Goal: Task Accomplishment & Management: Use online tool/utility

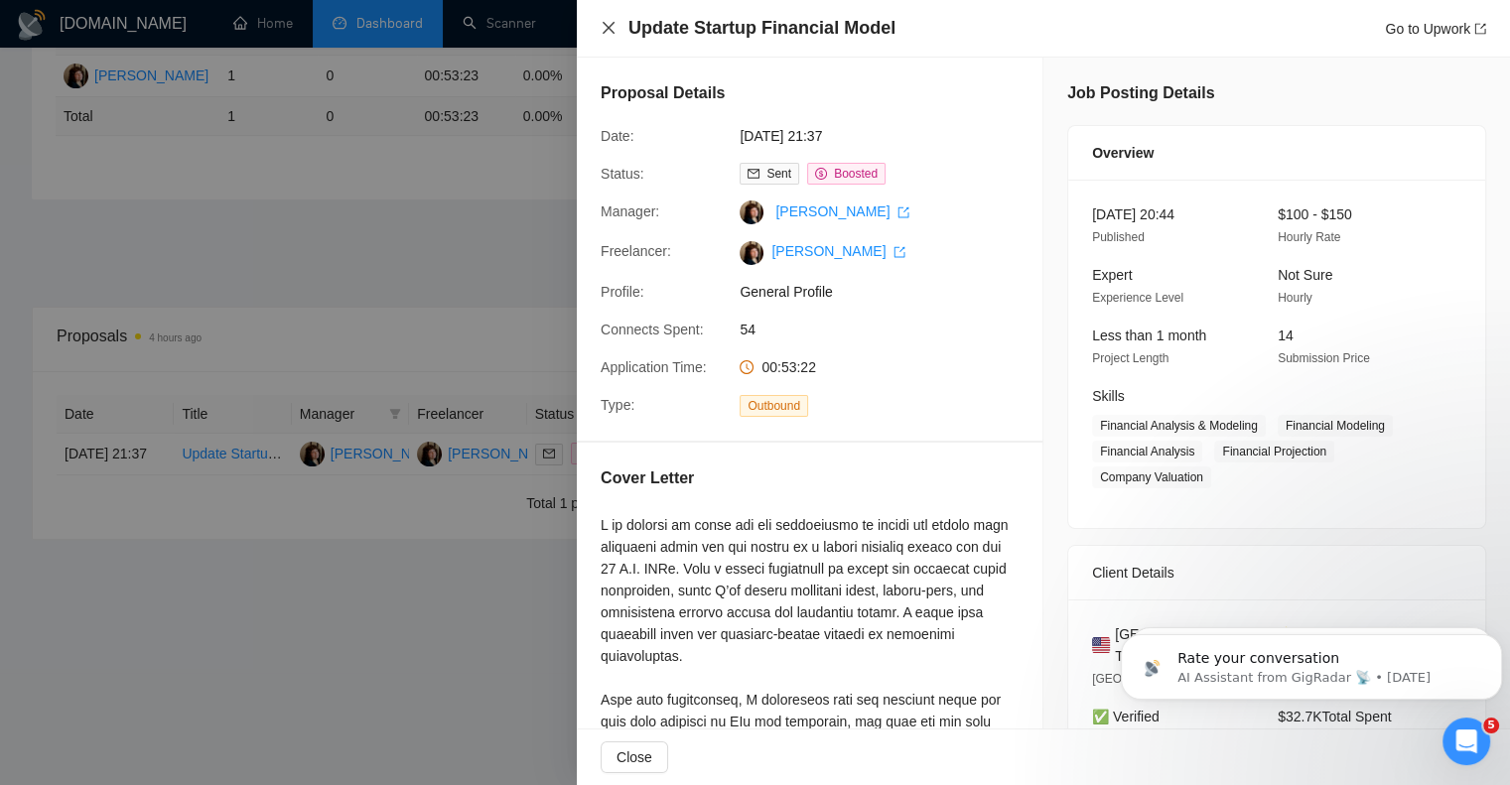
click at [606, 30] on icon "close" at bounding box center [609, 28] width 12 height 12
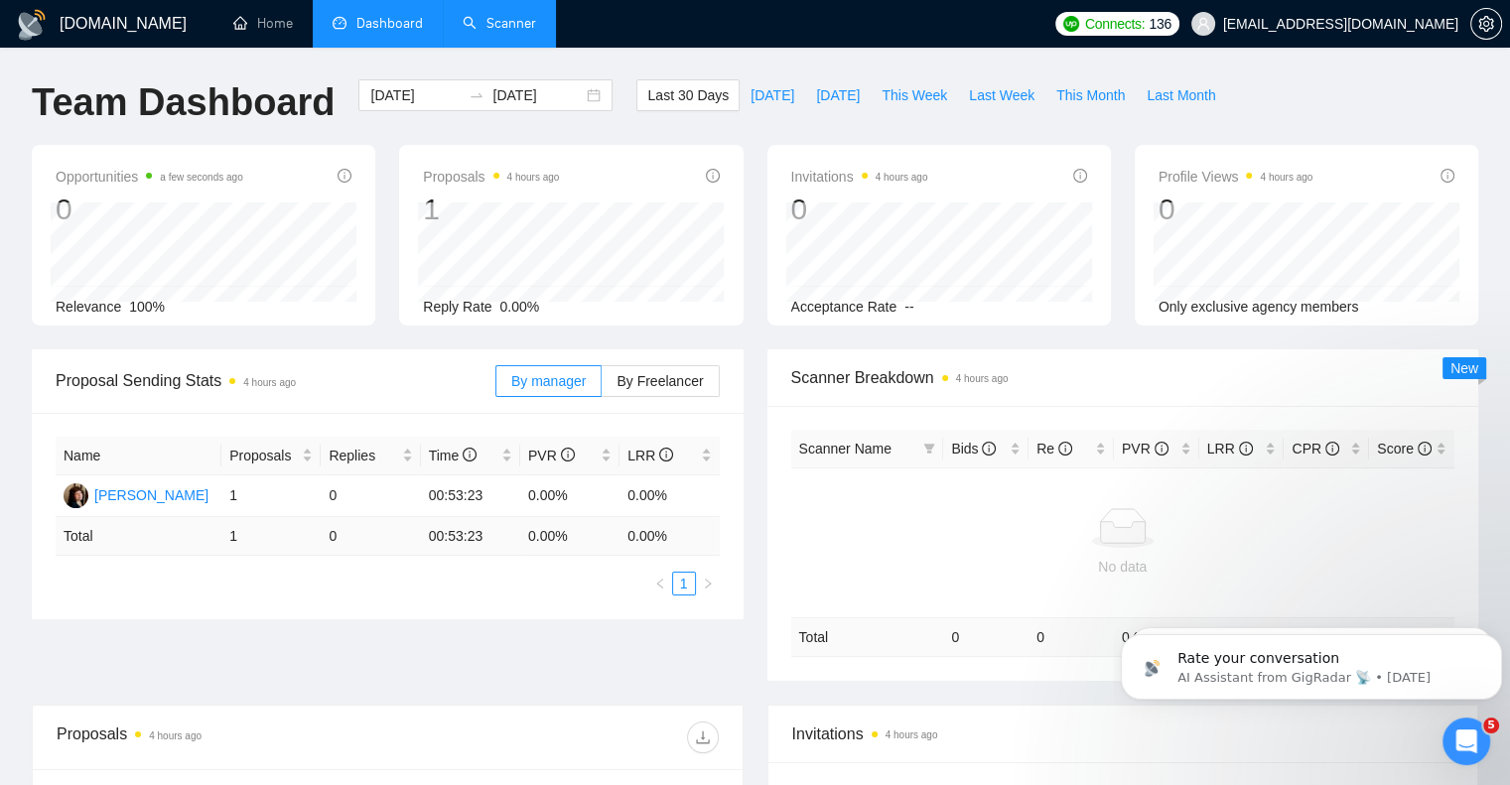
click at [522, 21] on link "Scanner" at bounding box center [499, 23] width 73 height 17
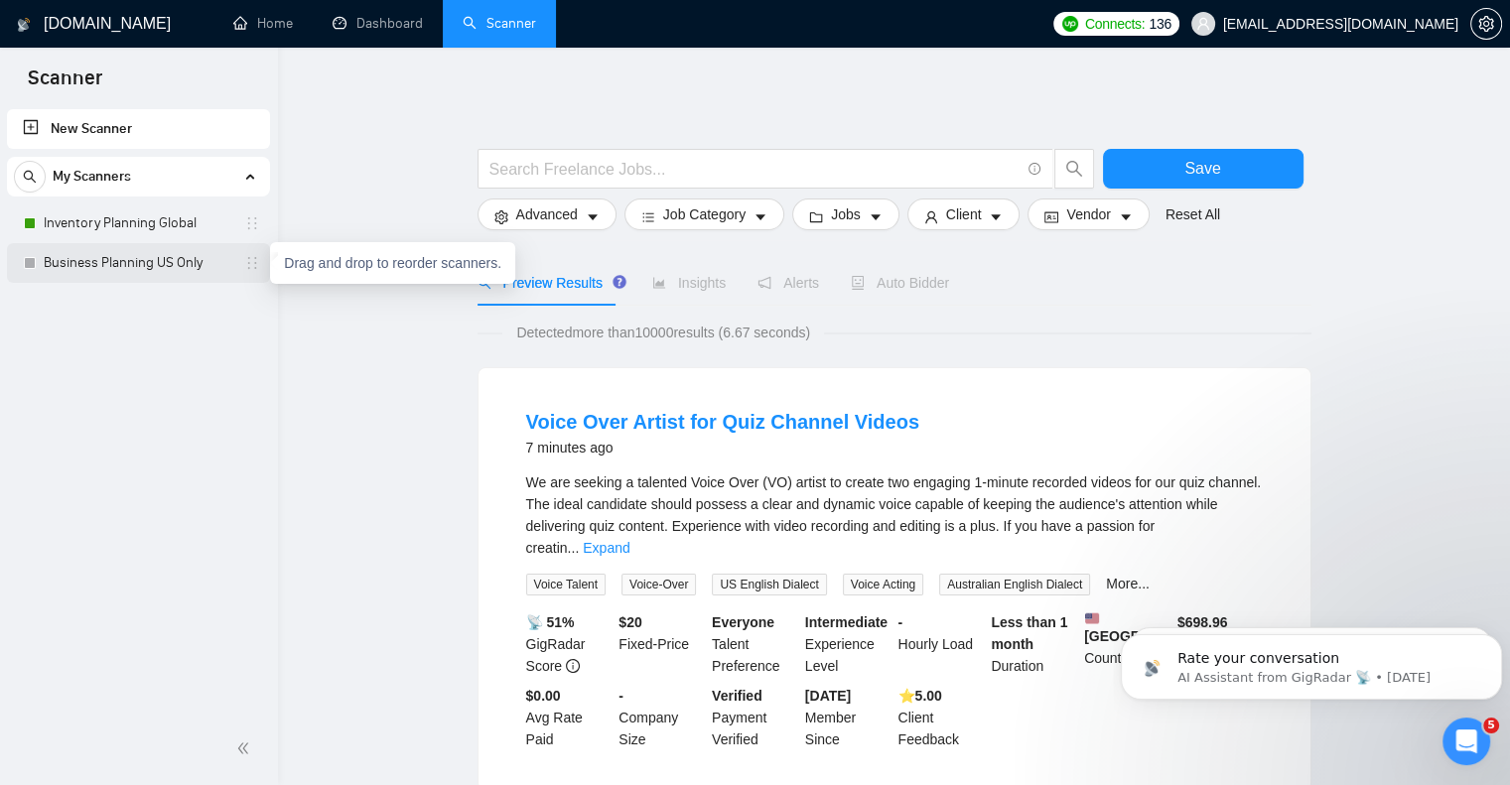
click at [253, 261] on icon "holder" at bounding box center [252, 263] width 16 height 16
drag, startPoint x: 254, startPoint y: 263, endPoint x: 151, endPoint y: 271, distance: 103.5
click at [151, 271] on link "Business Planning US Only" at bounding box center [138, 263] width 189 height 40
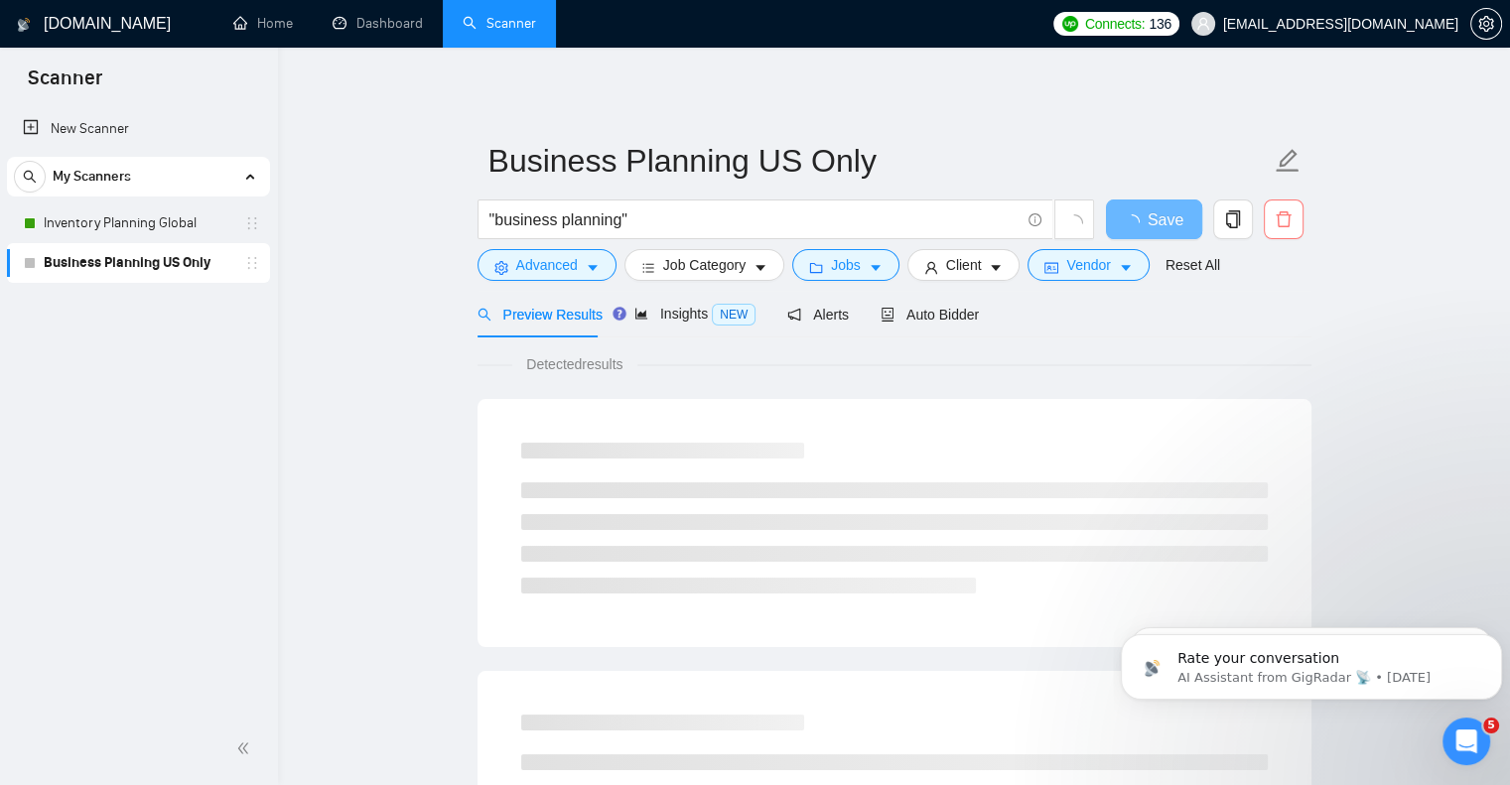
click at [1284, 217] on icon "delete" at bounding box center [1284, 219] width 18 height 18
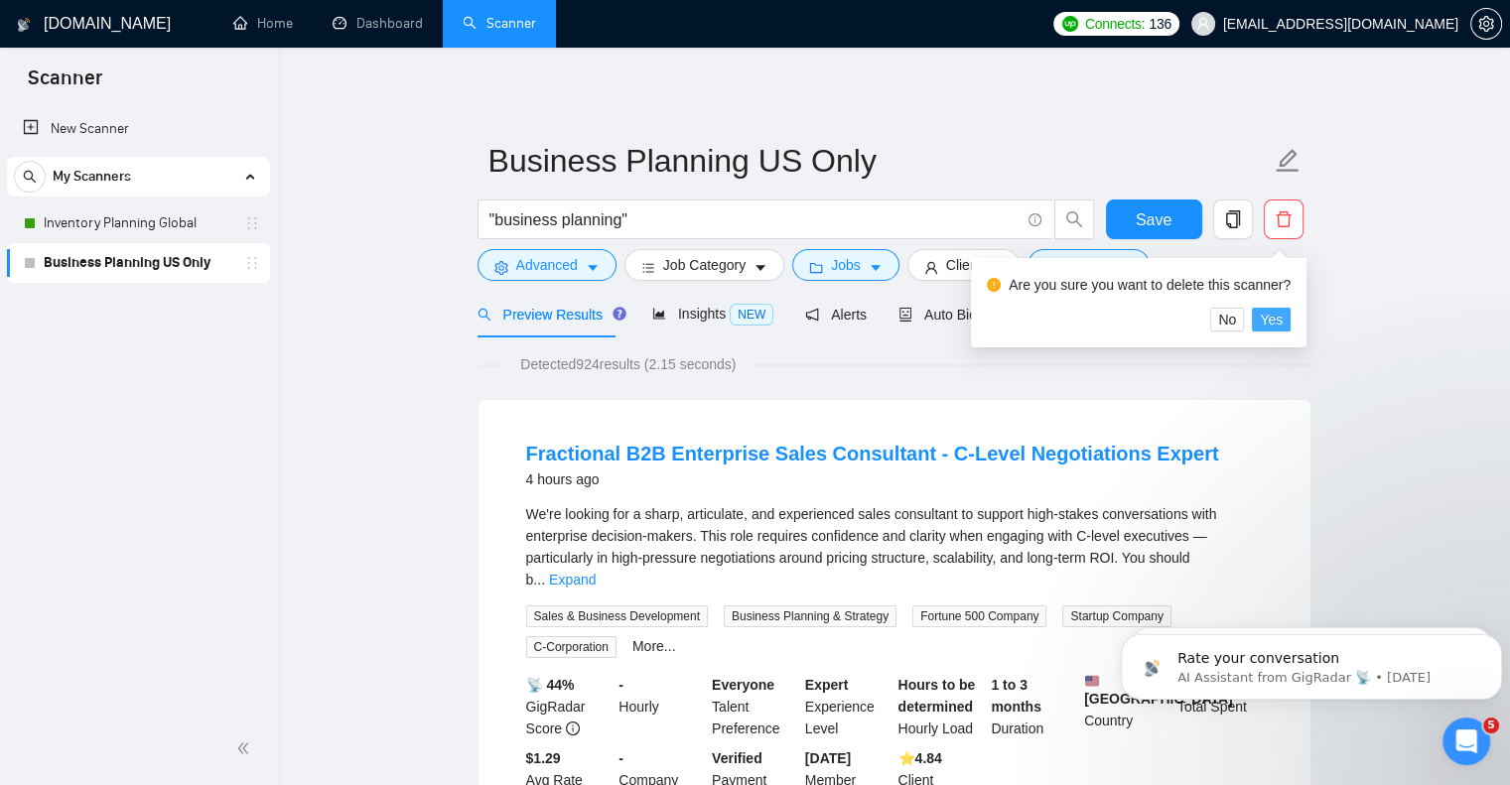
click at [1264, 321] on span "Yes" at bounding box center [1271, 320] width 23 height 22
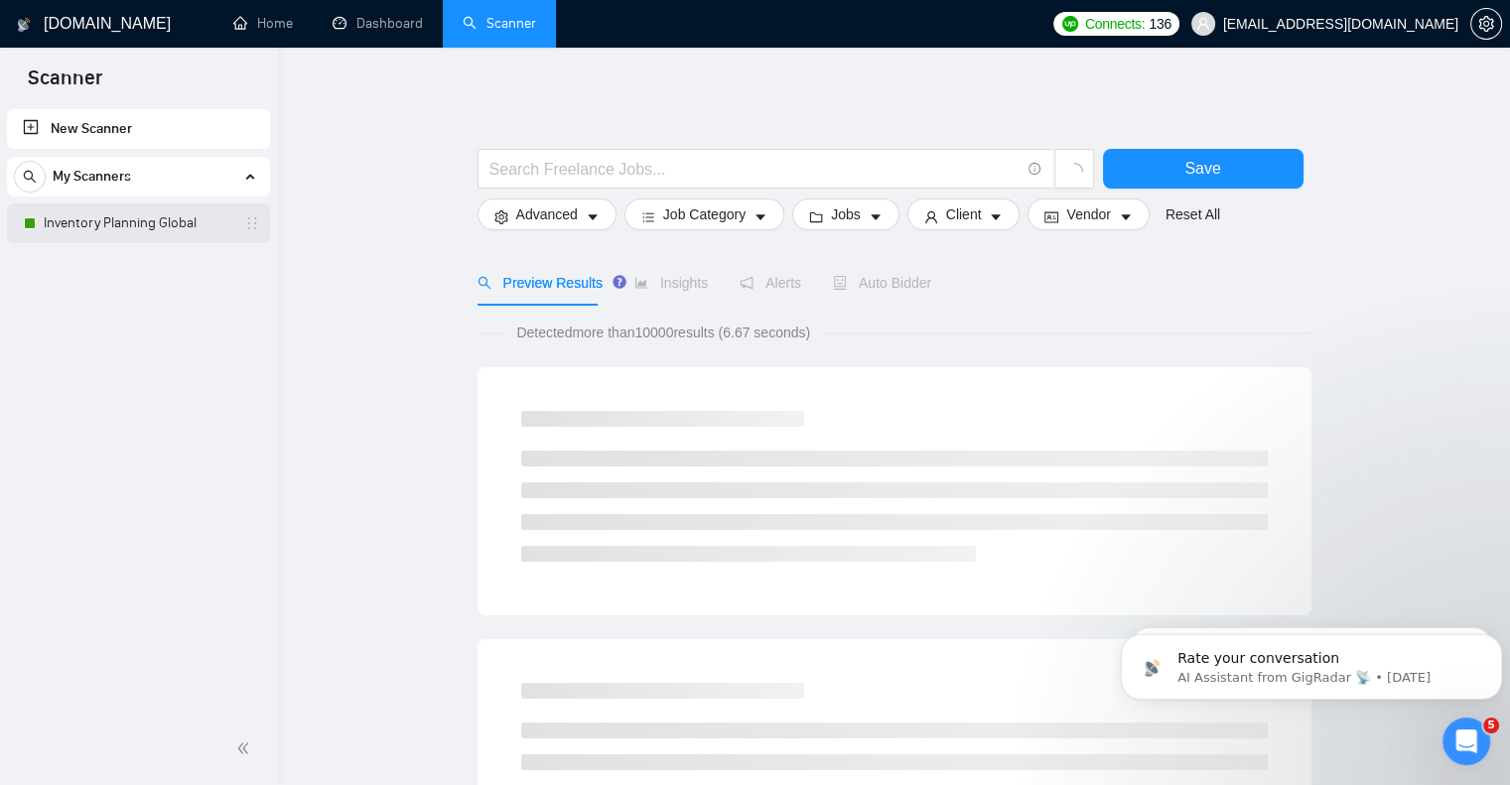
click at [161, 221] on link "Inventory Planning Global" at bounding box center [138, 223] width 189 height 40
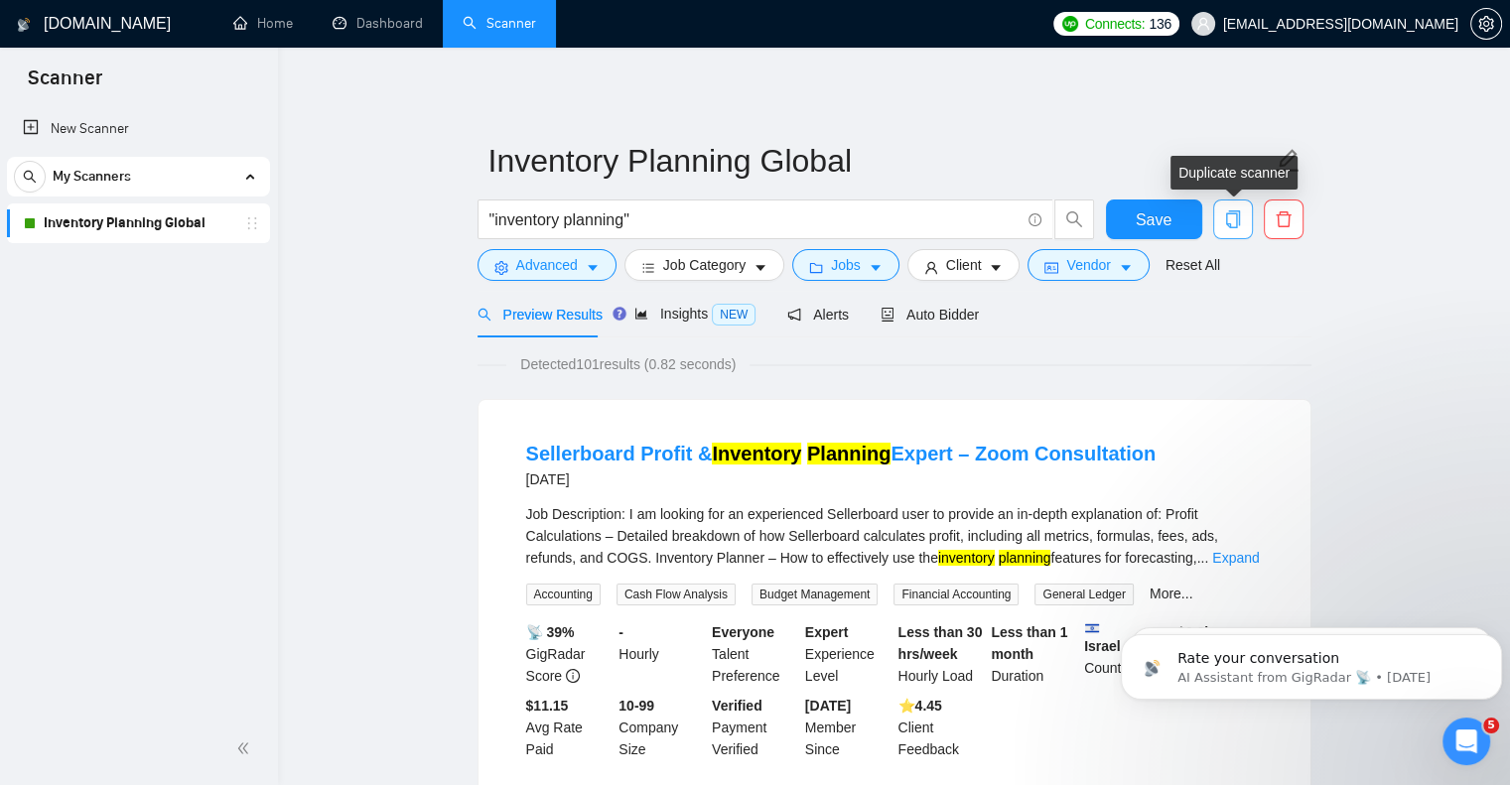
click at [1234, 221] on icon "copy" at bounding box center [1233, 219] width 18 height 18
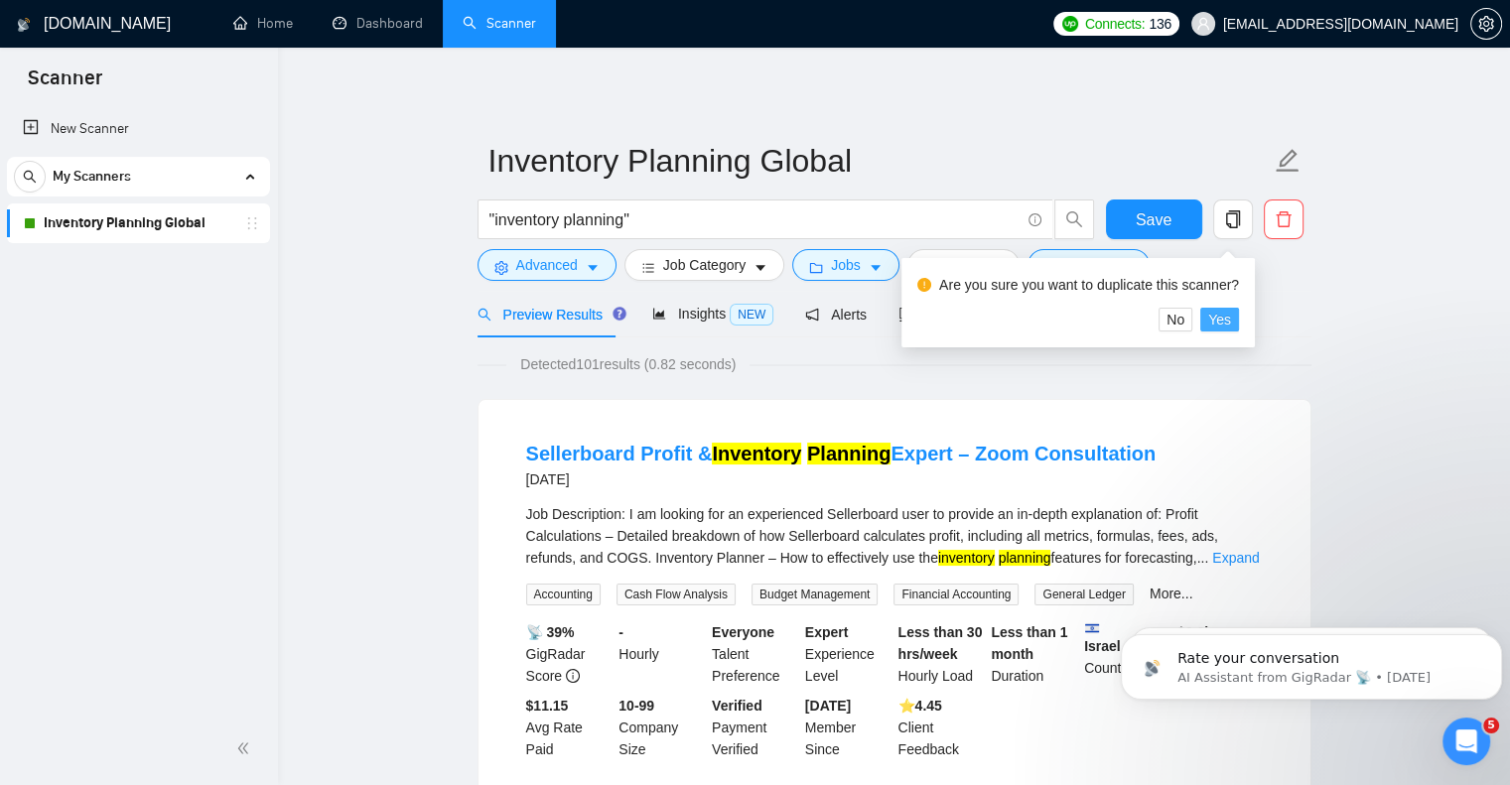
click at [1217, 316] on span "Yes" at bounding box center [1219, 320] width 23 height 22
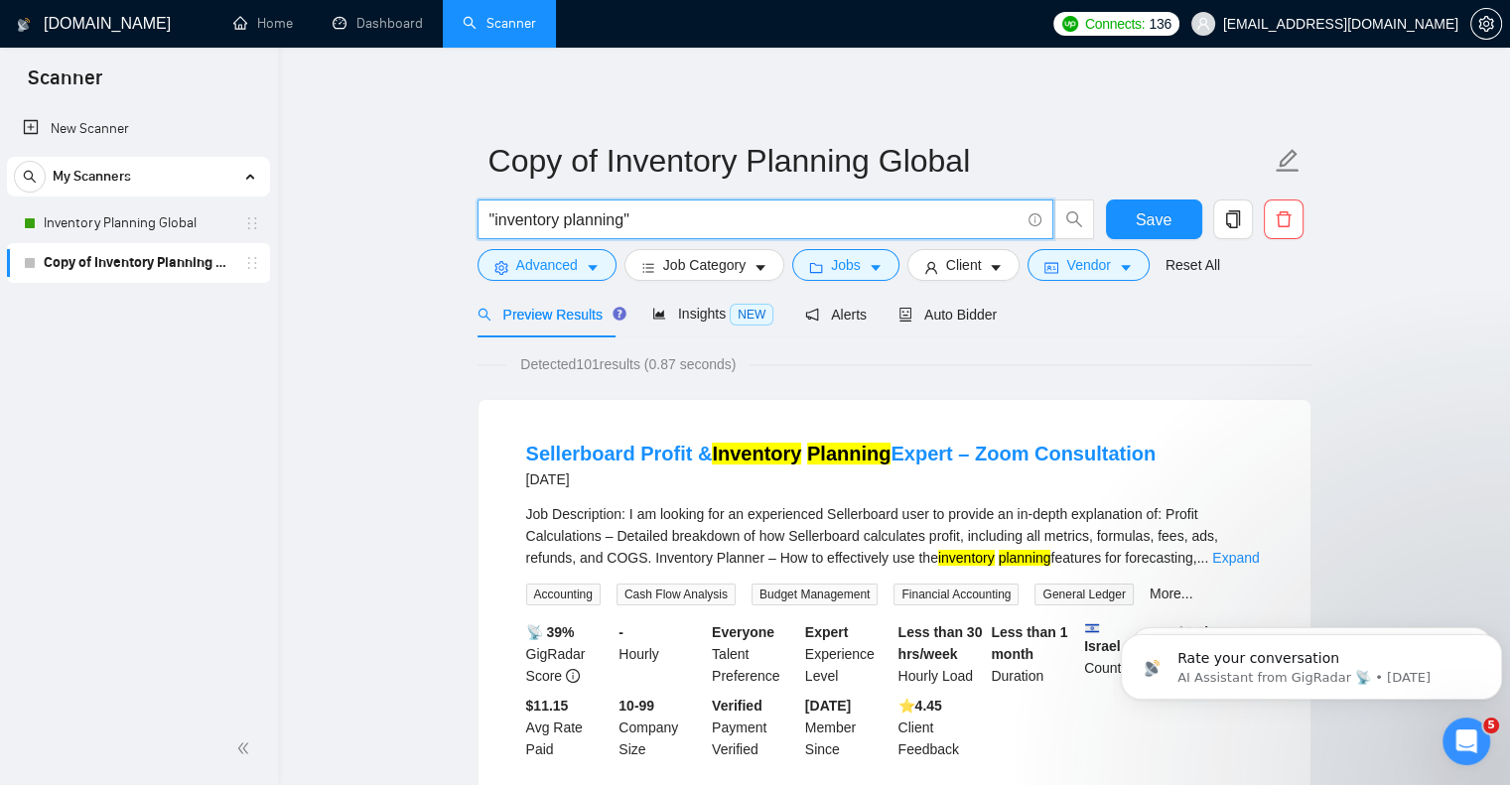
drag, startPoint x: 625, startPoint y: 217, endPoint x: 494, endPoint y: 203, distance: 131.8
click at [494, 203] on span ""inventory planning"" at bounding box center [765, 220] width 576 height 40
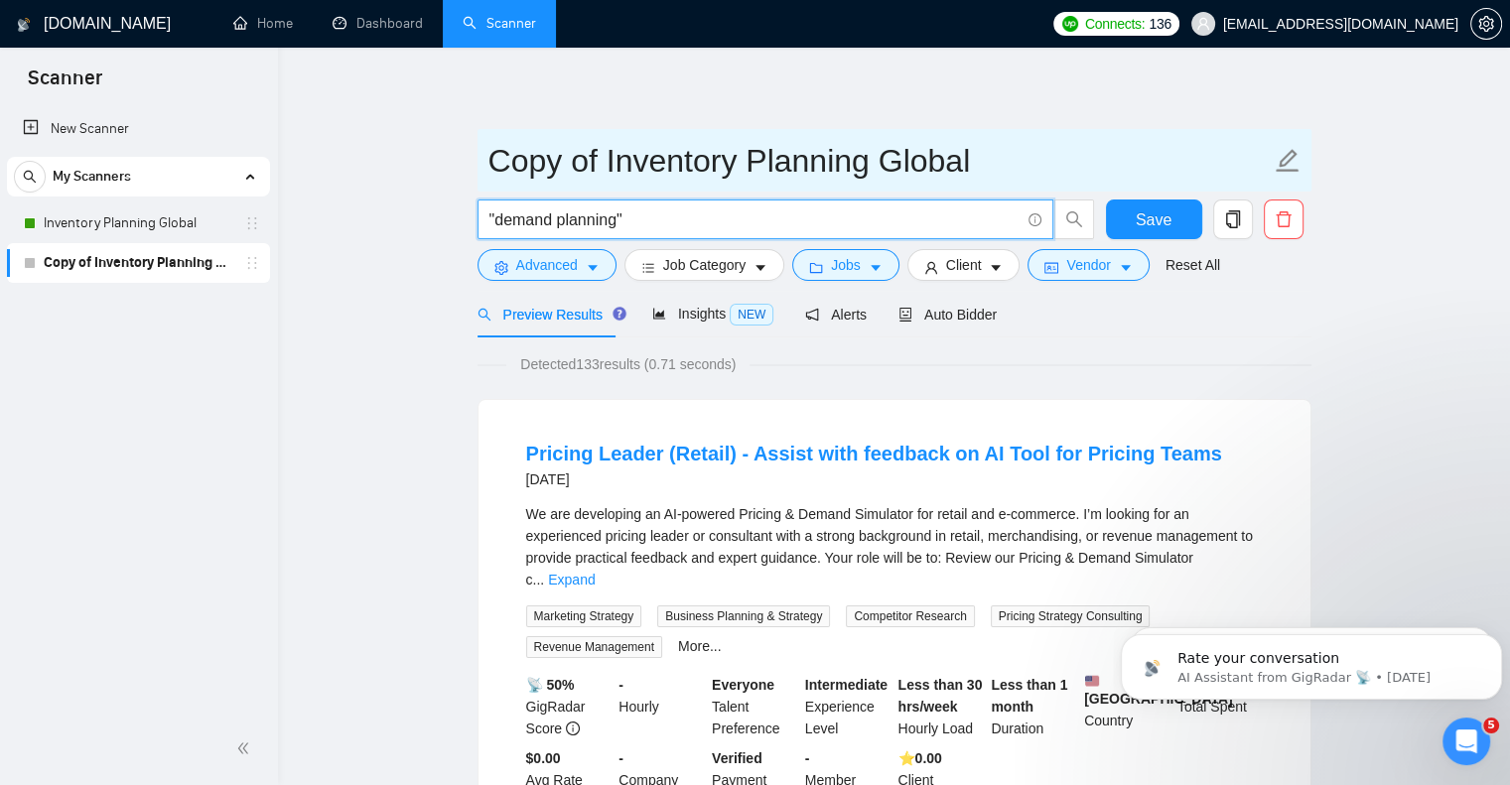
type input ""demand planning""
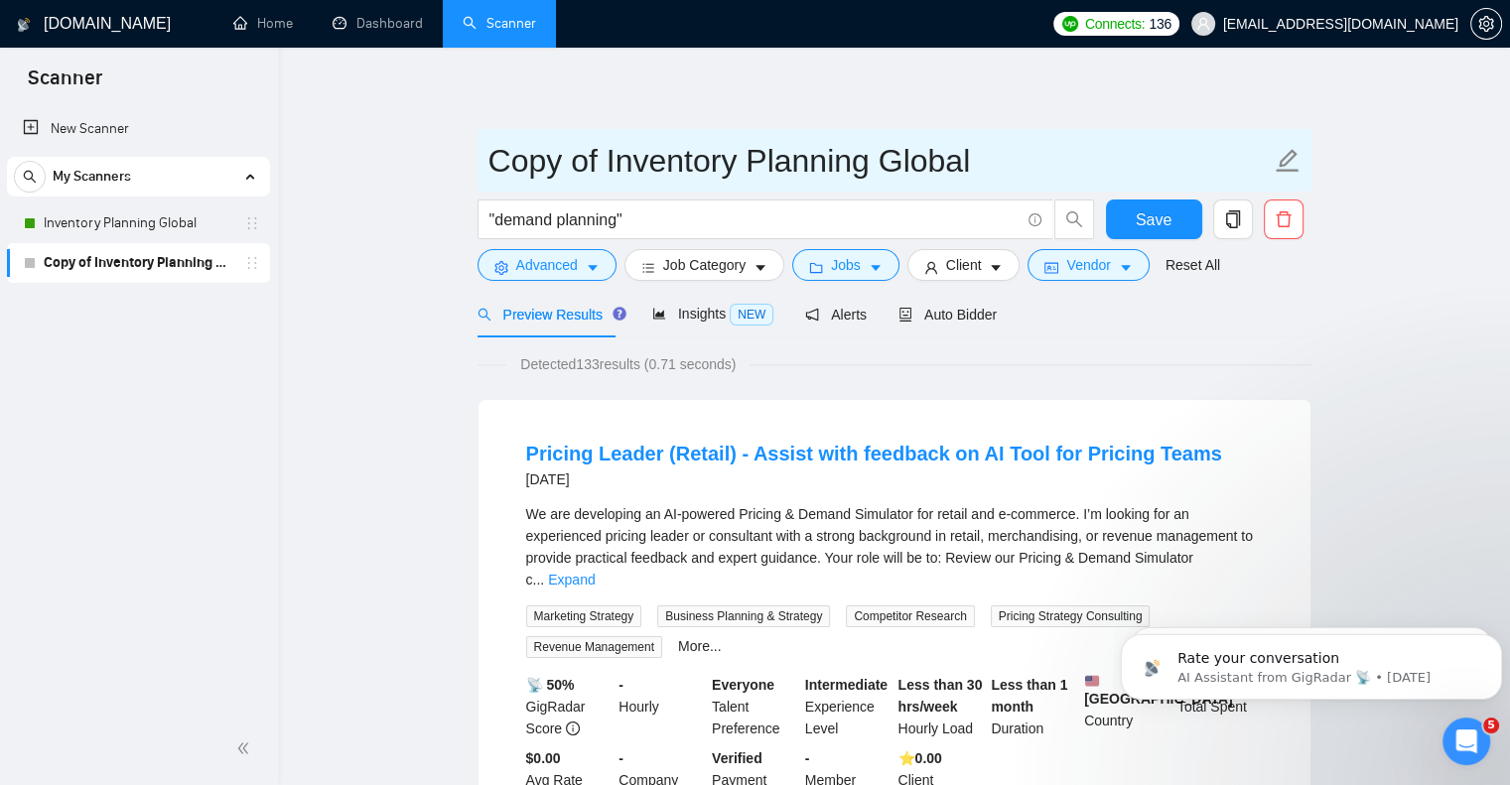
click at [1279, 157] on icon "edit" at bounding box center [1288, 161] width 26 height 26
drag, startPoint x: 742, startPoint y: 162, endPoint x: 413, endPoint y: 136, distance: 330.6
type input "Demand Planning Global"
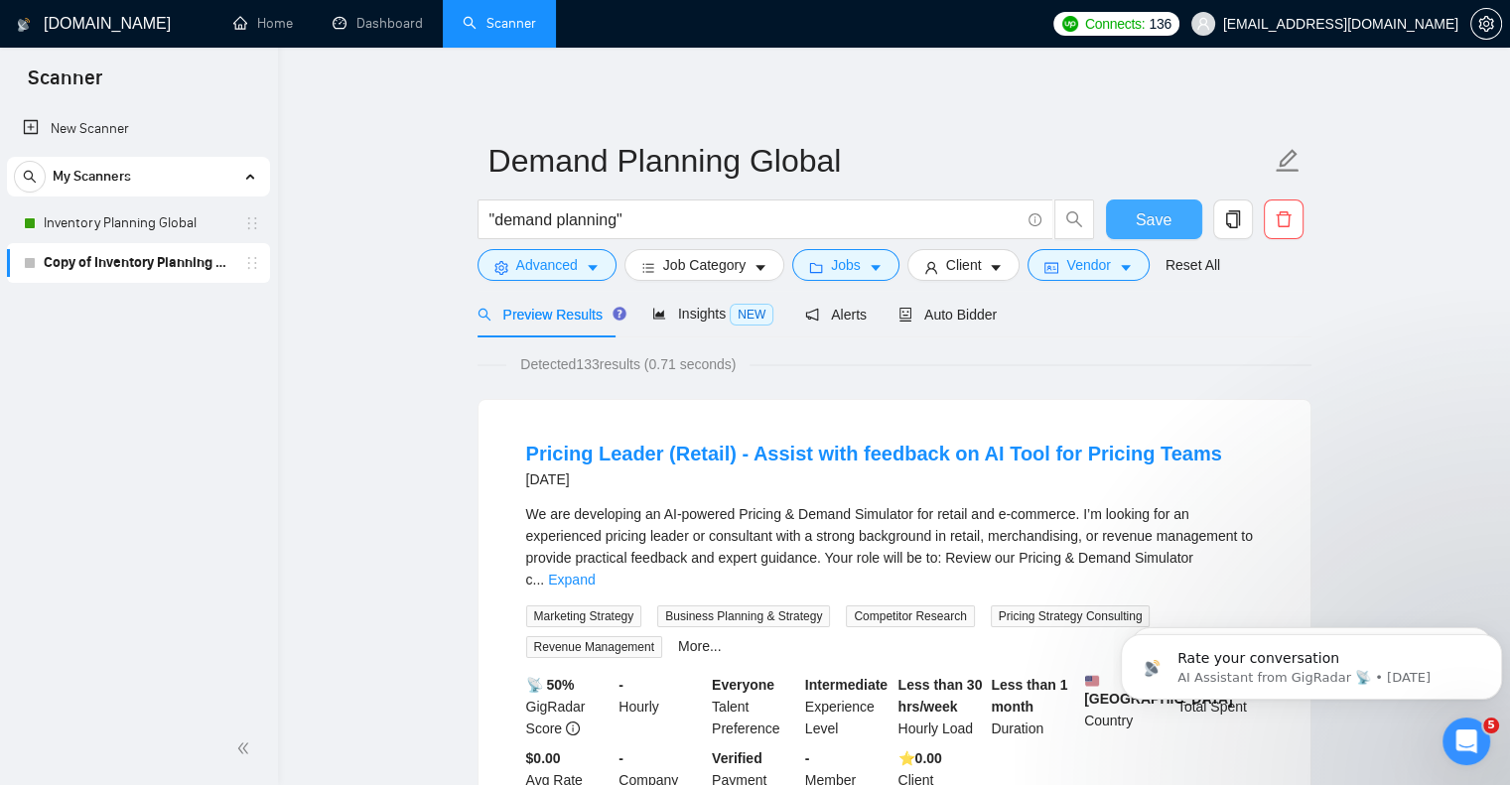
click at [1147, 211] on span "Save" at bounding box center [1154, 219] width 36 height 25
click at [244, 261] on icon "holder" at bounding box center [252, 263] width 16 height 16
click at [160, 379] on div "New Scanner My Scanners Inventory Planning Global Demand Planning Global" at bounding box center [139, 408] width 278 height 607
click at [1238, 212] on icon "copy" at bounding box center [1232, 219] width 14 height 18
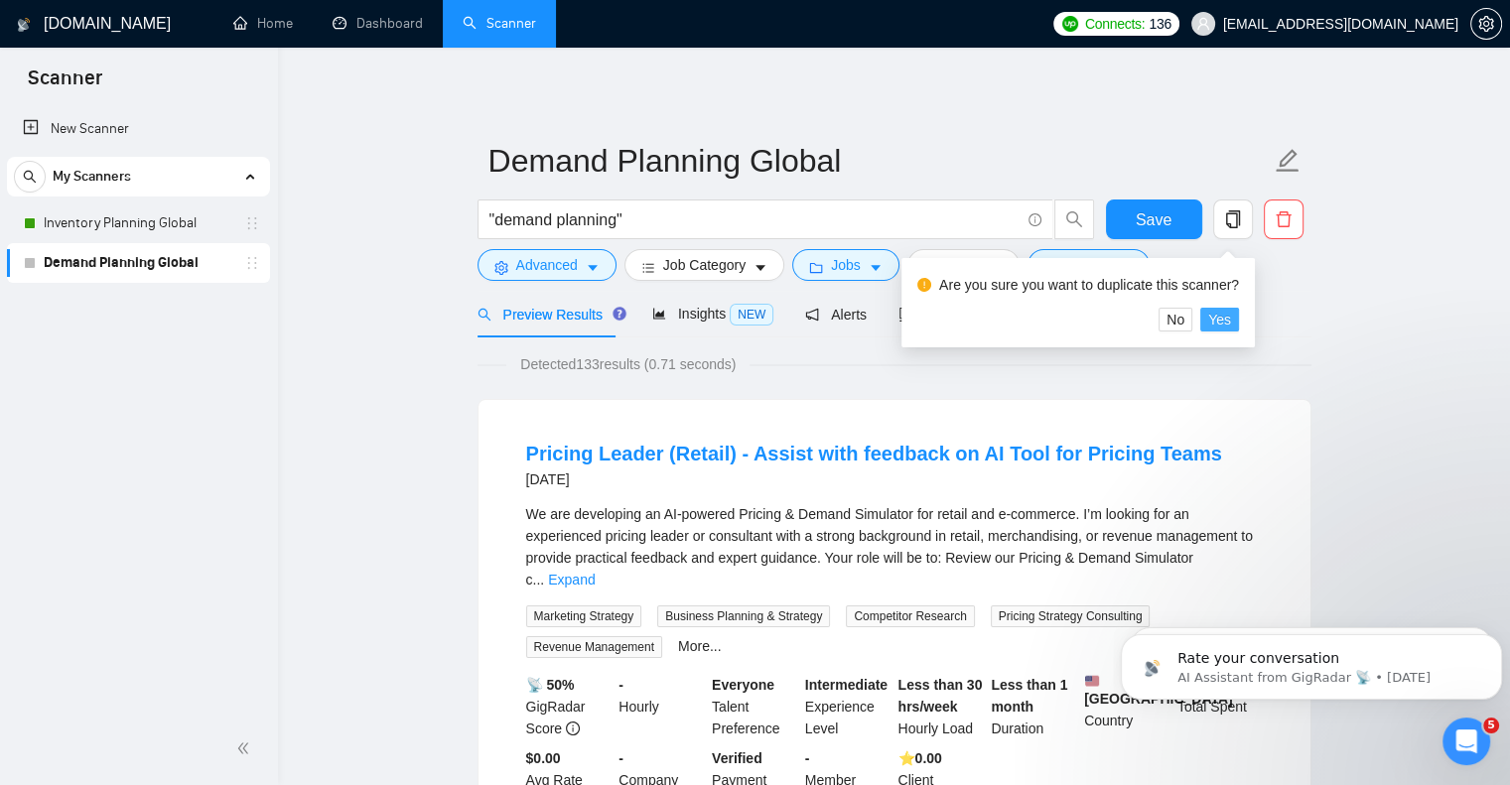
click at [1222, 321] on span "Yes" at bounding box center [1219, 320] width 23 height 22
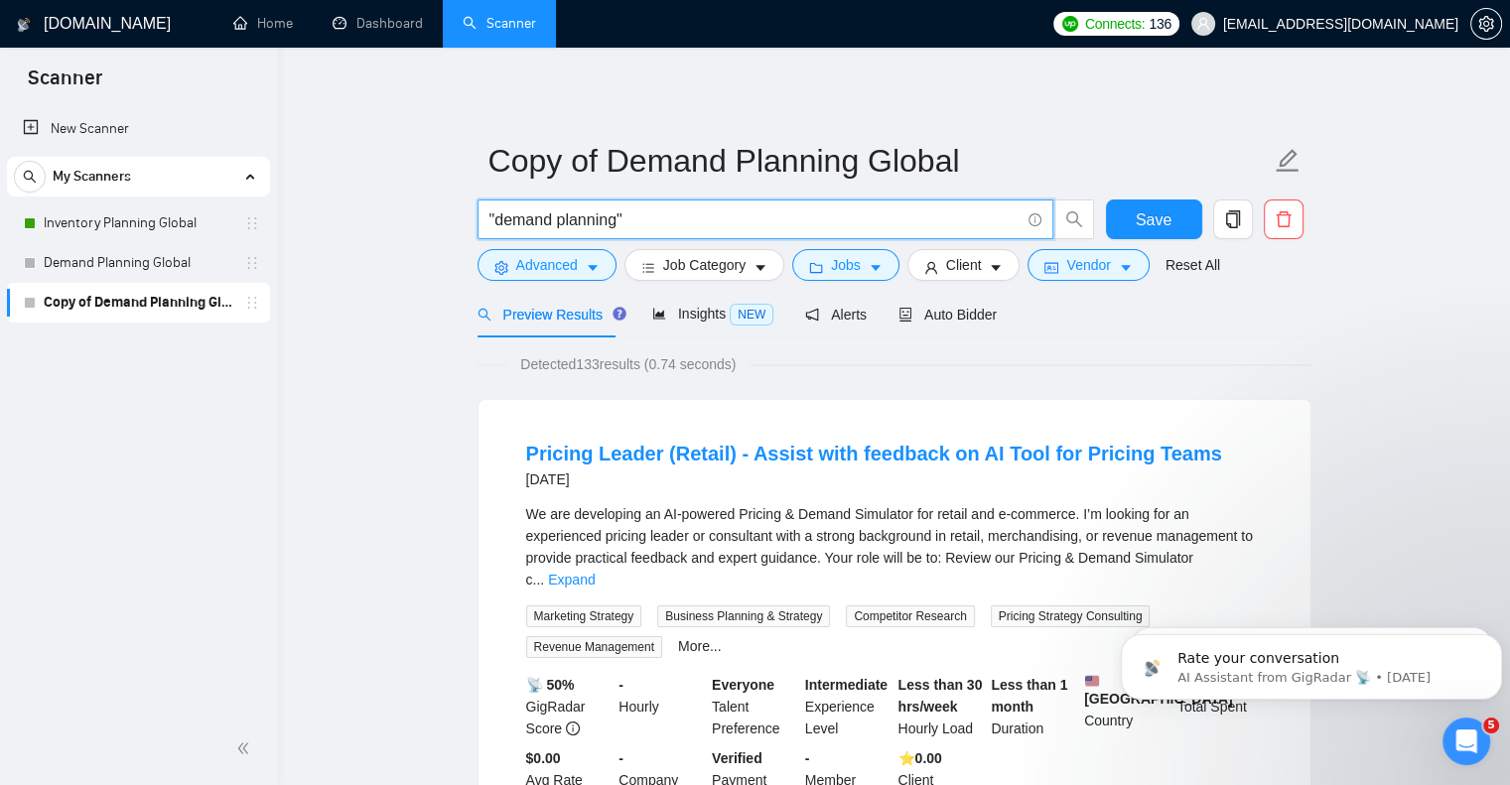
drag, startPoint x: 615, startPoint y: 222, endPoint x: 494, endPoint y: 225, distance: 121.1
click at [494, 225] on input ""demand planning"" at bounding box center [754, 219] width 530 height 25
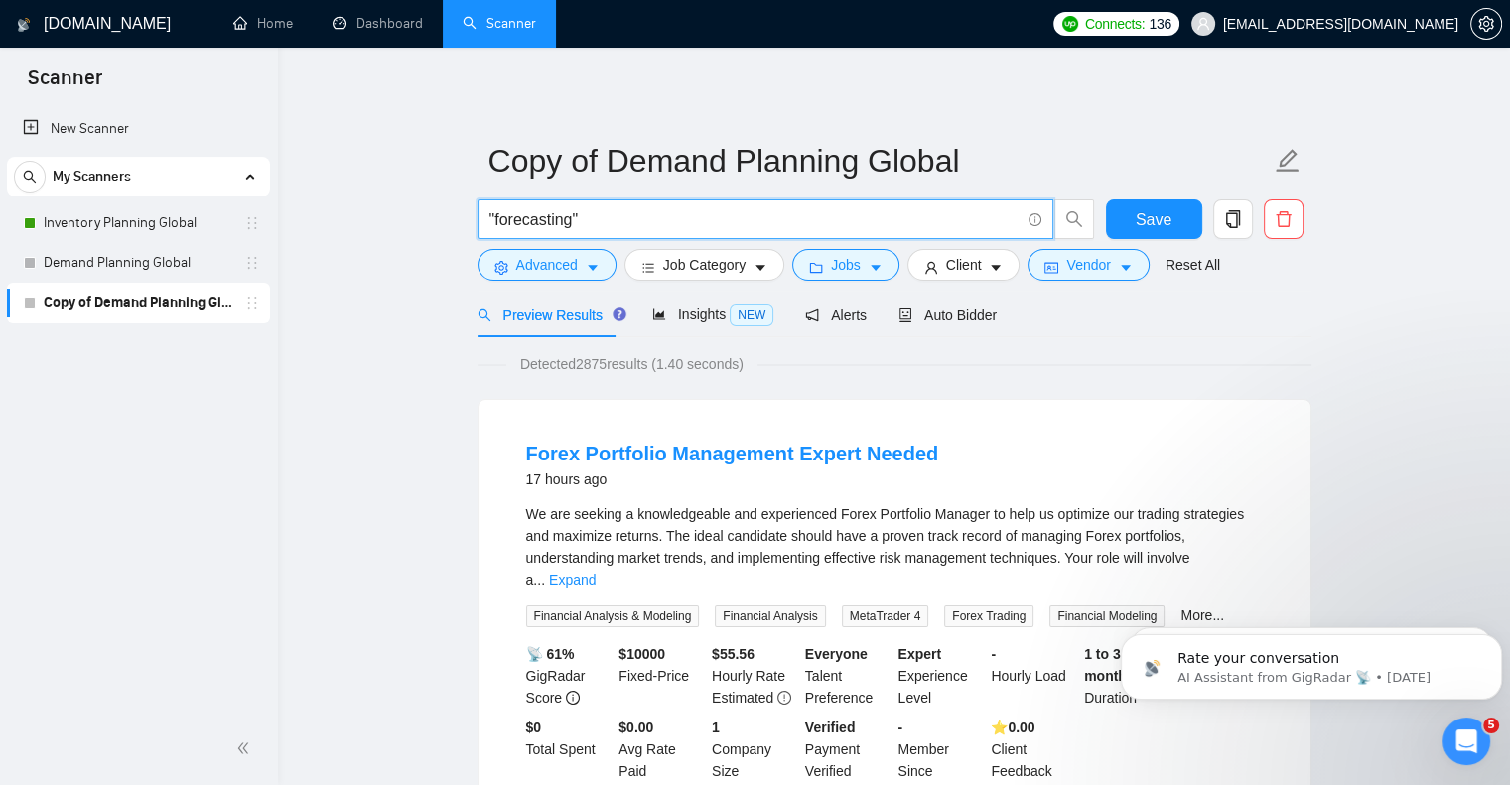
click at [492, 222] on input ""forecasting"" at bounding box center [754, 219] width 530 height 25
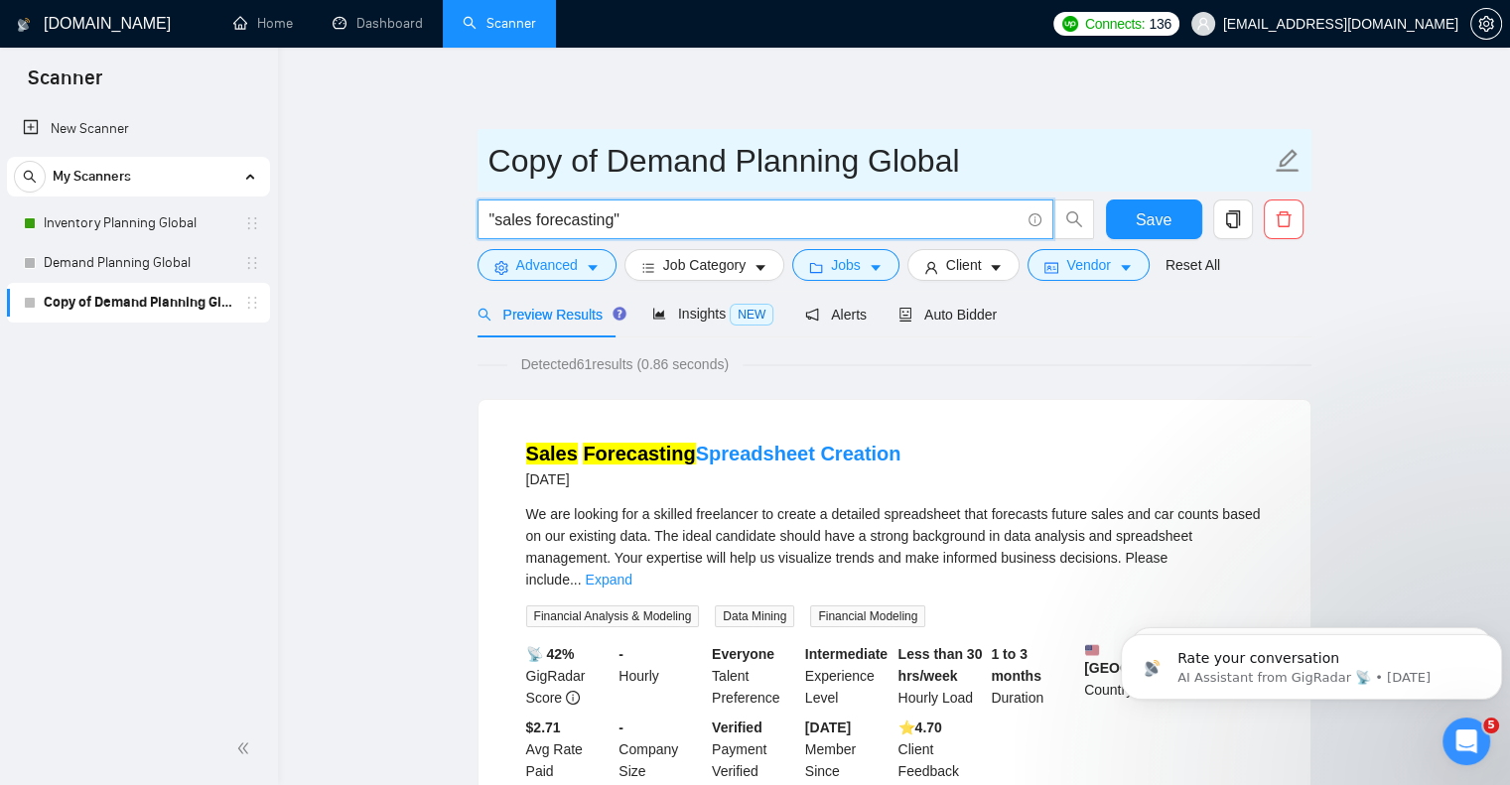
type input ""sales forecasting""
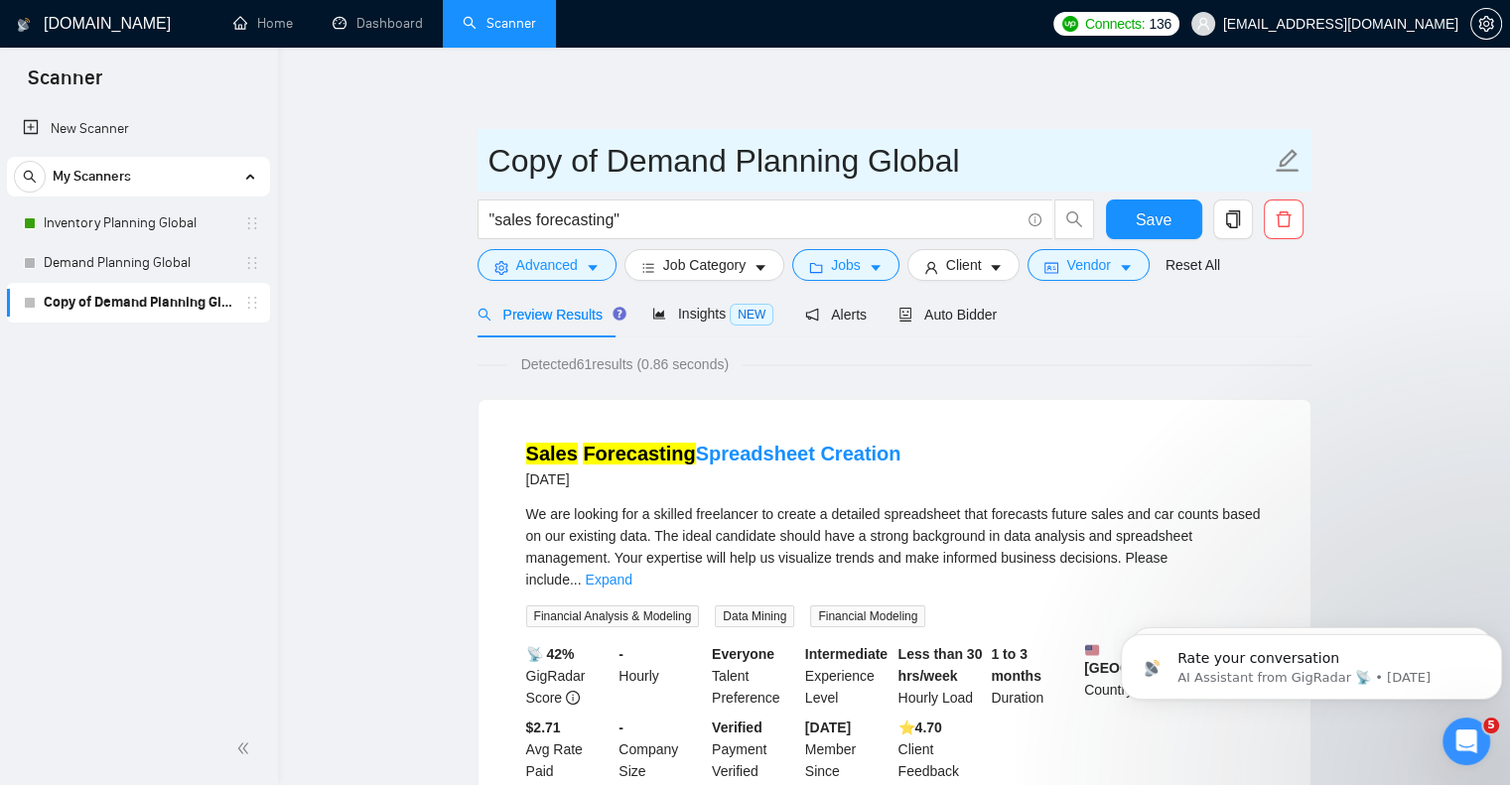
click at [1286, 158] on icon "edit" at bounding box center [1288, 161] width 26 height 26
drag, startPoint x: 861, startPoint y: 167, endPoint x: 335, endPoint y: 112, distance: 528.9
click at [508, 159] on input "SAles Forecasting Global" at bounding box center [879, 161] width 782 height 50
type input "Sales Forecasting Global"
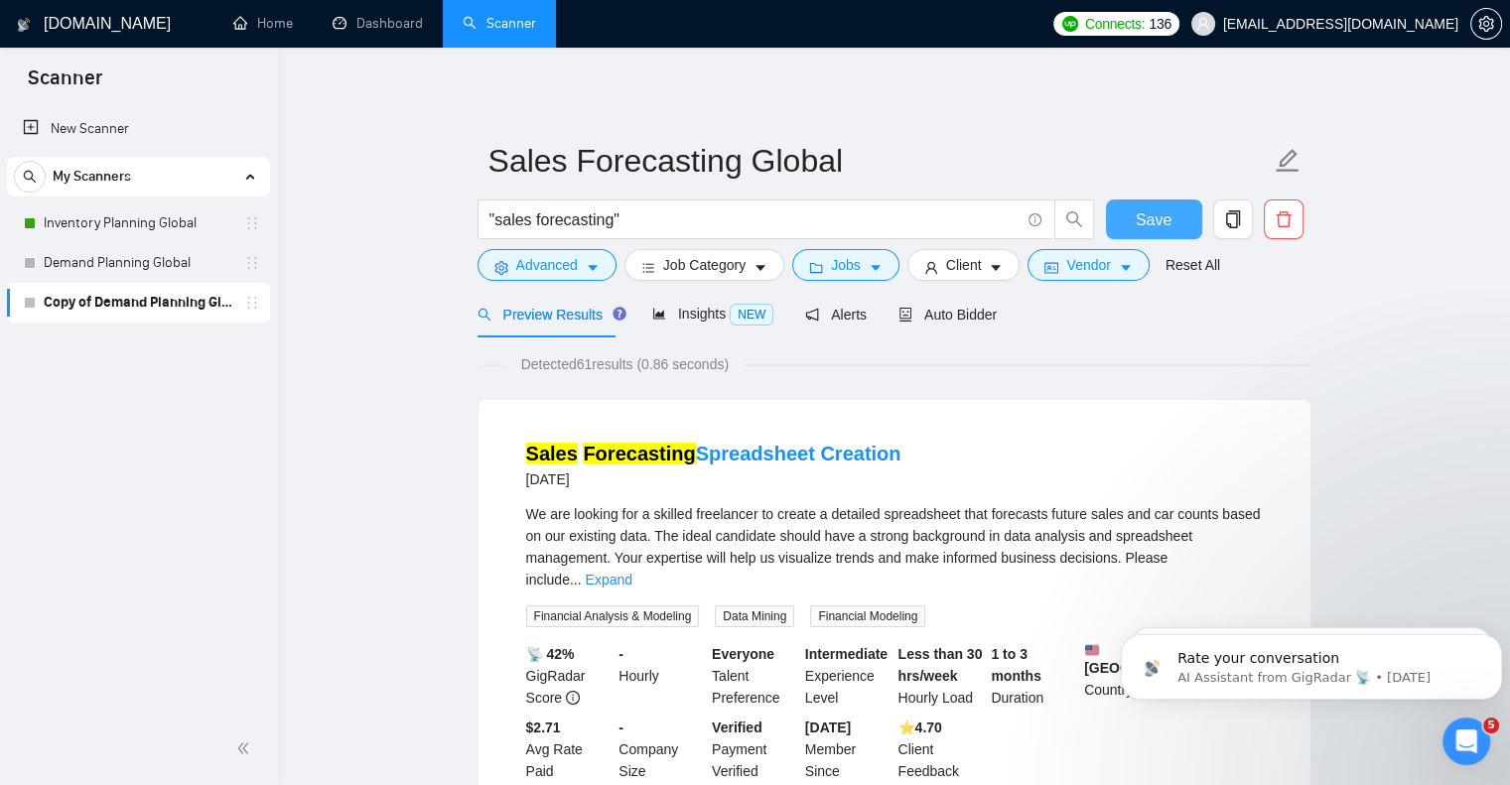
click at [1151, 219] on span "Save" at bounding box center [1154, 219] width 36 height 25
click at [1230, 217] on icon "copy" at bounding box center [1233, 219] width 18 height 18
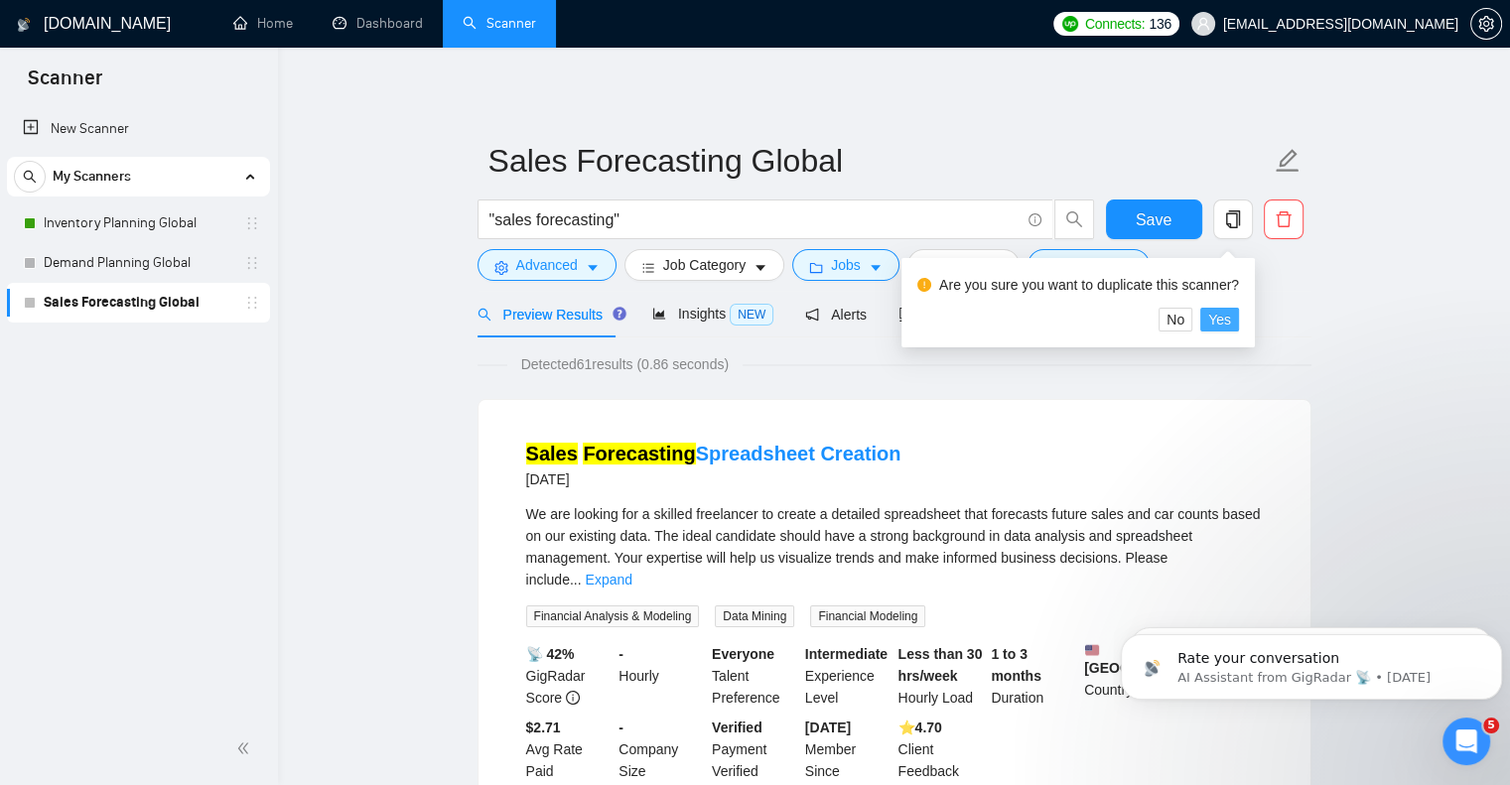
click at [1223, 321] on span "Yes" at bounding box center [1219, 320] width 23 height 22
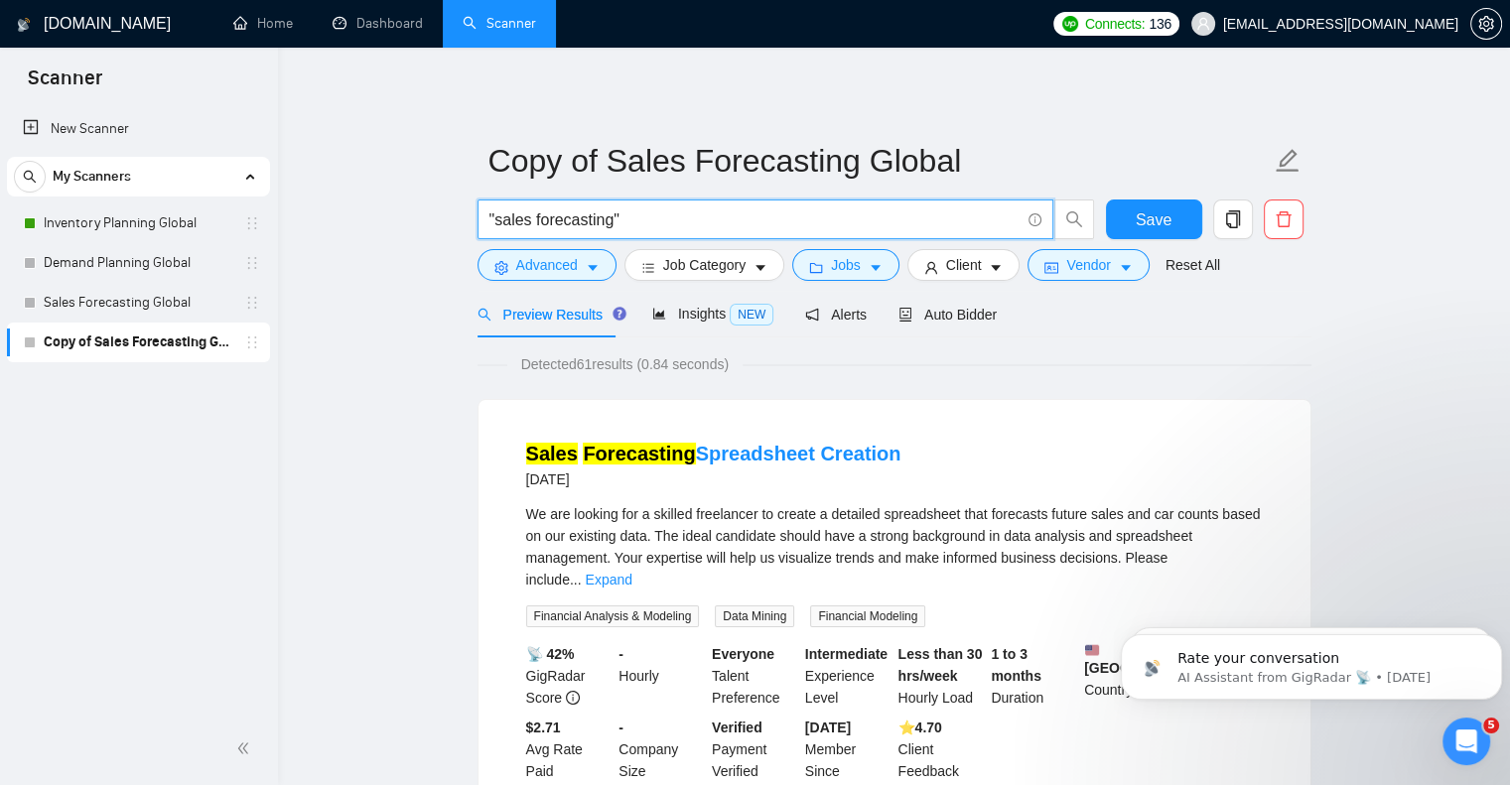
drag, startPoint x: 609, startPoint y: 219, endPoint x: 496, endPoint y: 212, distance: 113.4
click at [496, 212] on input ""sales forecasting"" at bounding box center [754, 219] width 530 height 25
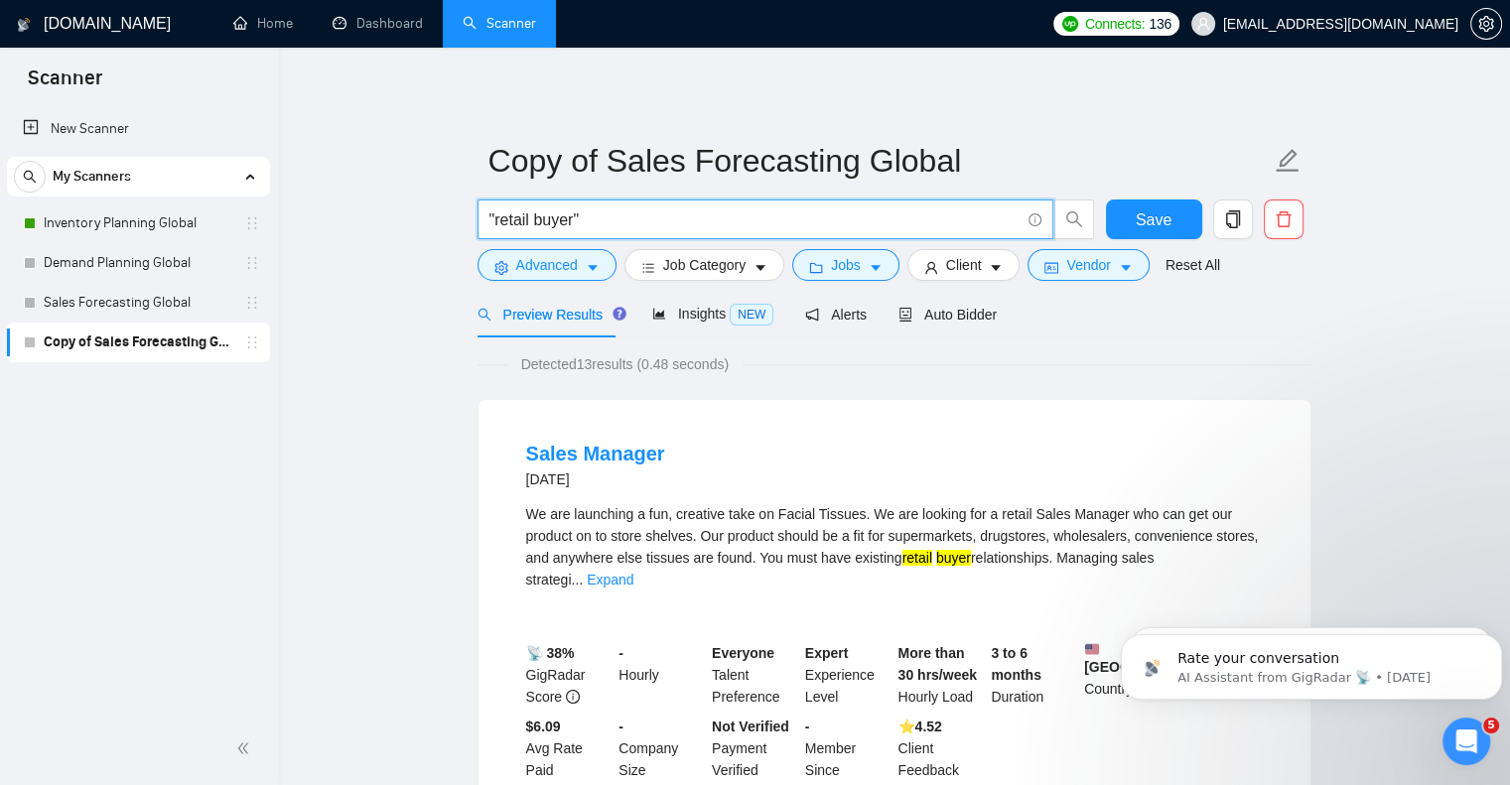
drag, startPoint x: 530, startPoint y: 217, endPoint x: 495, endPoint y: 232, distance: 37.8
click at [495, 232] on span ""retail buyer"" at bounding box center [765, 220] width 576 height 40
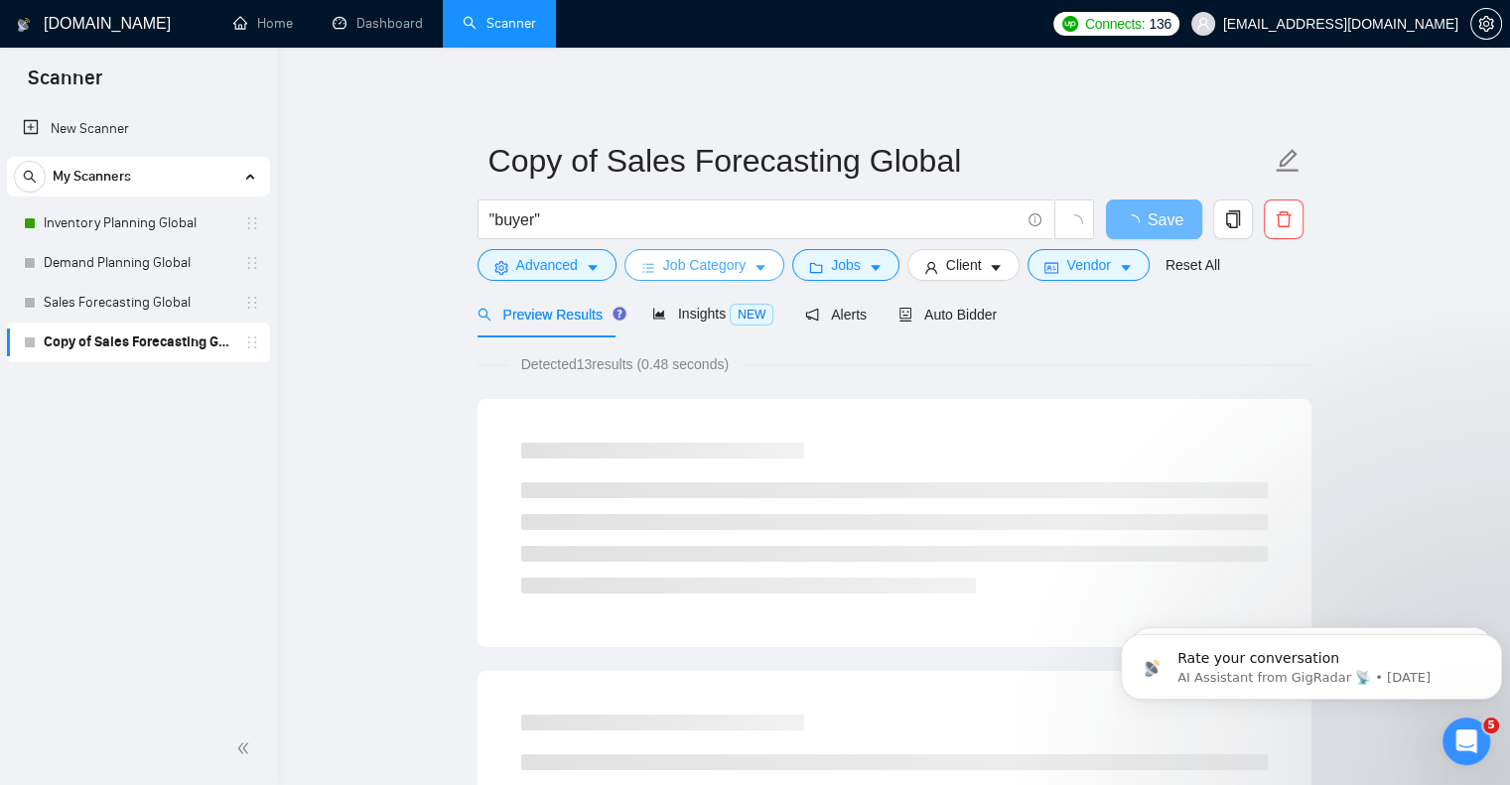
click at [758, 265] on icon "caret-down" at bounding box center [760, 268] width 14 height 14
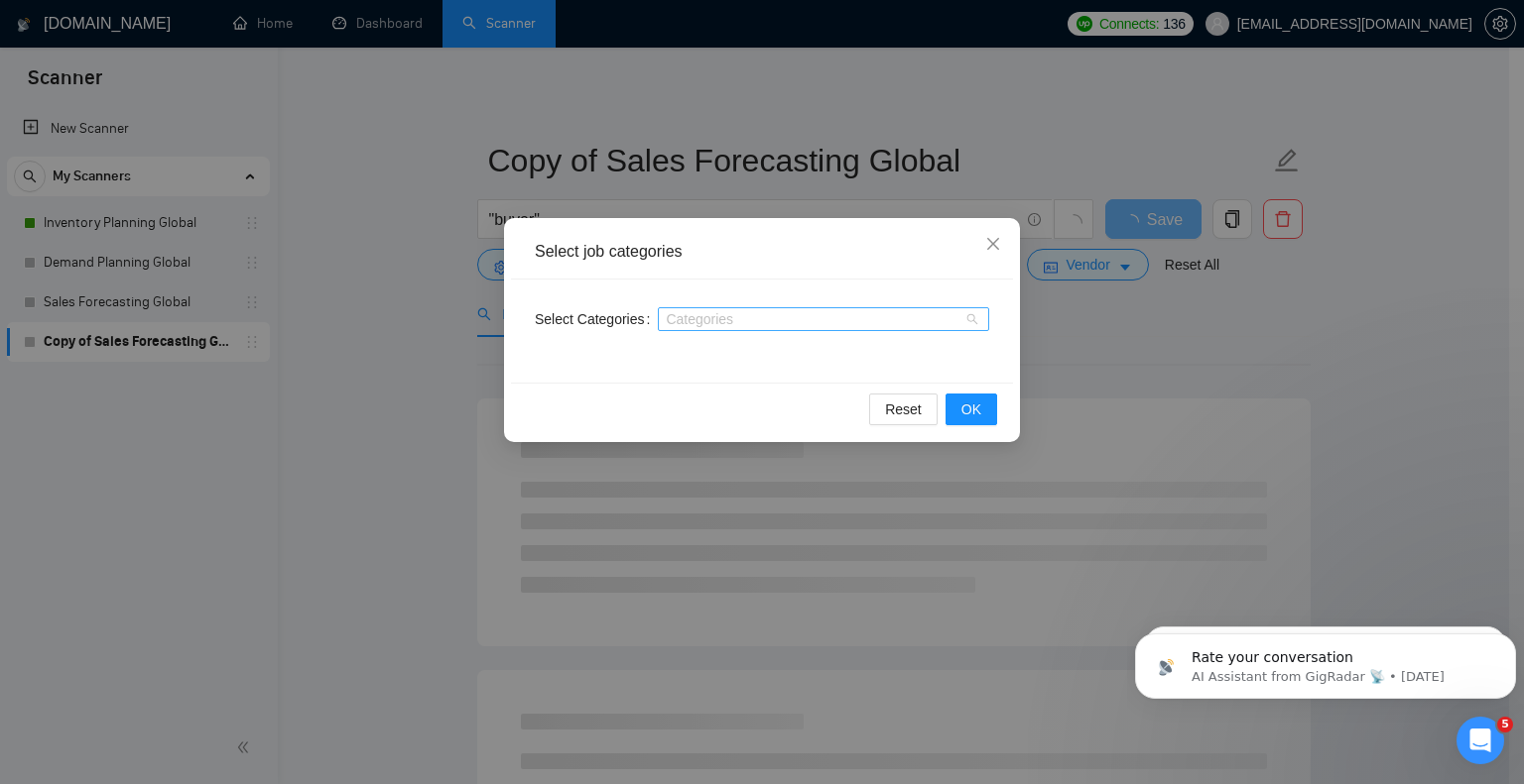
click at [752, 326] on div at bounding box center [813, 320] width 302 height 16
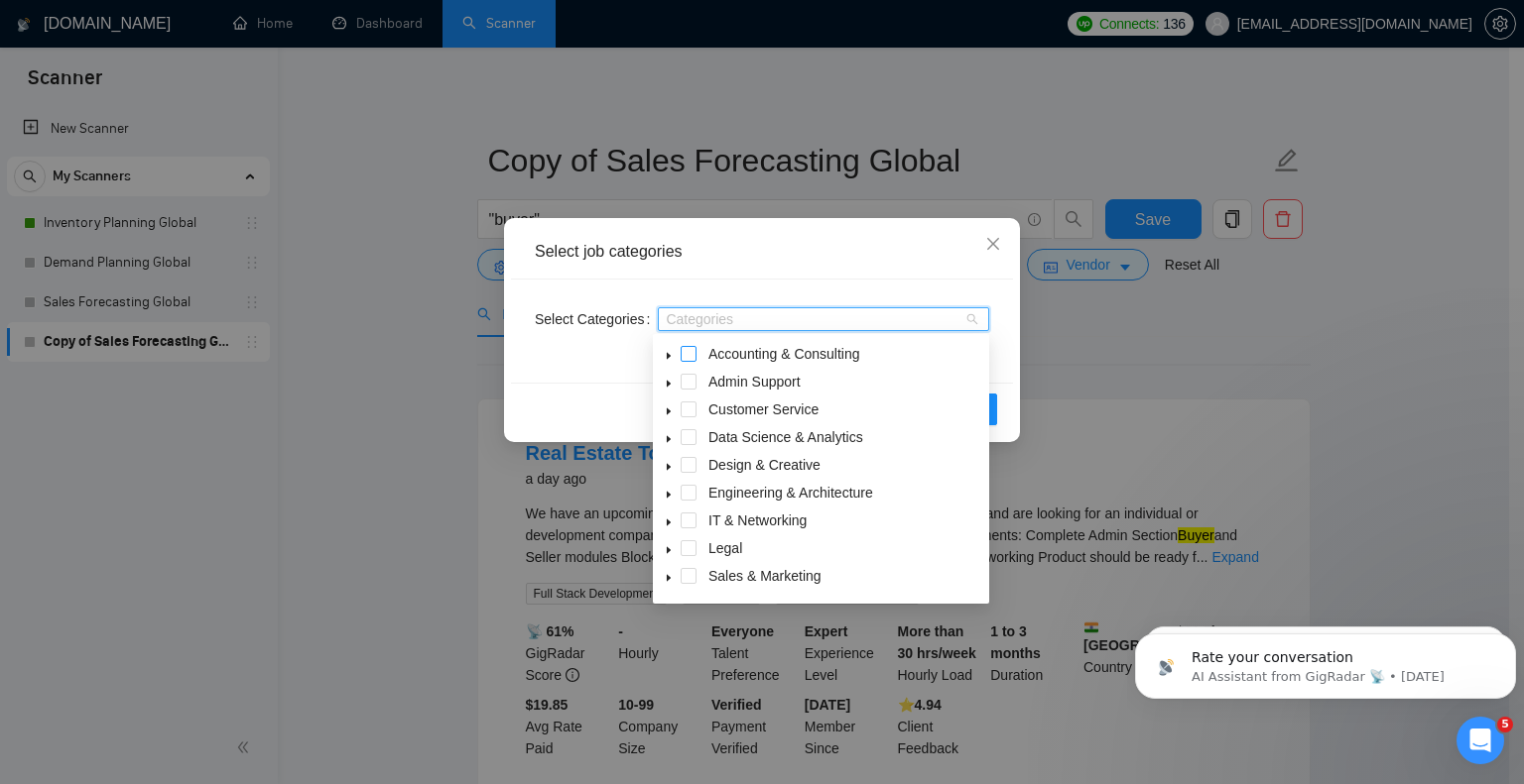
click at [691, 354] on span at bounding box center [689, 354] width 16 height 16
click at [690, 463] on span at bounding box center [689, 465] width 16 height 16
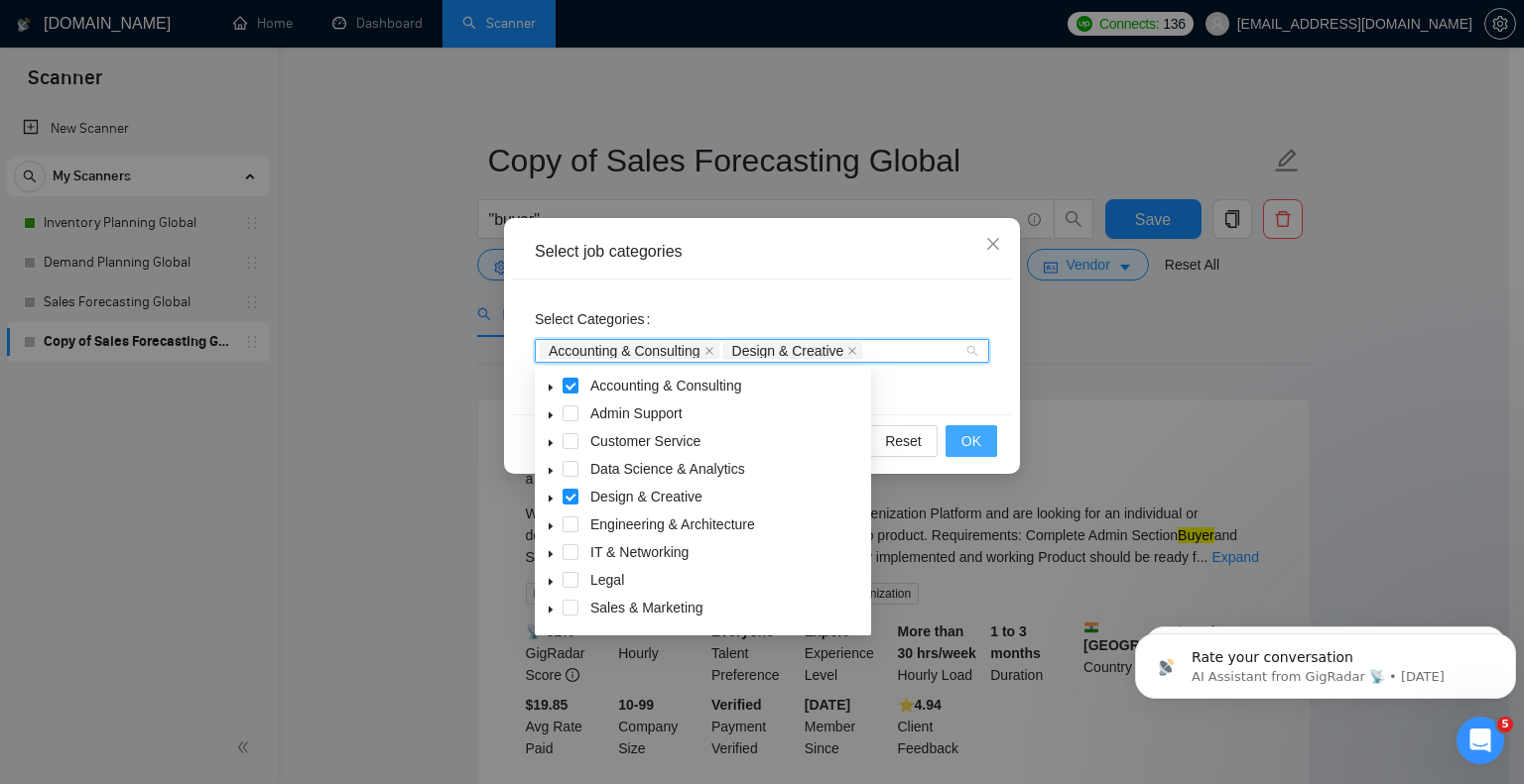
click at [989, 439] on button "OK" at bounding box center [971, 441] width 52 height 32
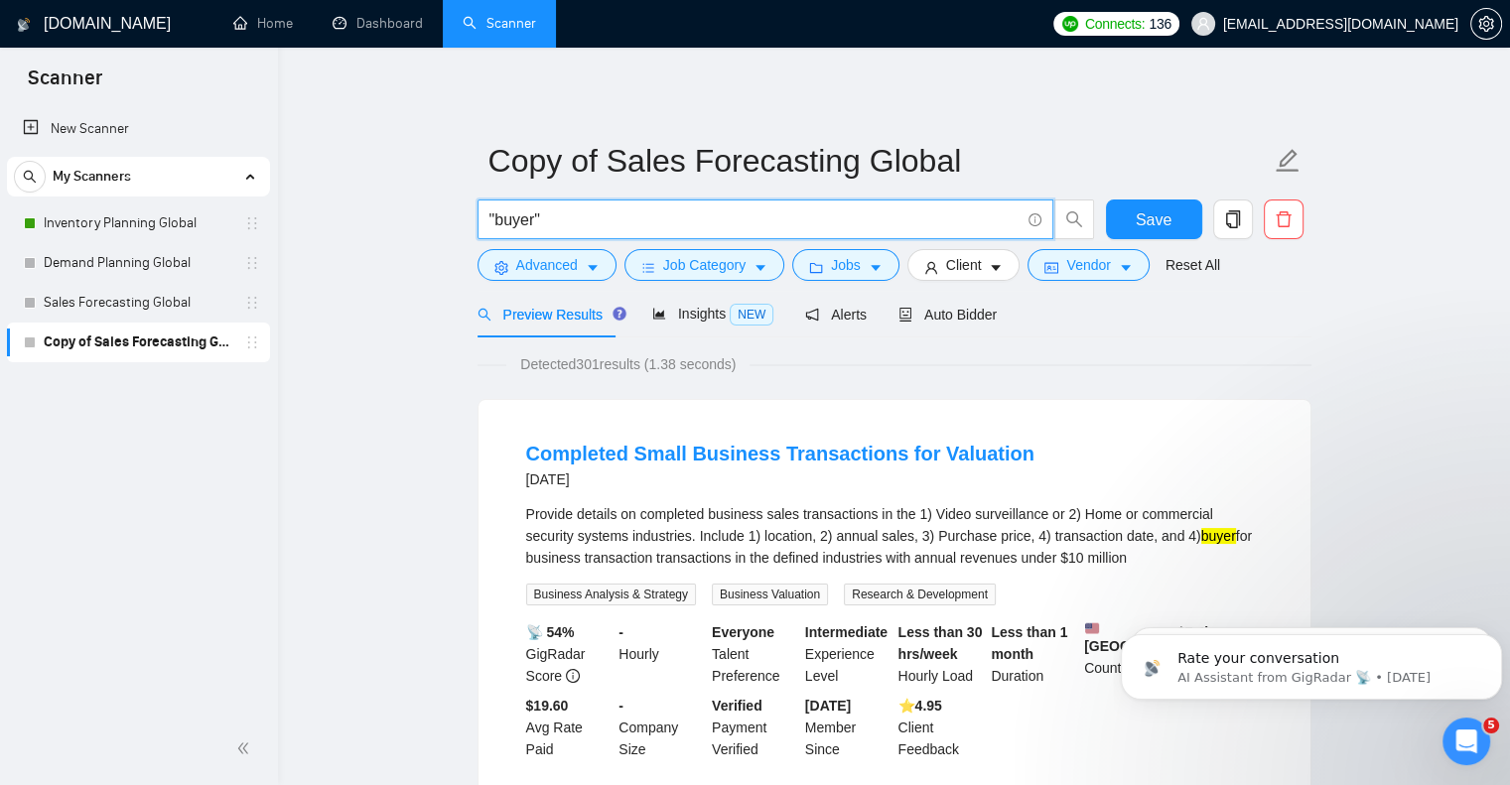
drag, startPoint x: 534, startPoint y: 217, endPoint x: 489, endPoint y: 225, distance: 45.4
click at [496, 222] on input ""buyer"" at bounding box center [754, 219] width 530 height 25
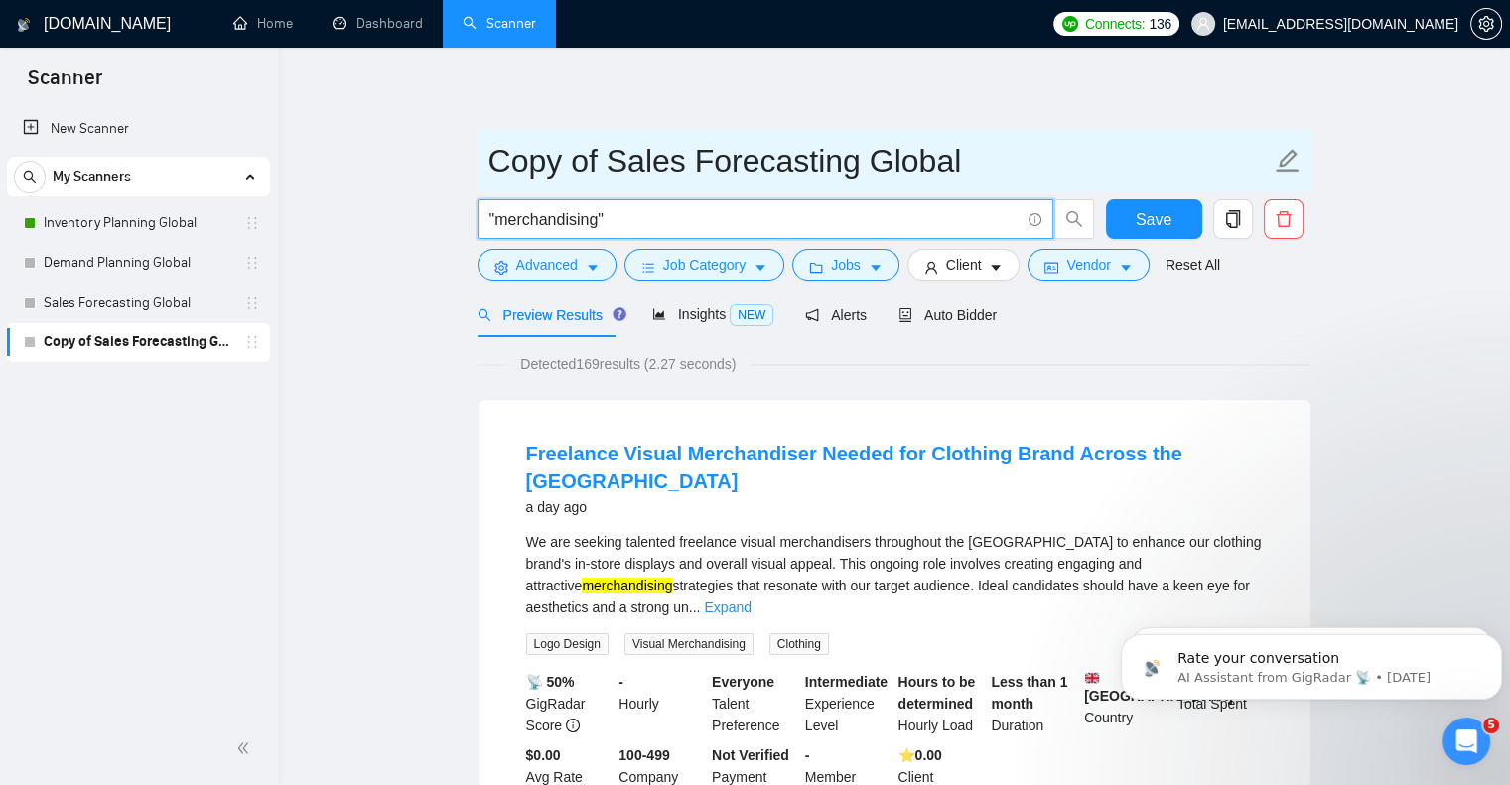
type input ""merchandising""
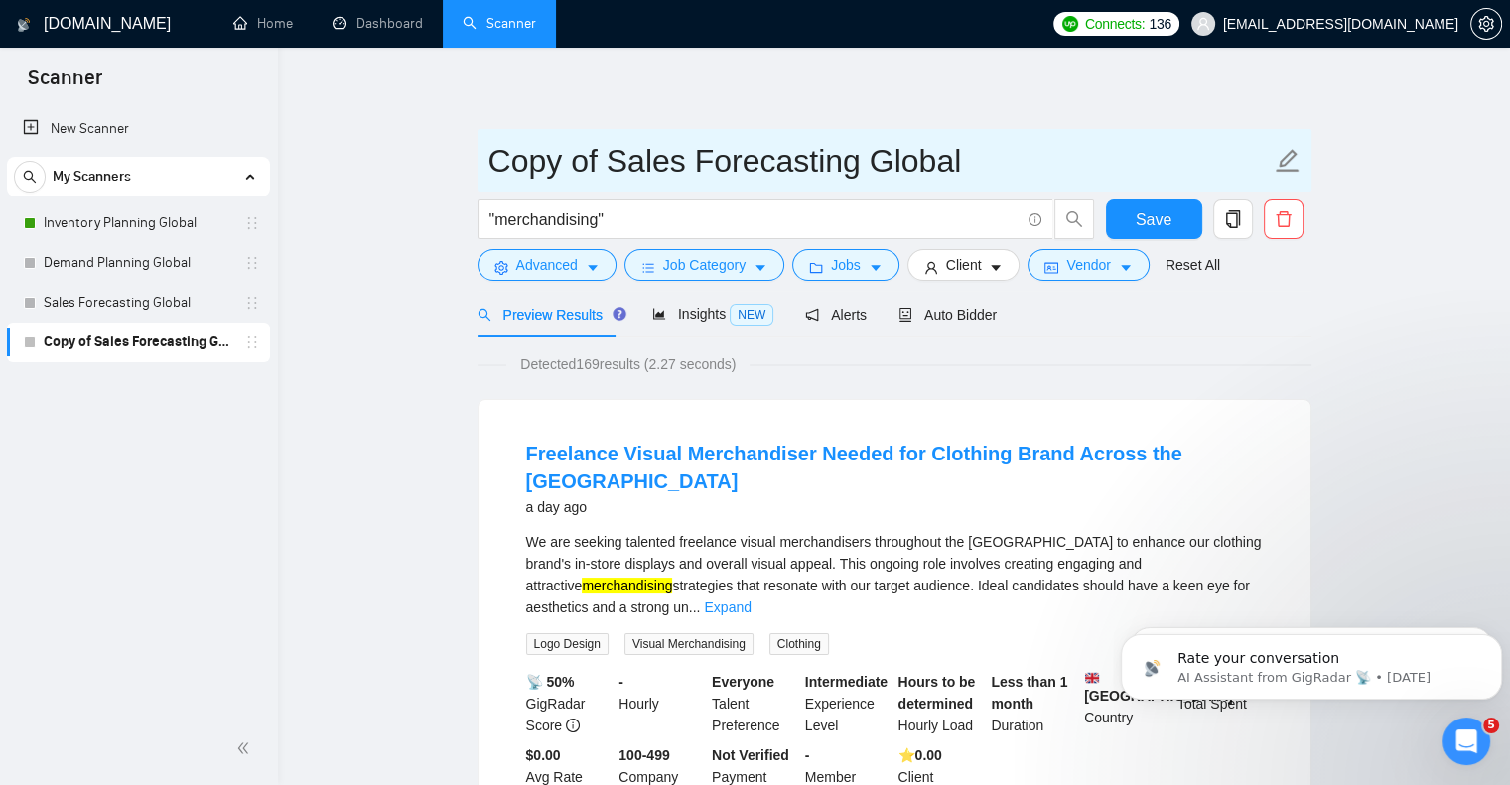
drag, startPoint x: 853, startPoint y: 161, endPoint x: 461, endPoint y: 142, distance: 392.5
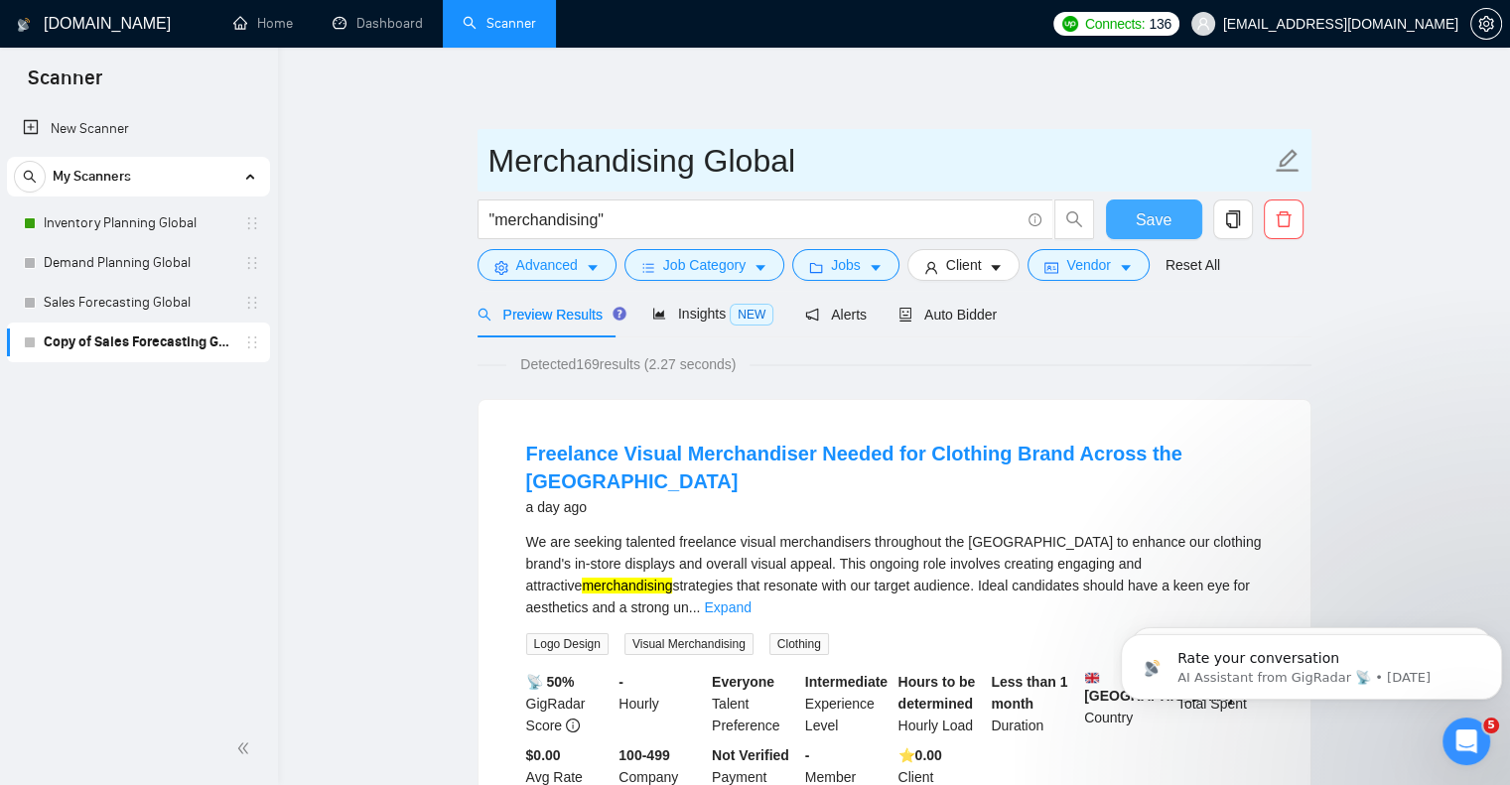
type input "Merchandising Global"
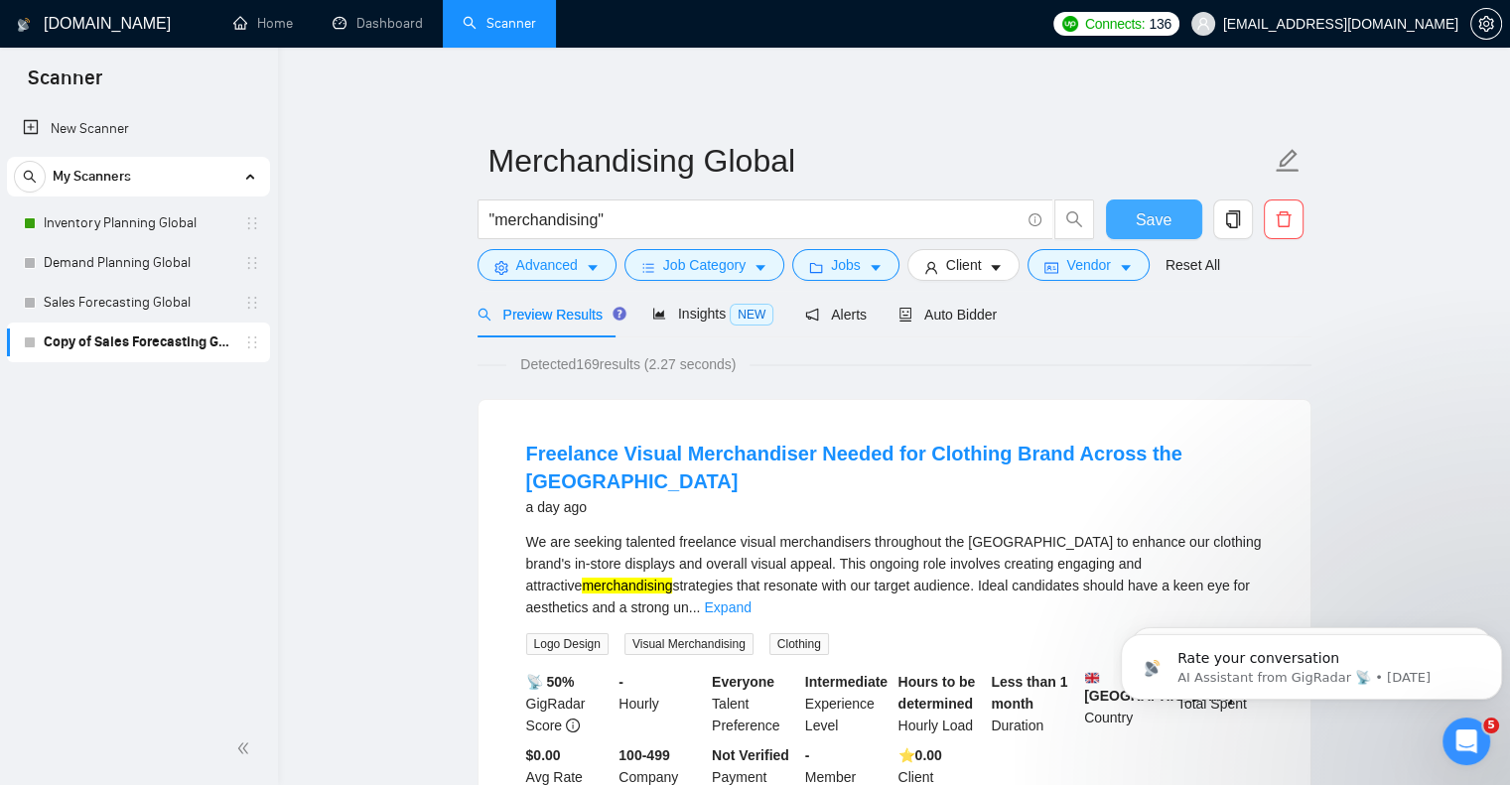
click at [1134, 214] on button "Save" at bounding box center [1154, 220] width 96 height 40
click at [1231, 214] on icon "copy" at bounding box center [1233, 219] width 18 height 18
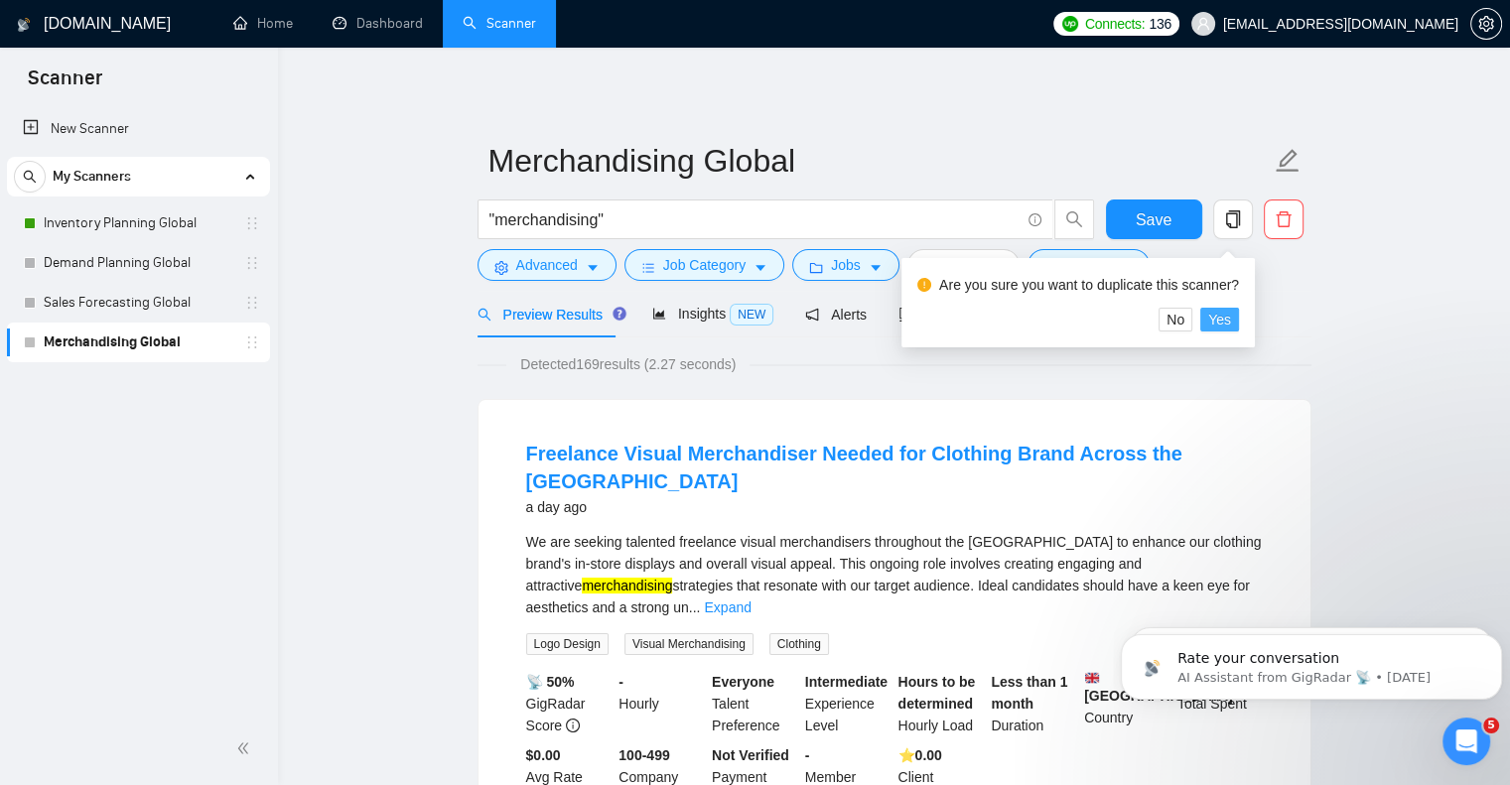
click at [1204, 314] on button "Yes" at bounding box center [1219, 320] width 39 height 24
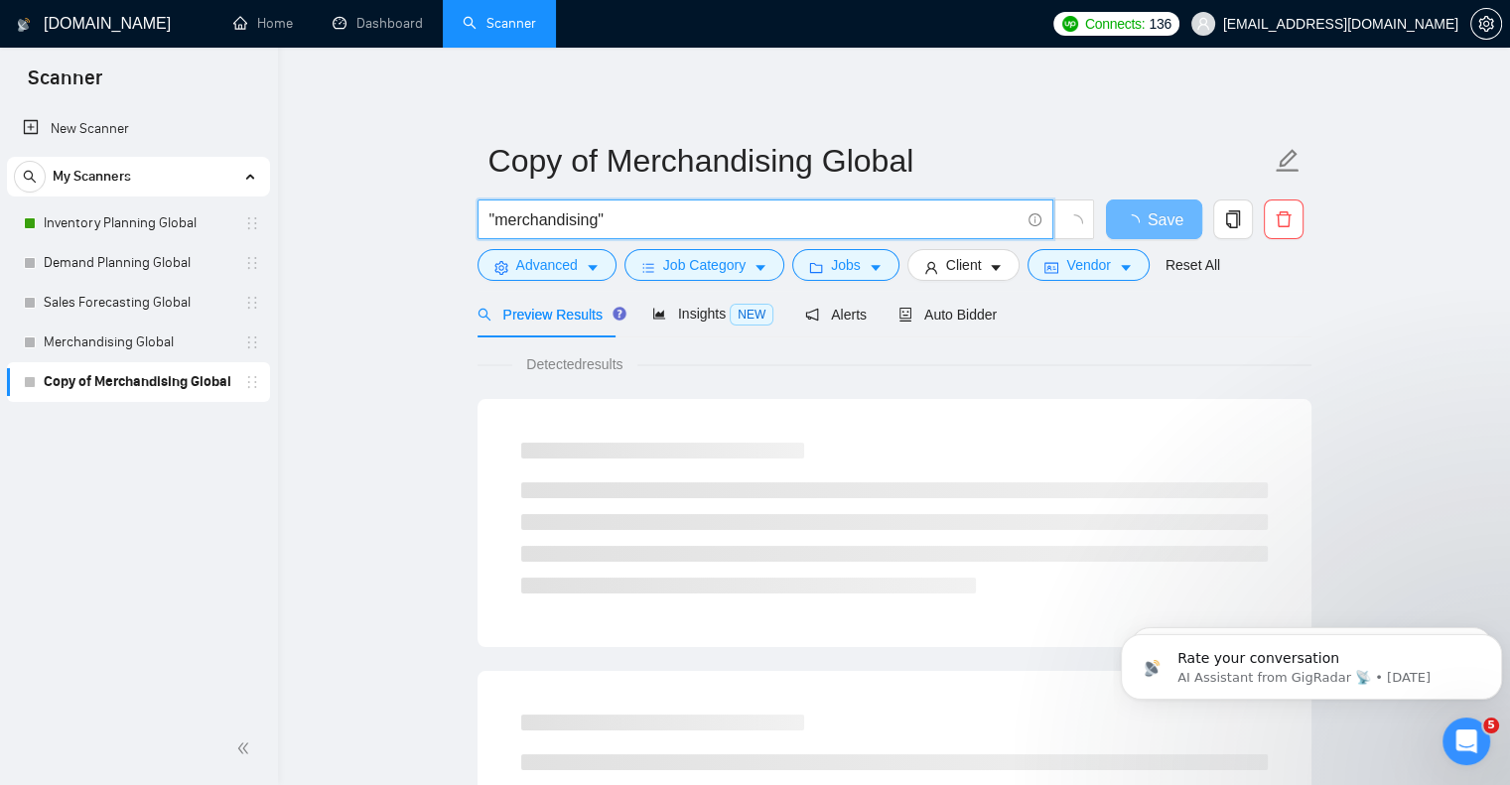
drag, startPoint x: 597, startPoint y: 221, endPoint x: 495, endPoint y: 233, distance: 101.9
click at [495, 233] on span ""merchandising"" at bounding box center [765, 220] width 576 height 40
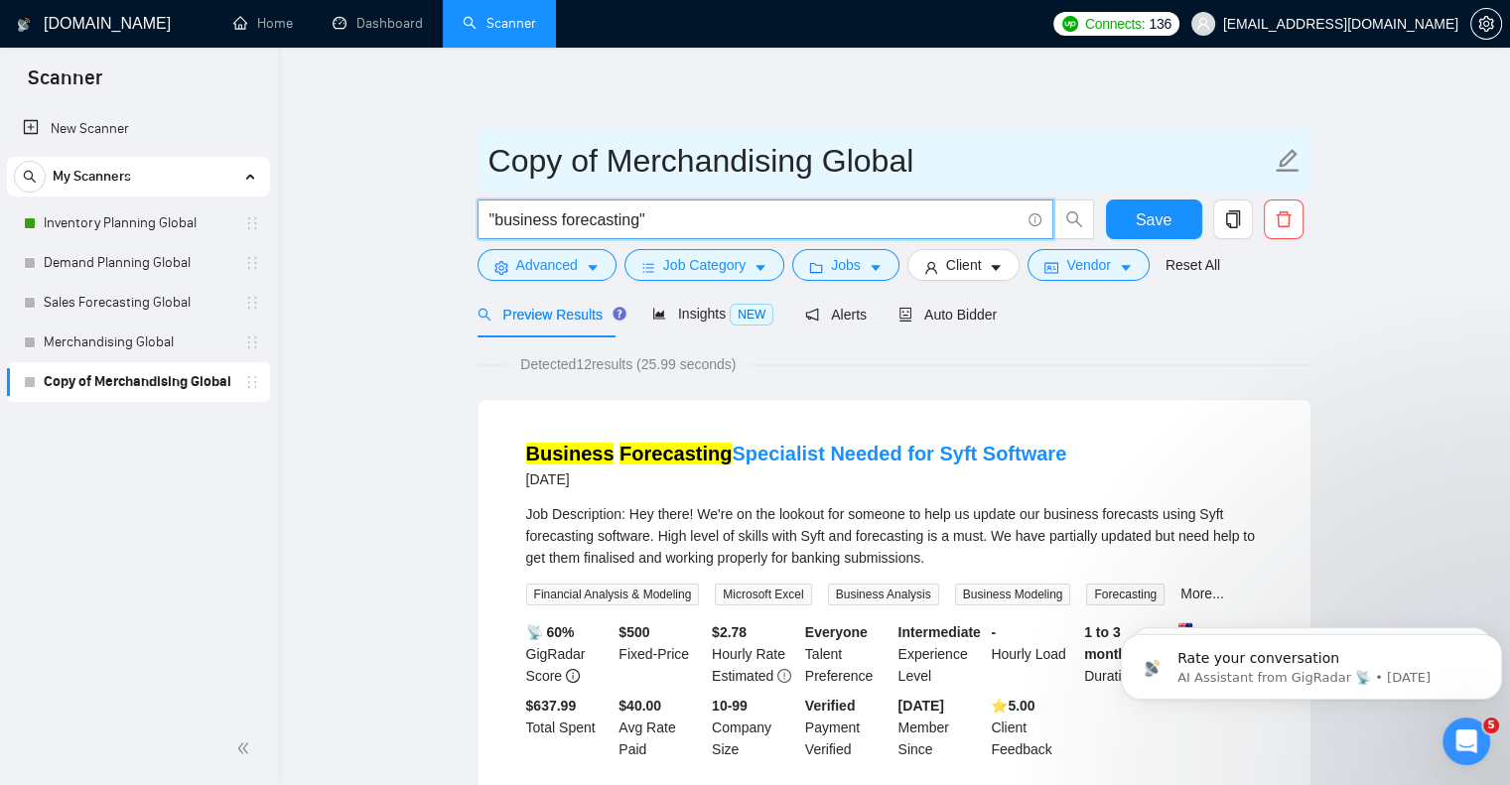
type input ""business forecasting""
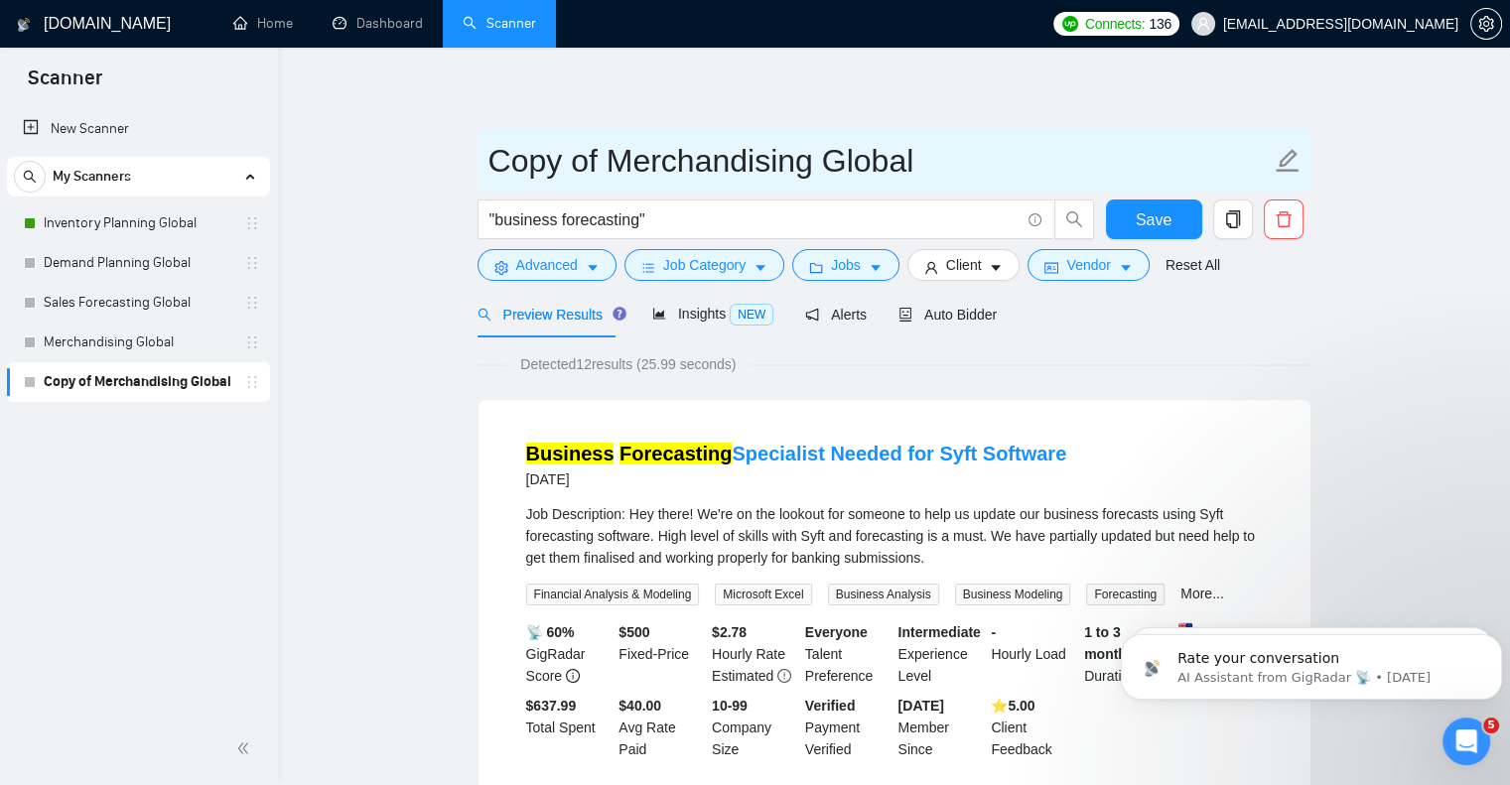
drag, startPoint x: 488, startPoint y: 161, endPoint x: 814, endPoint y: 155, distance: 325.6
click at [814, 155] on input "Copy of Merchandising Global" at bounding box center [879, 161] width 782 height 50
type input "Business Forecasting Global"
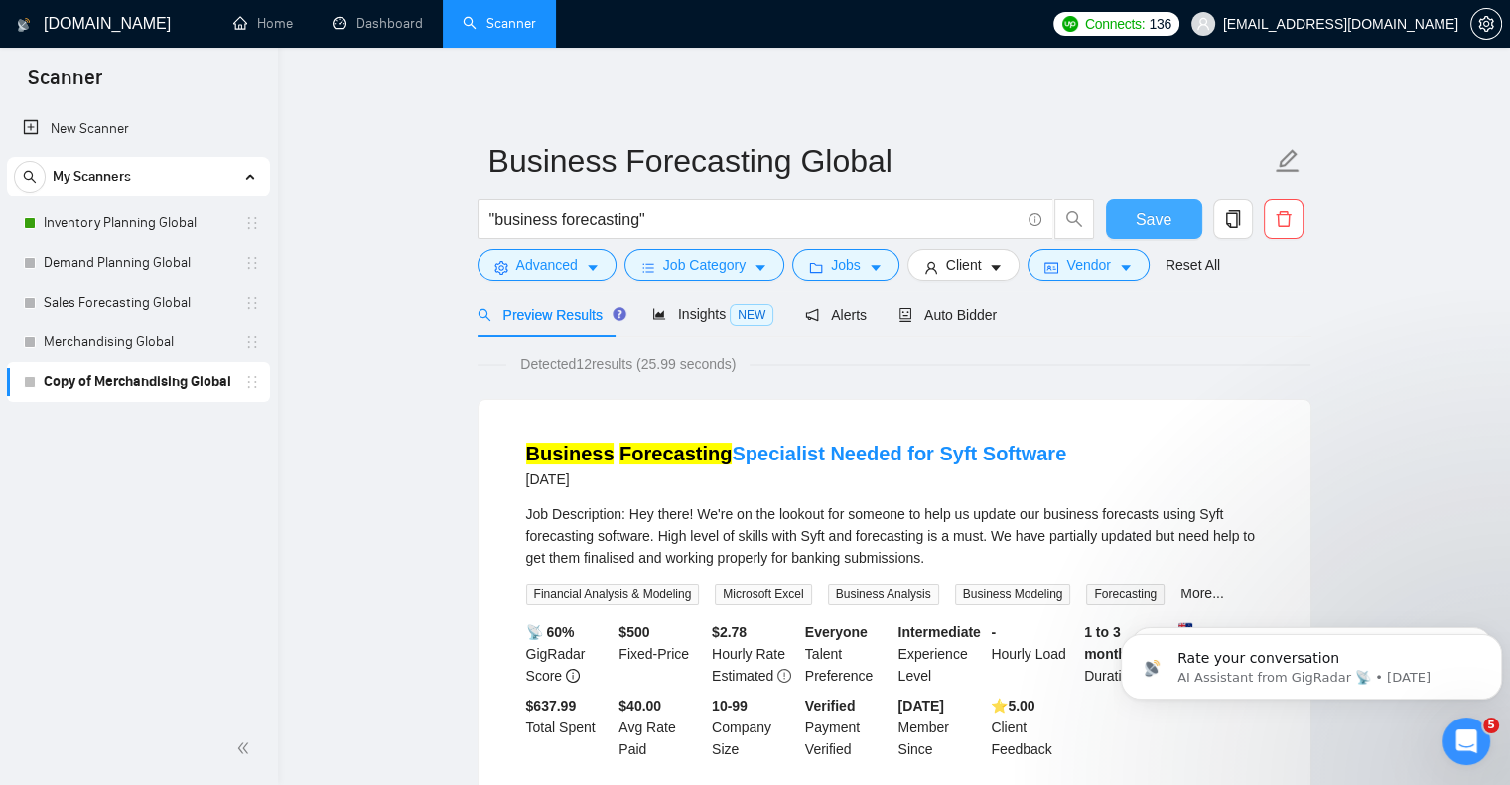
click at [1175, 227] on button "Save" at bounding box center [1154, 220] width 96 height 40
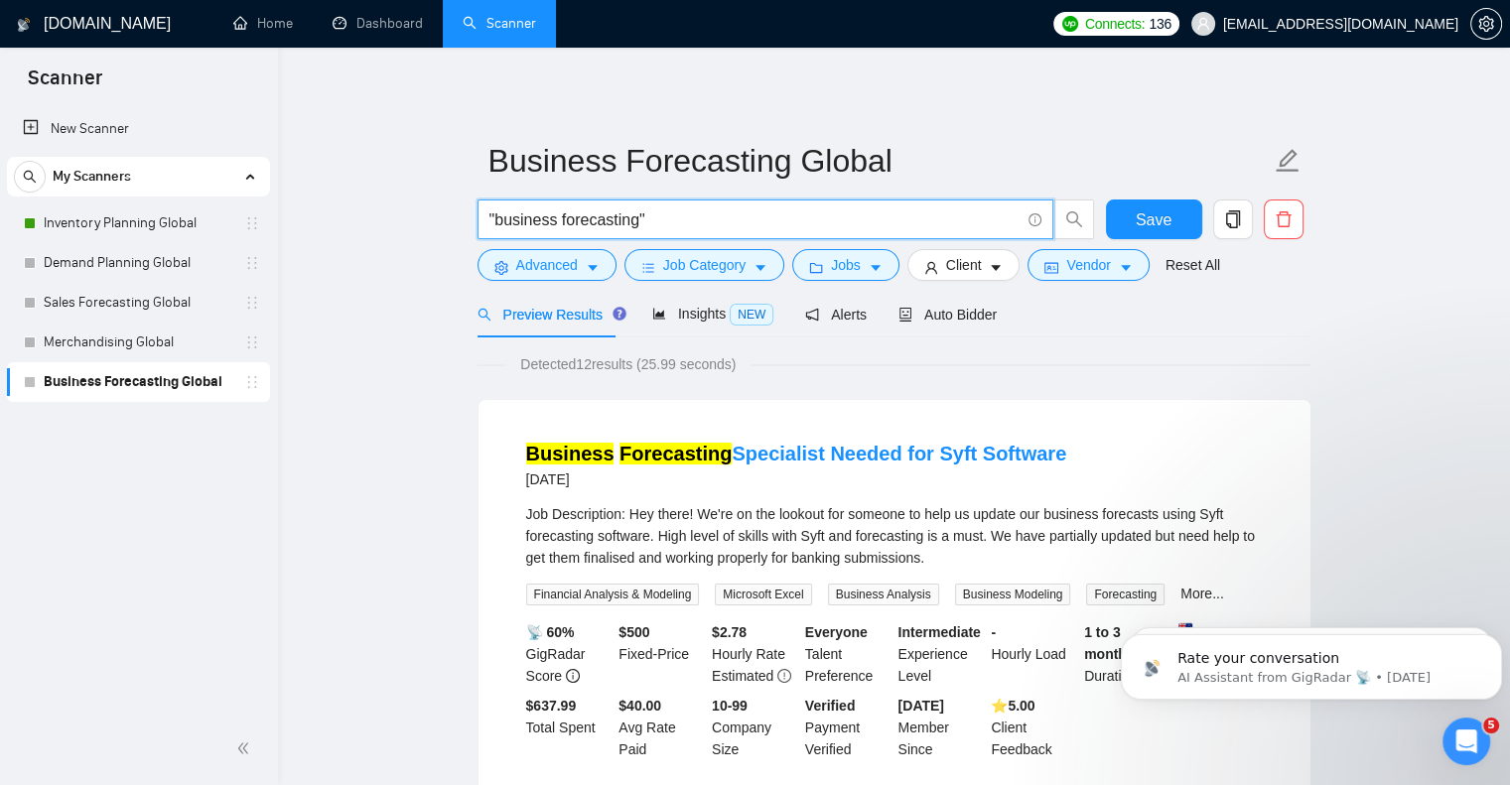
click at [674, 214] on input ""business forecasting"" at bounding box center [754, 219] width 530 height 25
drag, startPoint x: 660, startPoint y: 215, endPoint x: 441, endPoint y: 198, distance: 220.1
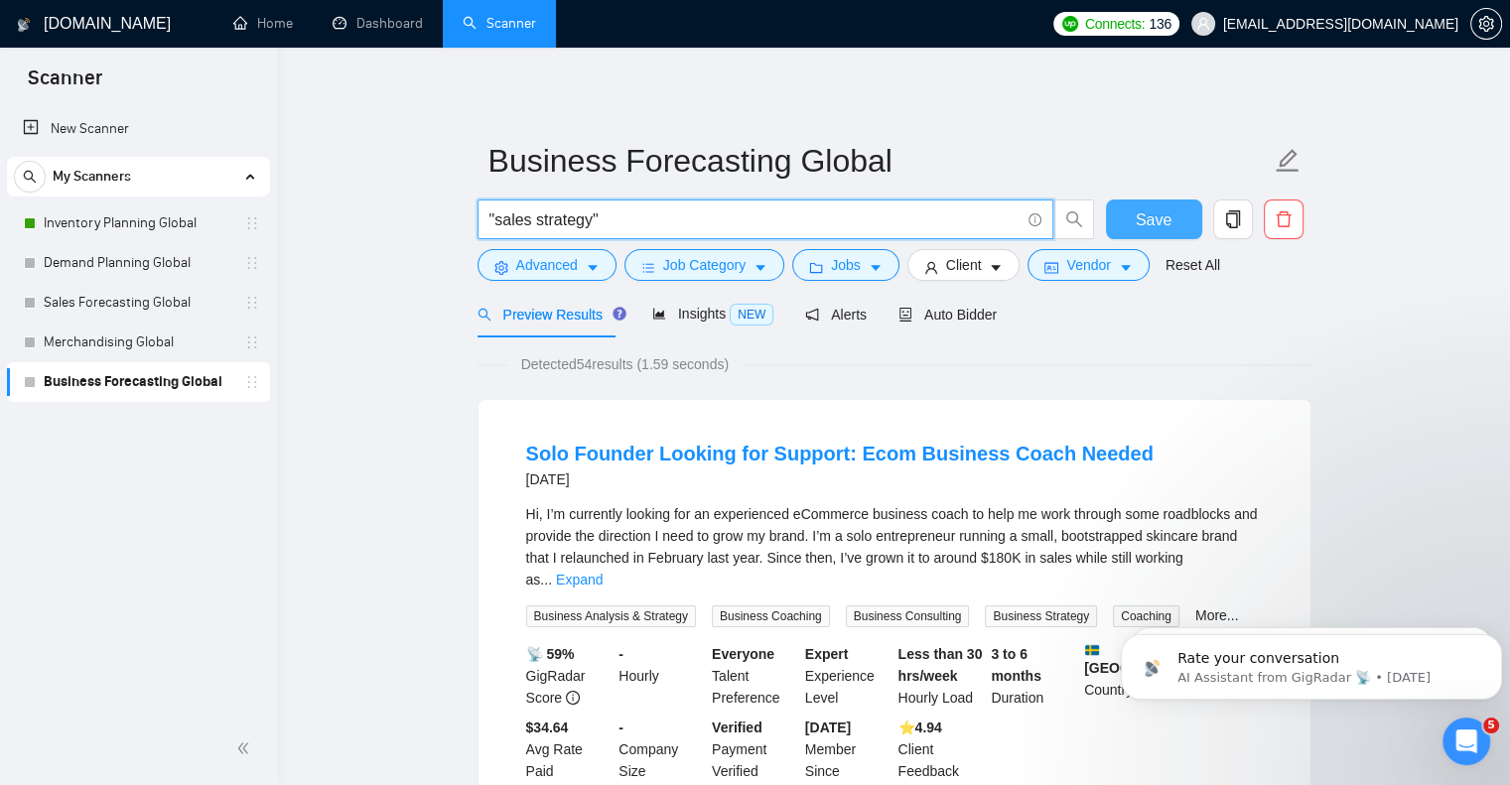
type input ""sales strategy""
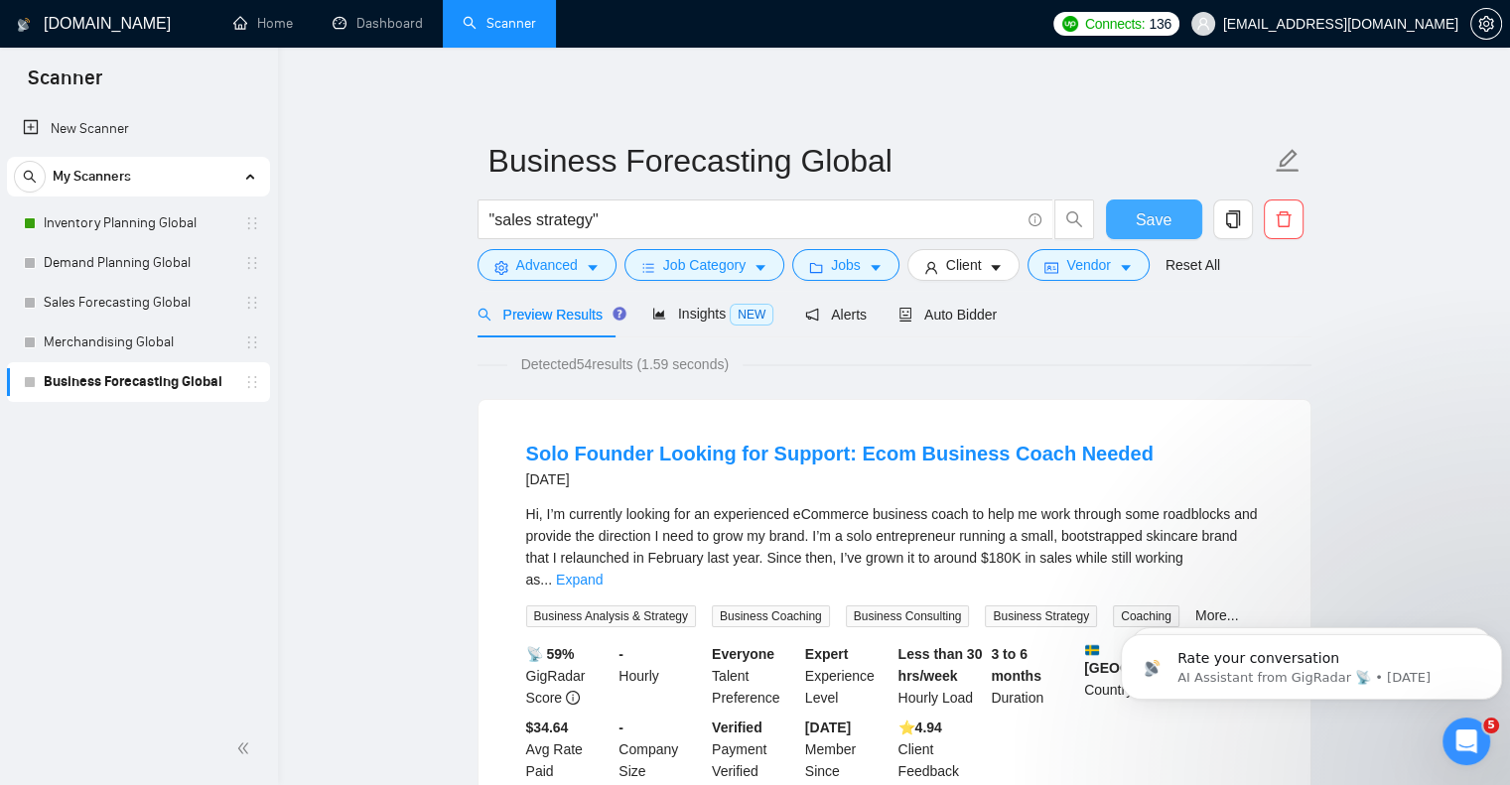
drag, startPoint x: 1155, startPoint y: 216, endPoint x: 1008, endPoint y: 95, distance: 191.2
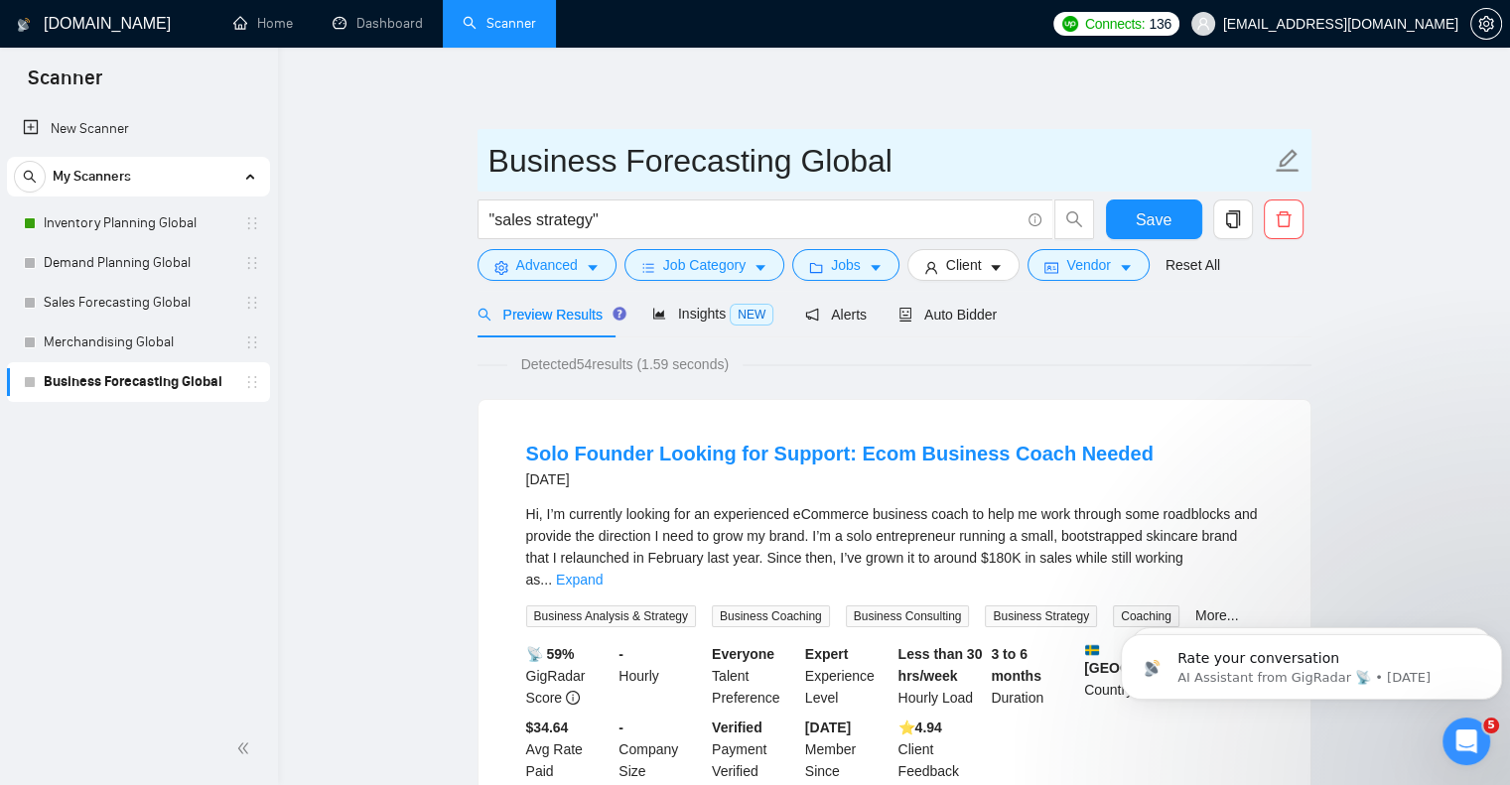
drag, startPoint x: 787, startPoint y: 162, endPoint x: 477, endPoint y: 143, distance: 310.3
click at [477, 143] on span "Business Forecasting Global" at bounding box center [894, 160] width 834 height 63
type input "Sales Strategy Global"
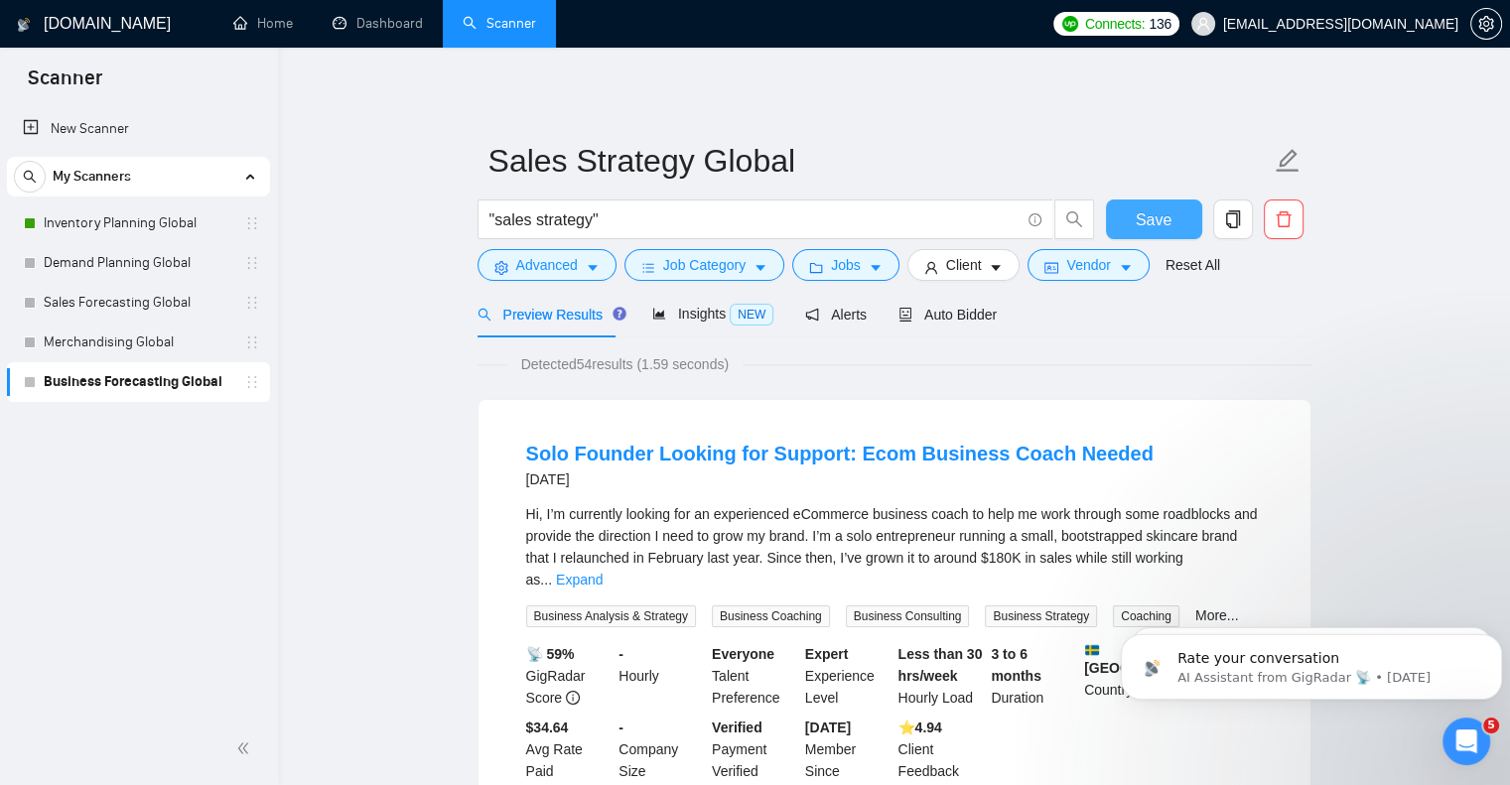
click at [1157, 213] on span "Save" at bounding box center [1154, 219] width 36 height 25
click at [594, 216] on input ""sales strategy"" at bounding box center [754, 219] width 530 height 25
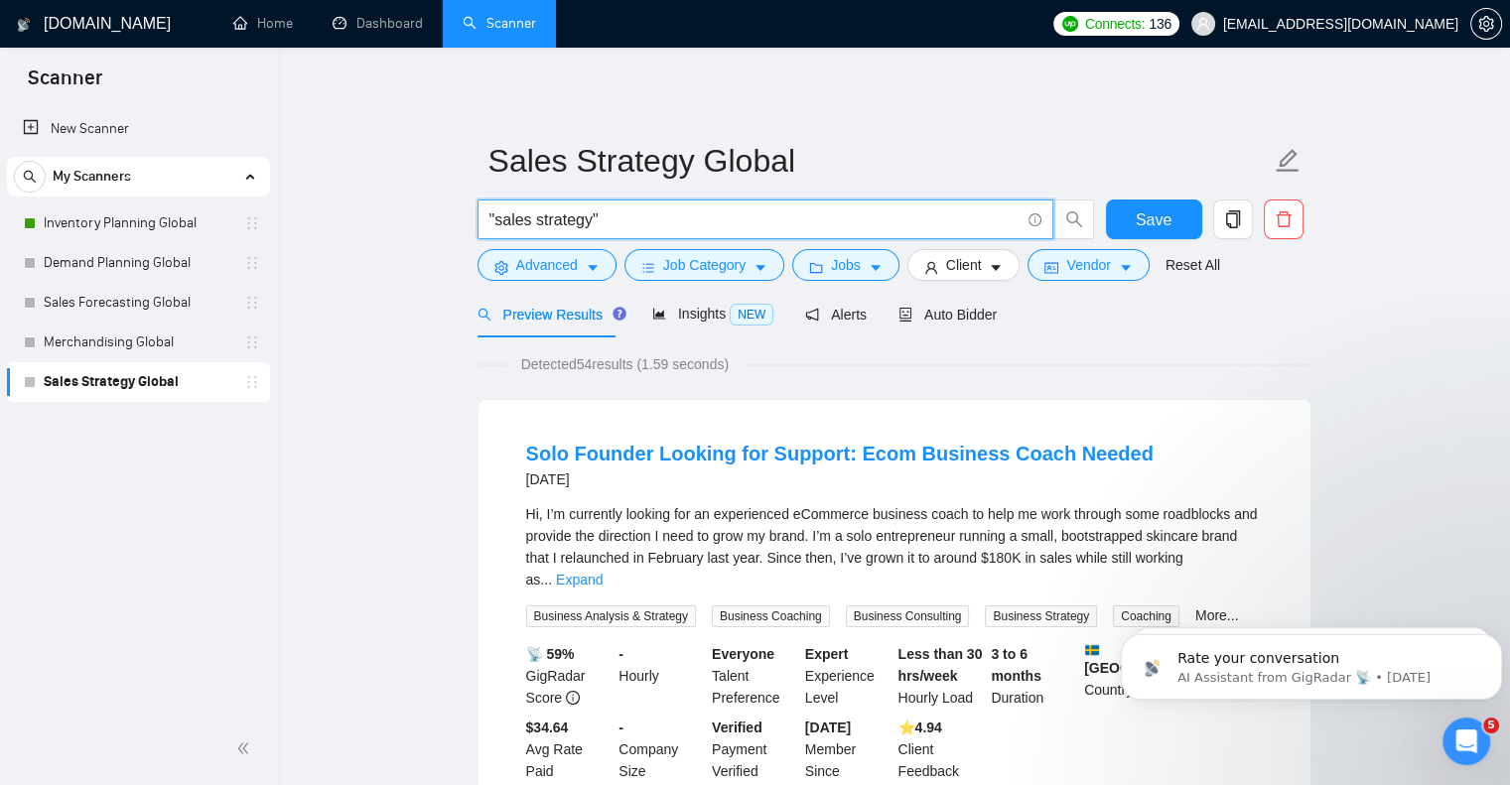
drag, startPoint x: 588, startPoint y: 219, endPoint x: 496, endPoint y: 215, distance: 91.4
click at [496, 215] on input ""sales strategy"" at bounding box center [754, 219] width 530 height 25
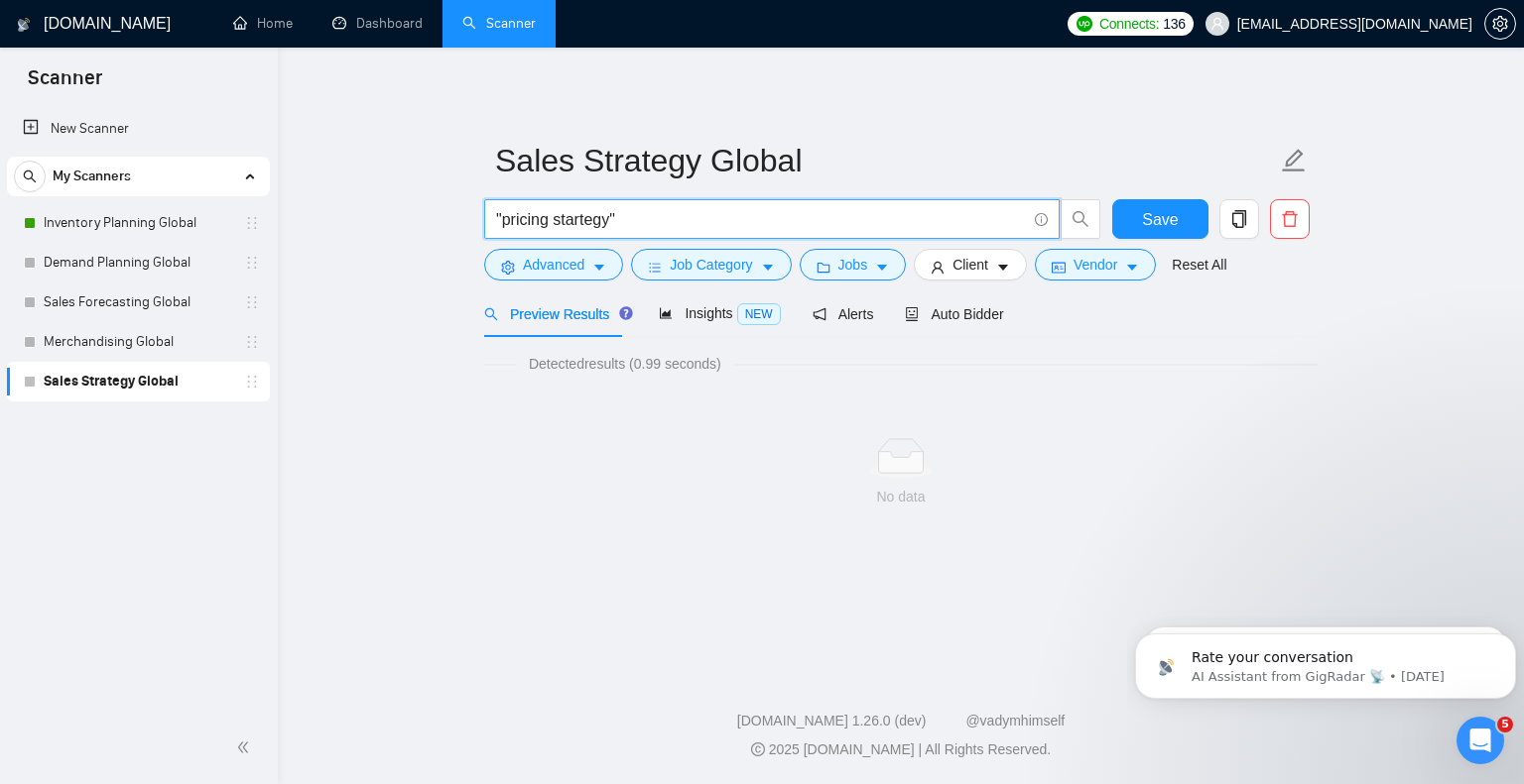
click at [572, 223] on input ""pricing startegy"" at bounding box center [761, 219] width 530 height 25
type input ""pricing strategy""
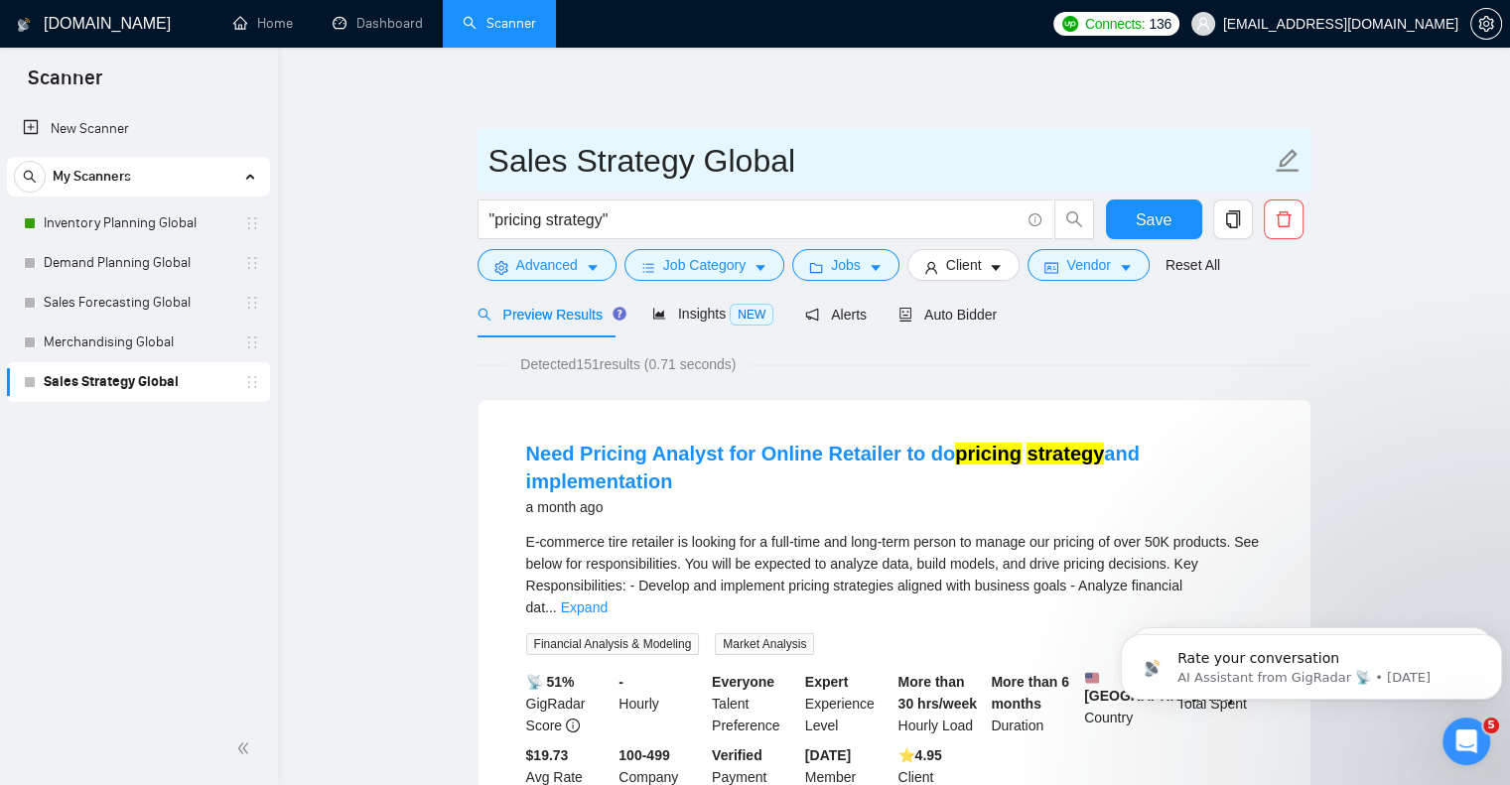
drag, startPoint x: 559, startPoint y: 161, endPoint x: 464, endPoint y: 166, distance: 95.4
type input "Pricing Strategy Global"
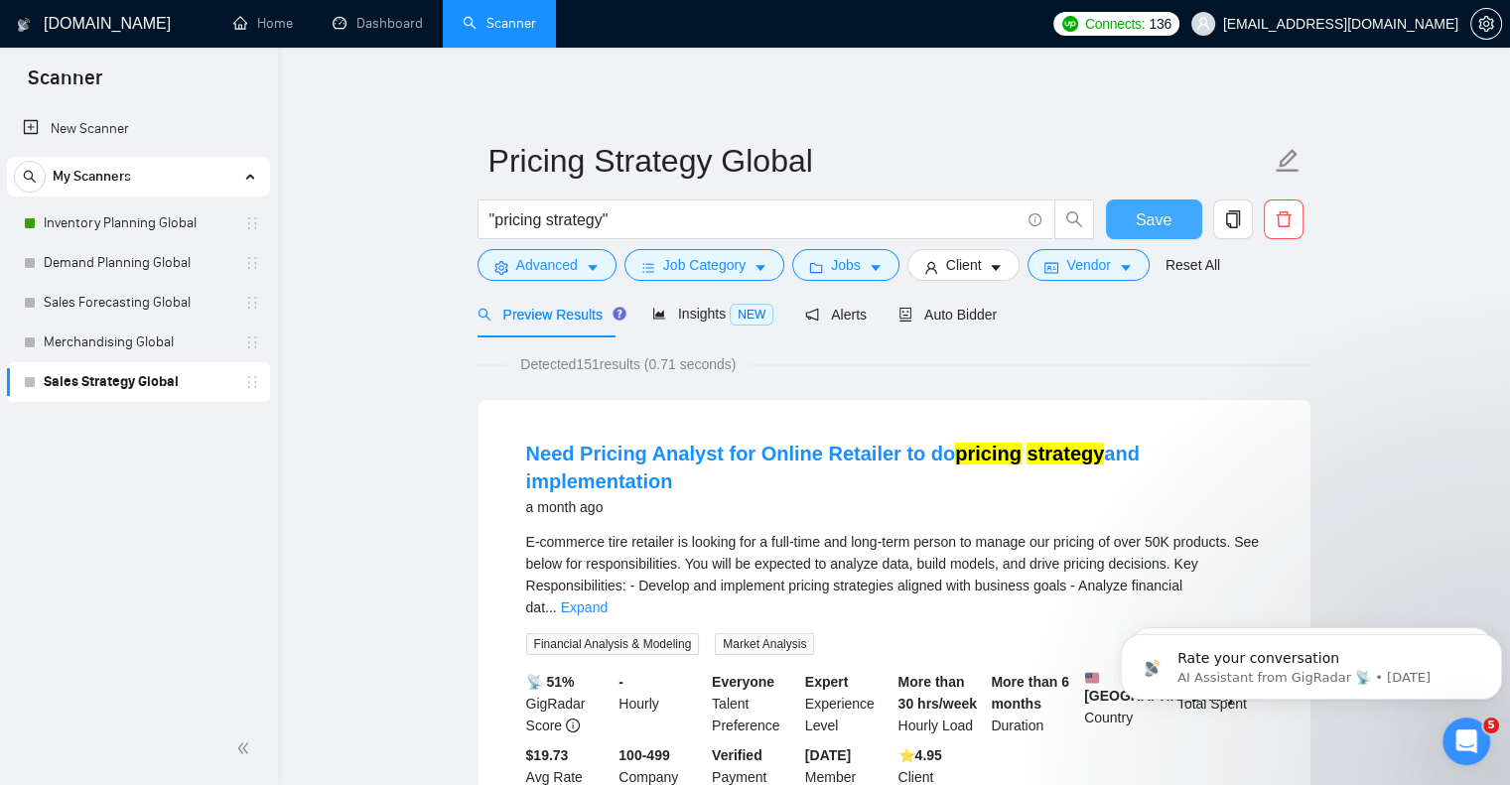
click at [1151, 217] on span "Save" at bounding box center [1154, 219] width 36 height 25
click at [1229, 216] on icon "copy" at bounding box center [1233, 219] width 18 height 18
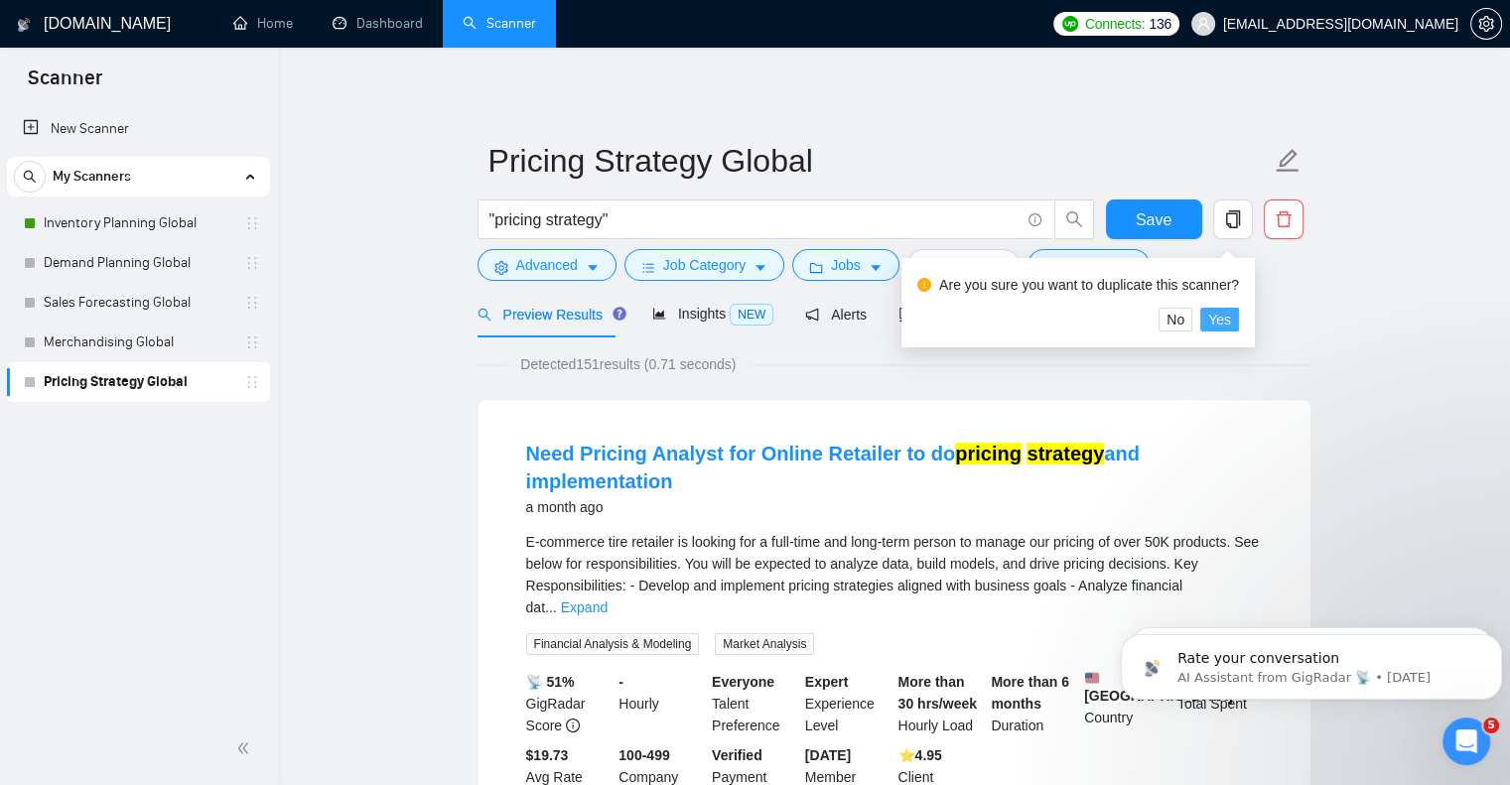
click at [1227, 322] on span "Yes" at bounding box center [1219, 320] width 23 height 22
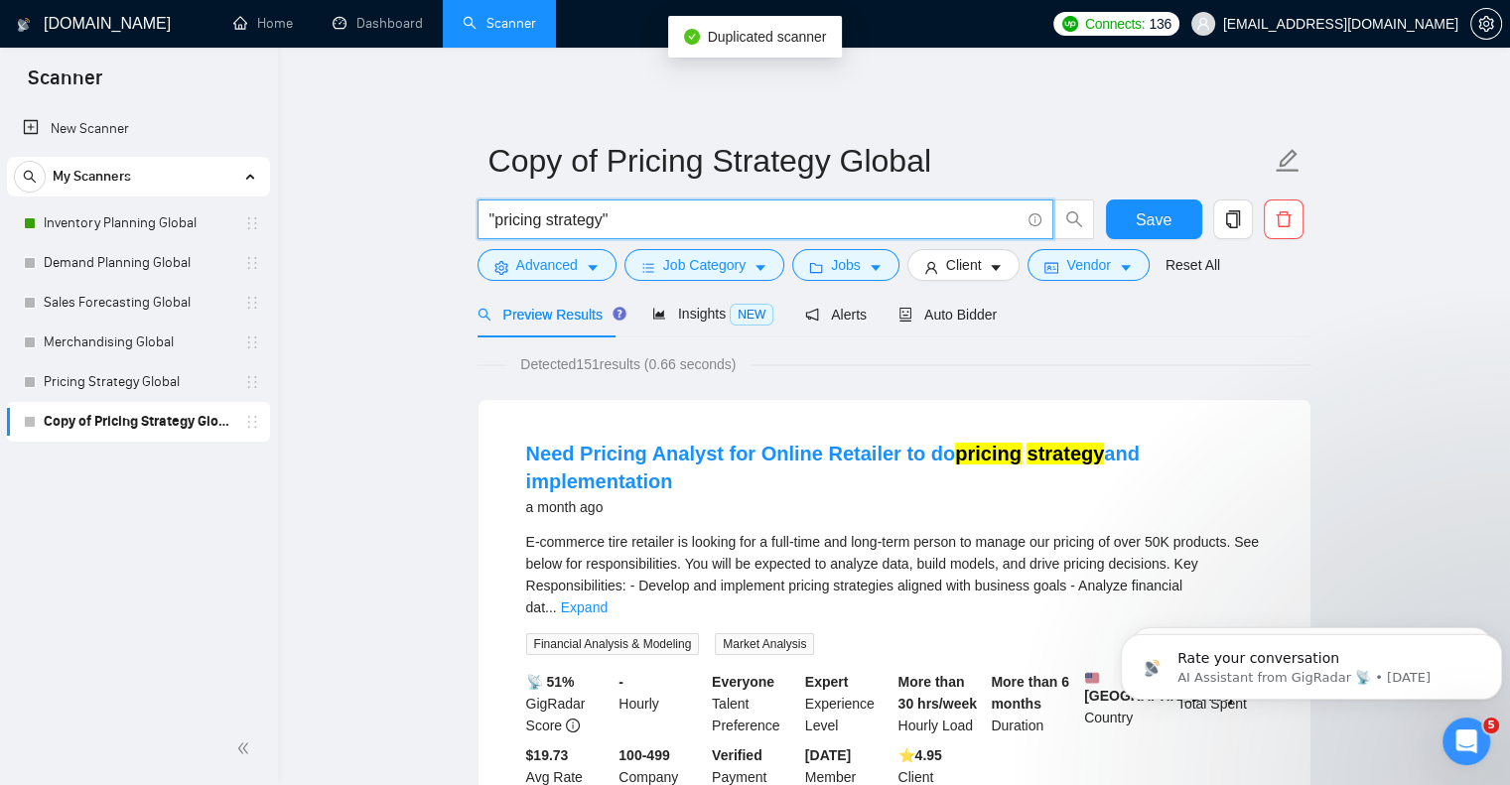
drag, startPoint x: 638, startPoint y: 222, endPoint x: 367, endPoint y: 193, distance: 272.6
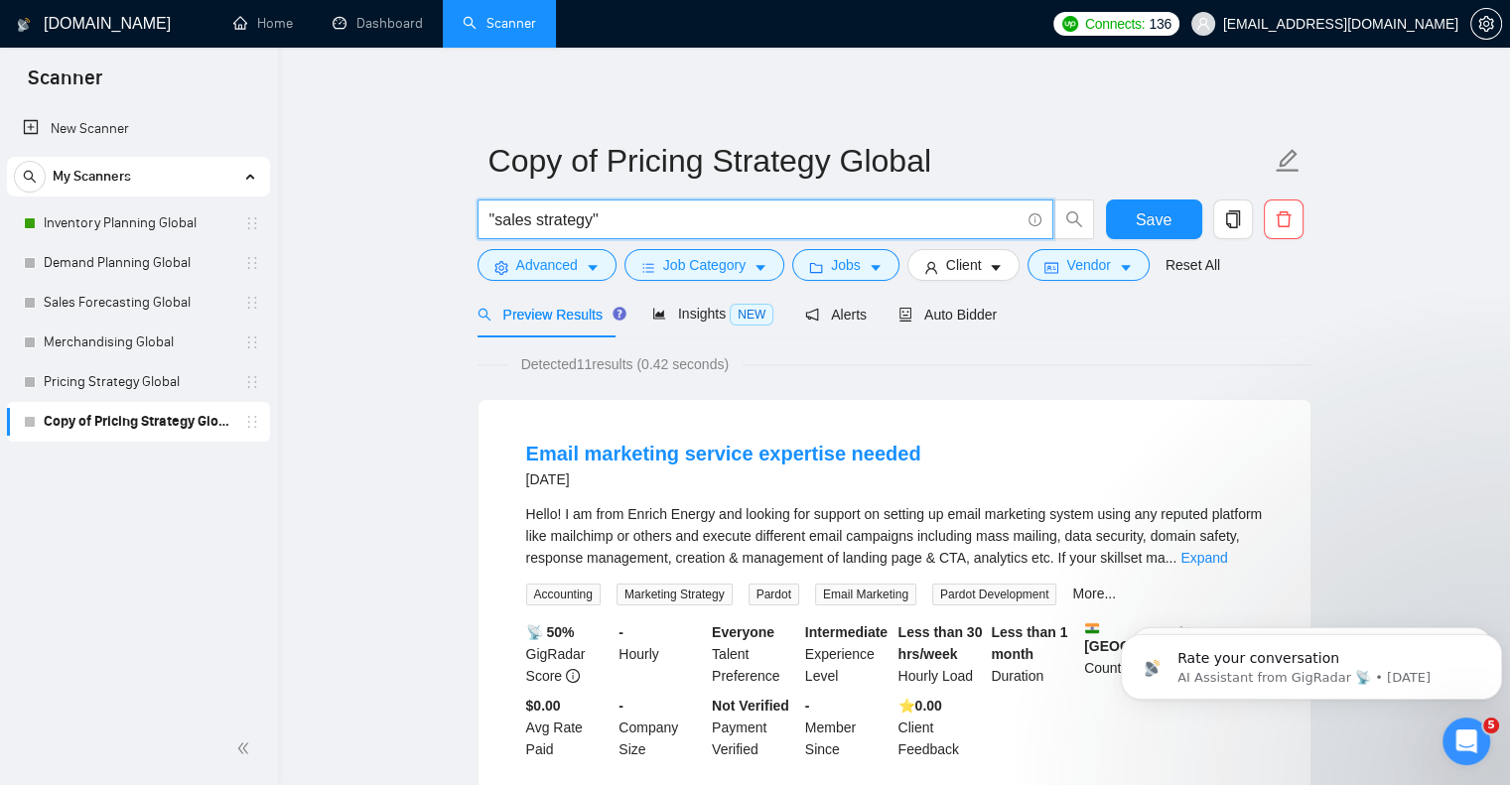
type input ""sales strategy""
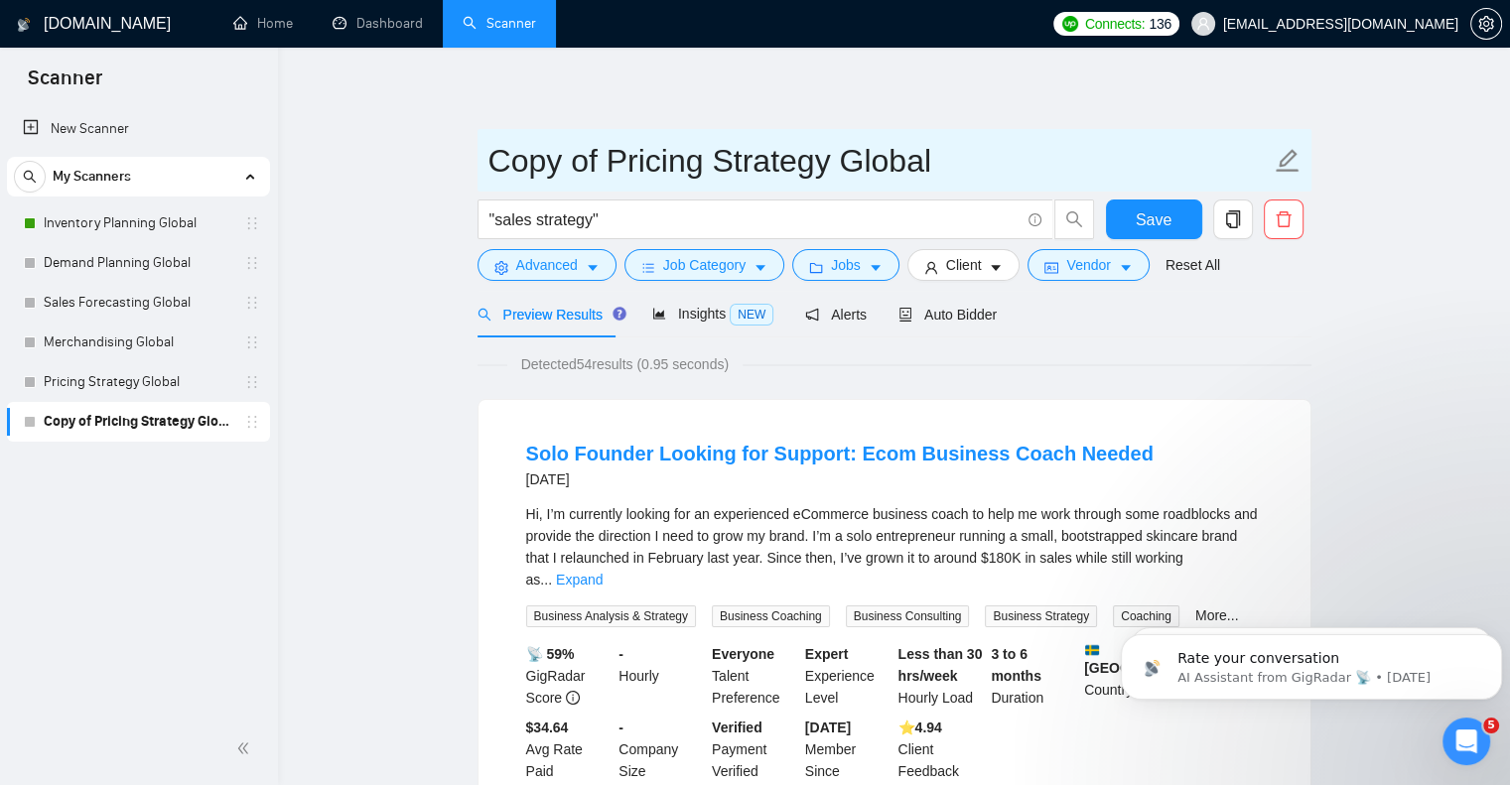
drag, startPoint x: 490, startPoint y: 158, endPoint x: 705, endPoint y: 158, distance: 214.4
click at [705, 158] on input "Copy of Pricing Strategy Global" at bounding box center [879, 161] width 782 height 50
type input "Sales Strategy Global"
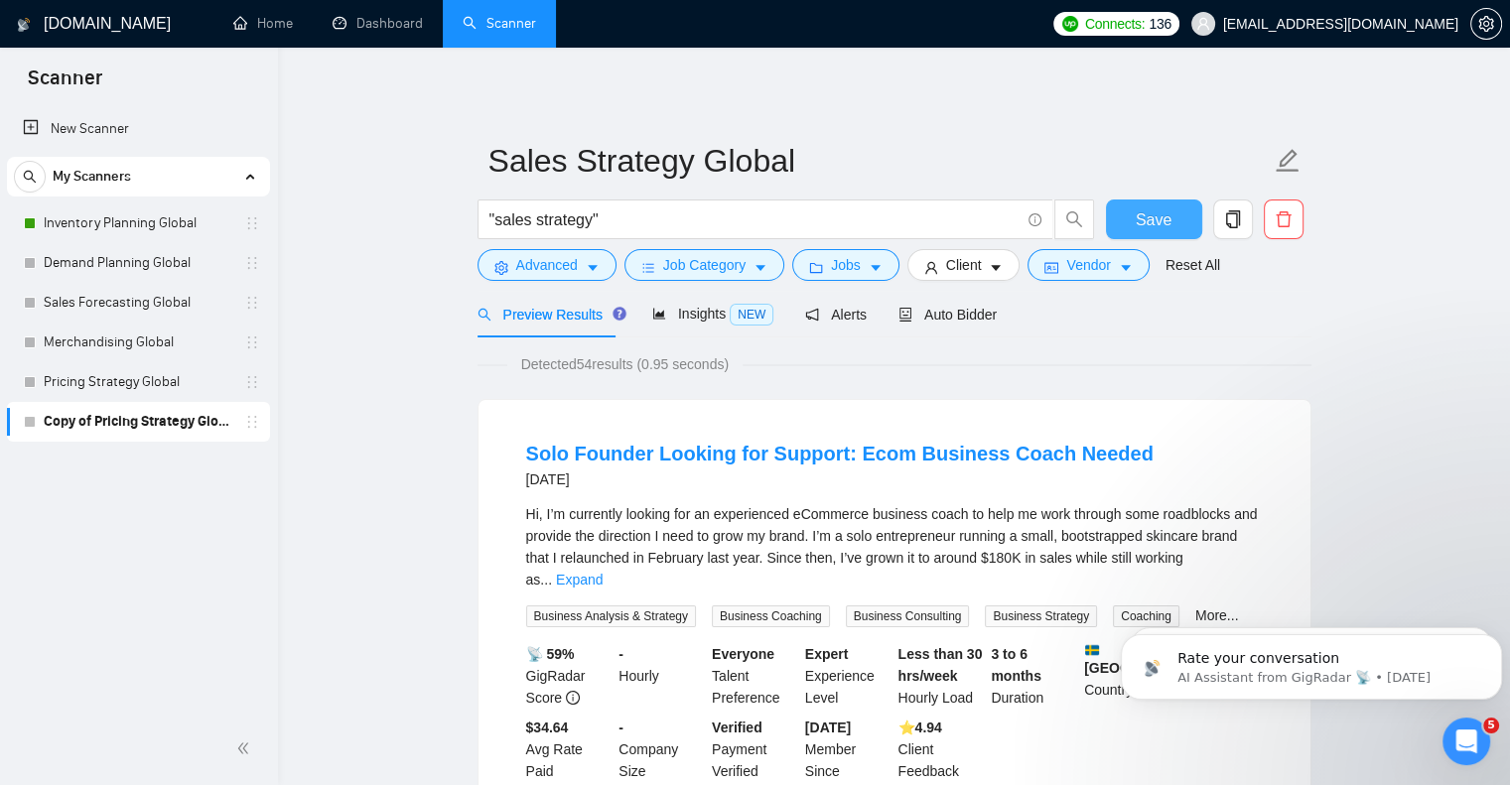
click at [1175, 223] on button "Save" at bounding box center [1154, 220] width 96 height 40
click at [1232, 221] on icon "copy" at bounding box center [1233, 219] width 18 height 18
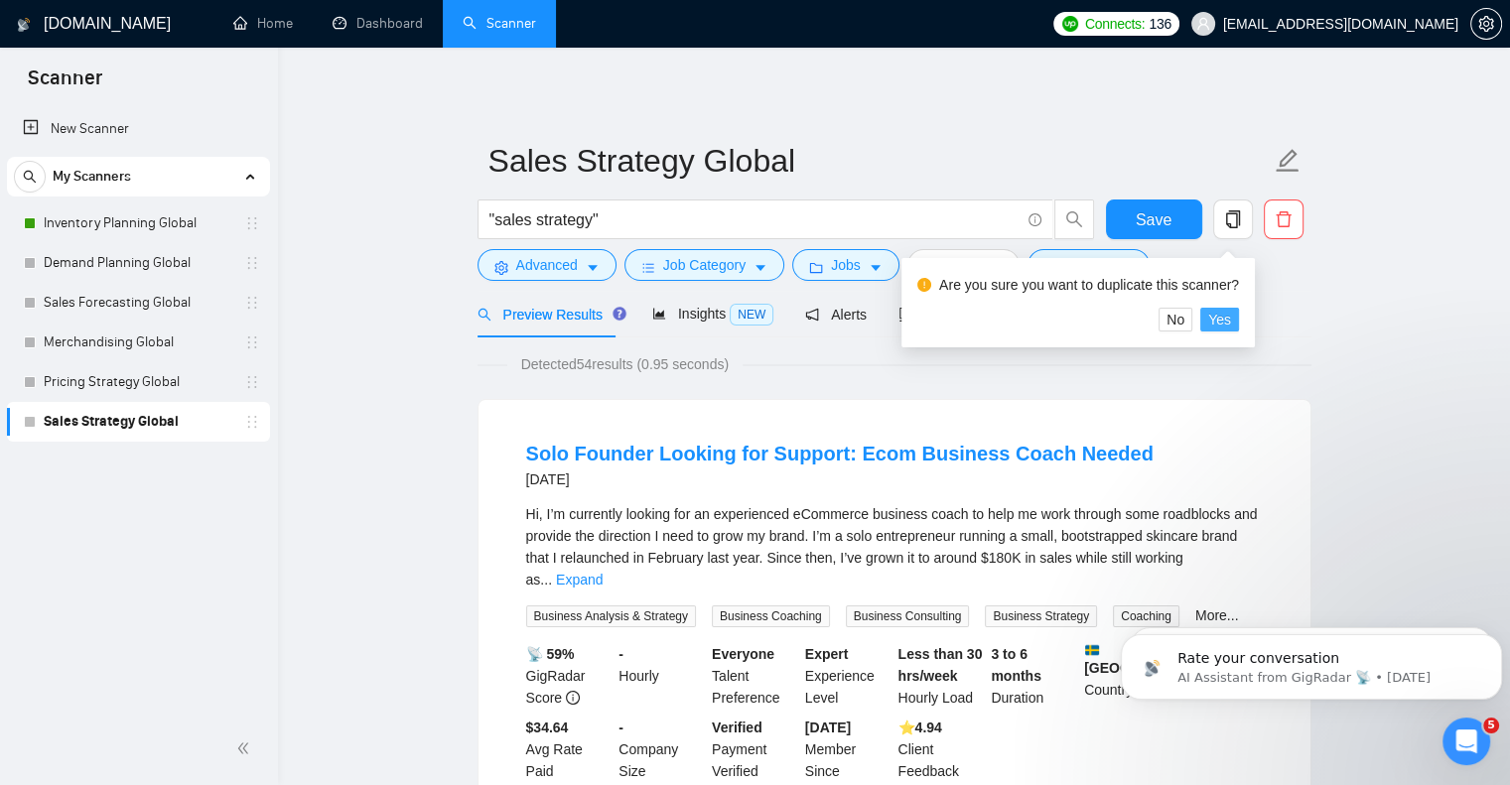
click at [1221, 312] on span "Yes" at bounding box center [1219, 320] width 23 height 22
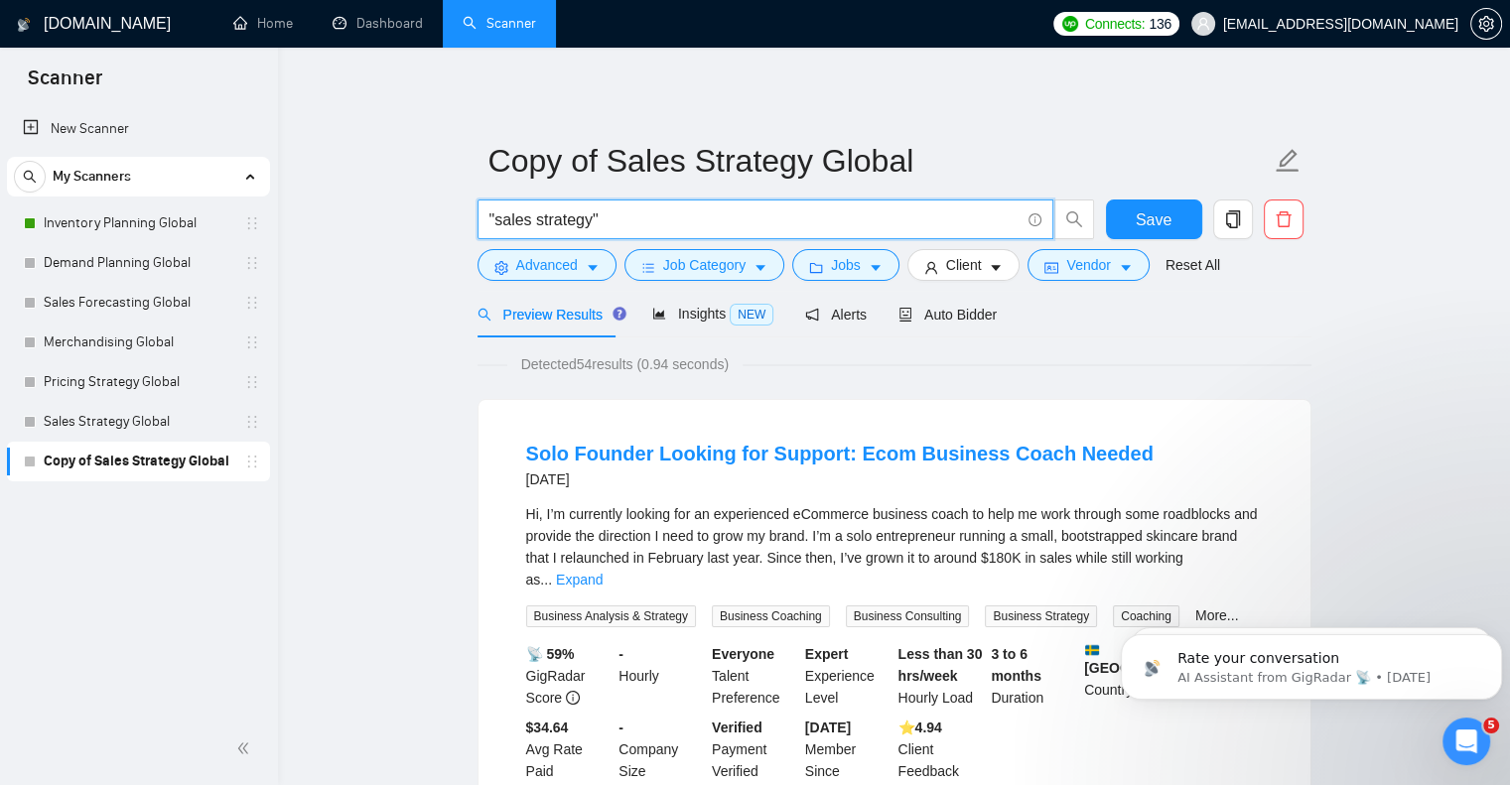
drag, startPoint x: 605, startPoint y: 216, endPoint x: 314, endPoint y: 169, distance: 294.7
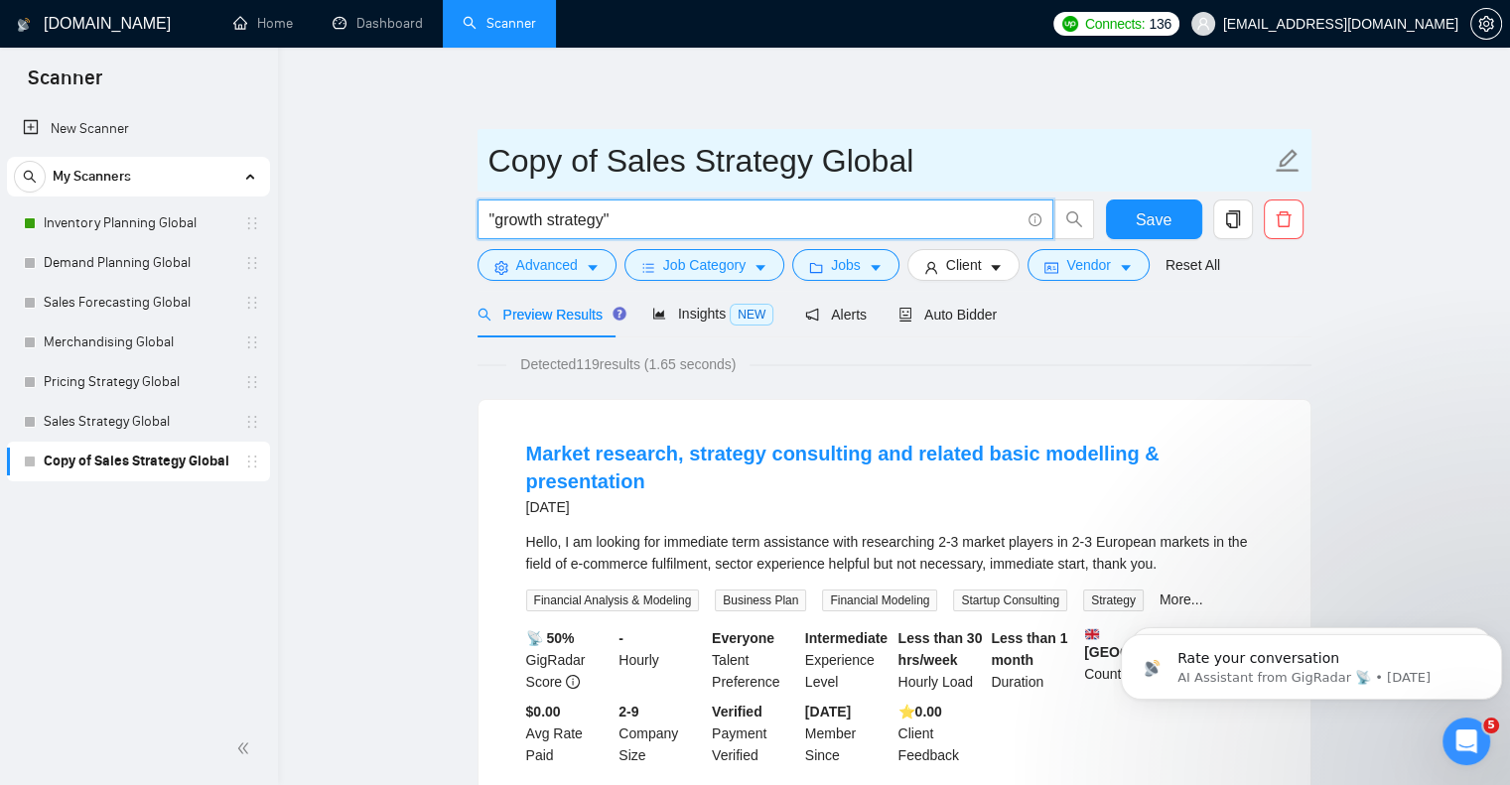
type input ""growth strategy""
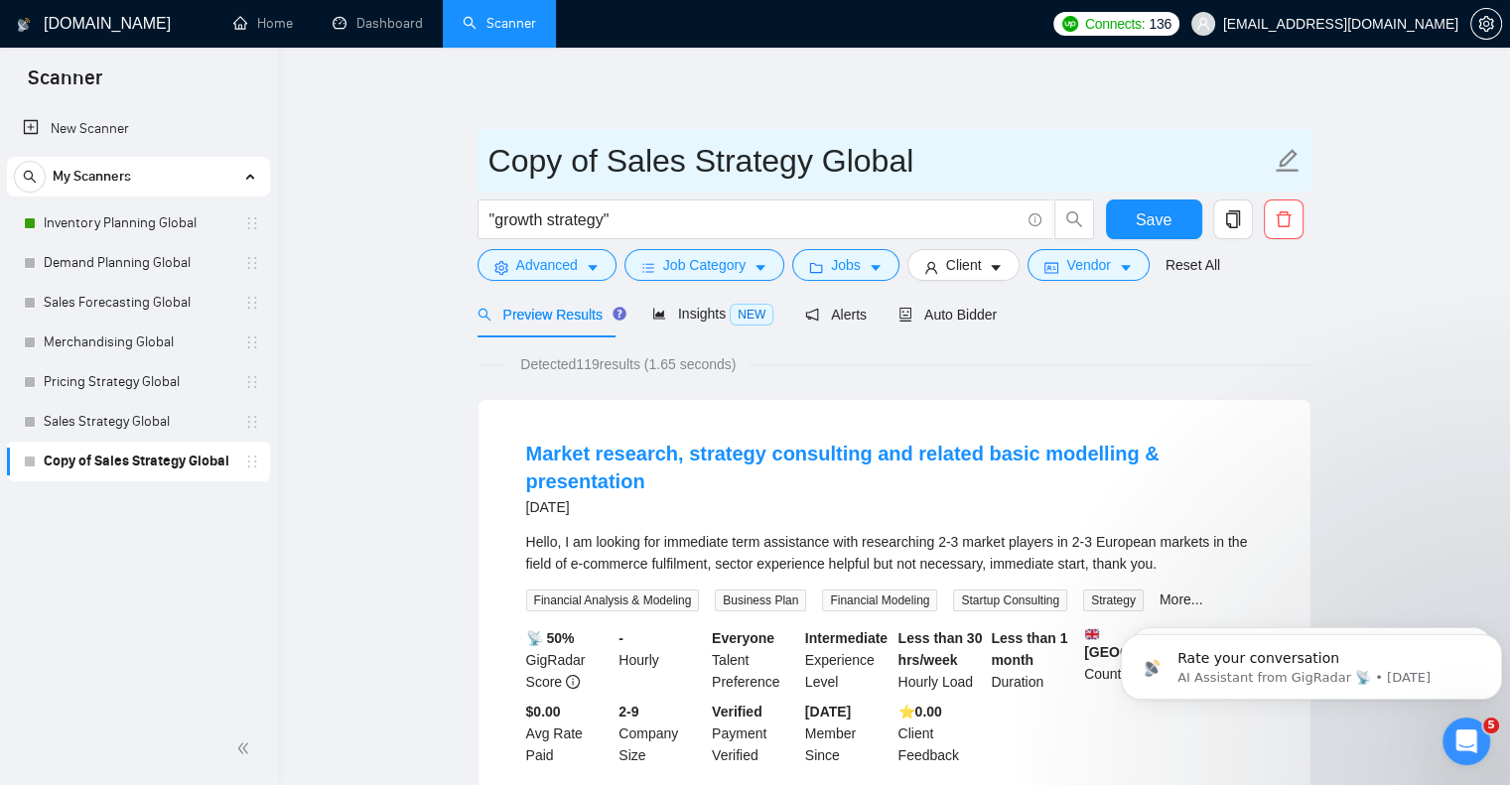
drag, startPoint x: 490, startPoint y: 155, endPoint x: 683, endPoint y: 150, distance: 192.6
click at [683, 150] on input "Copy of Sales Strategy Global" at bounding box center [879, 161] width 782 height 50
type input "Growth Strategy Global"
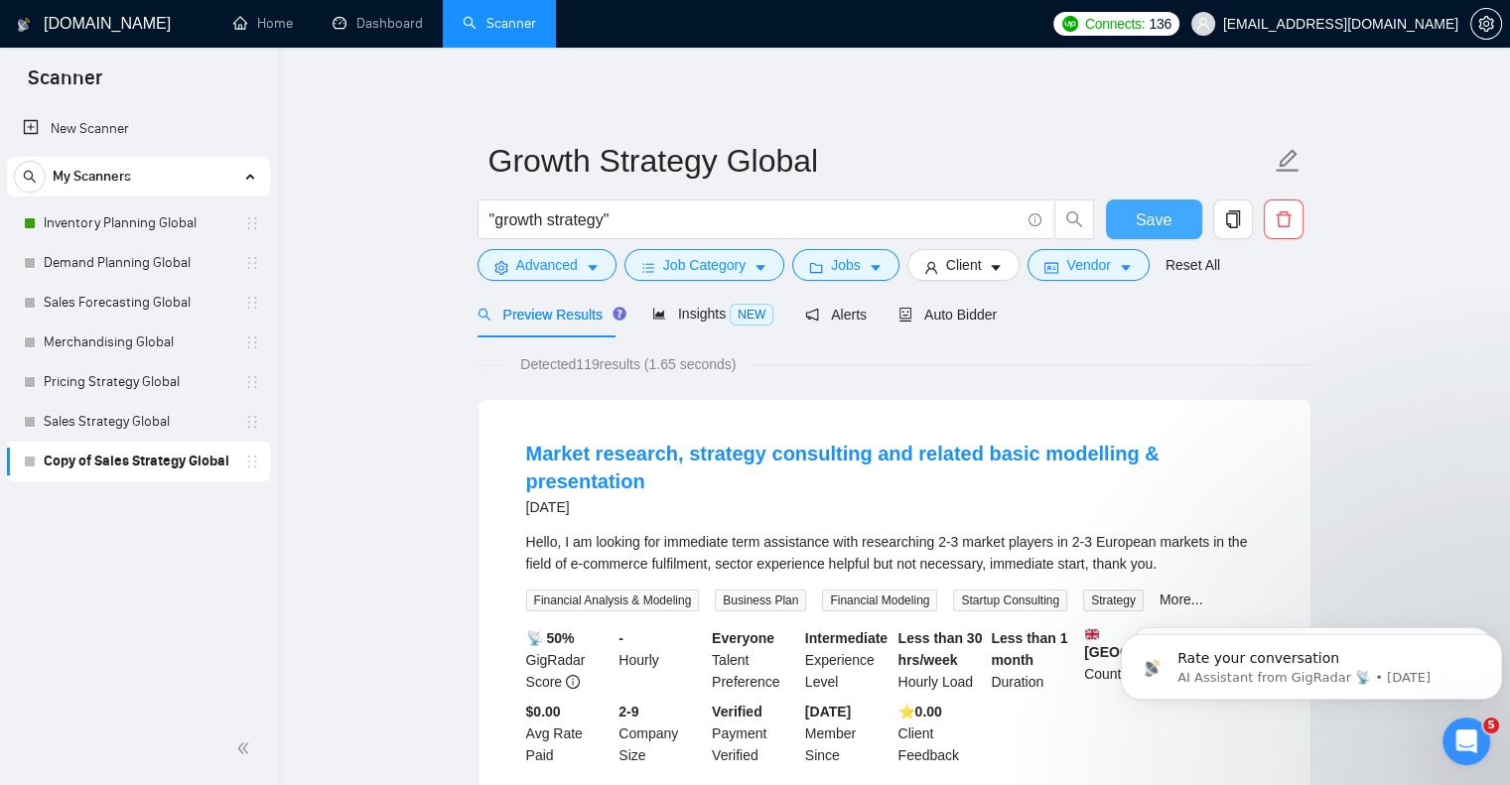
click at [1153, 230] on span "Save" at bounding box center [1154, 219] width 36 height 25
click at [413, 19] on link "Dashboard" at bounding box center [378, 23] width 90 height 17
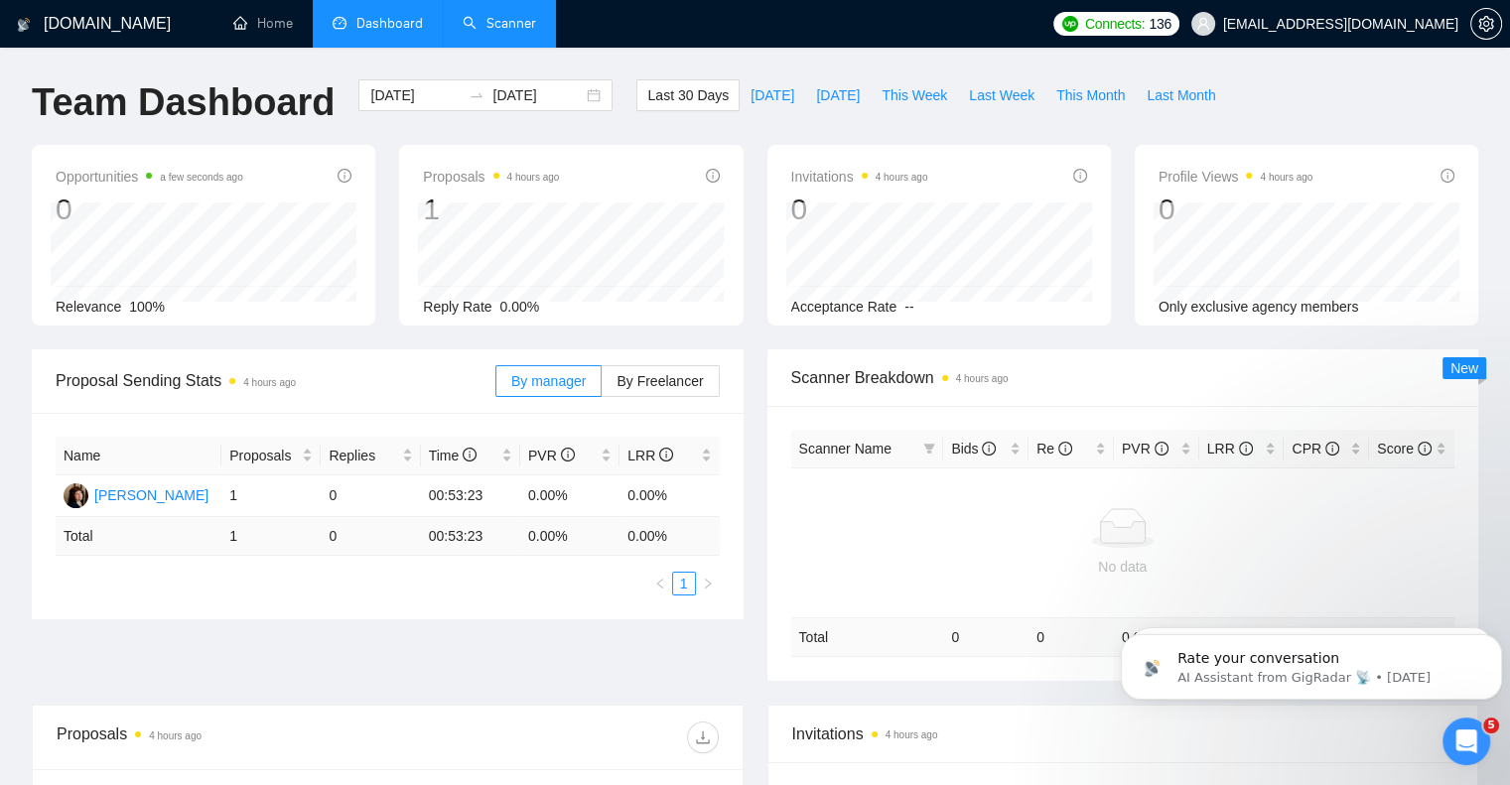
click at [481, 25] on link "Scanner" at bounding box center [499, 23] width 73 height 17
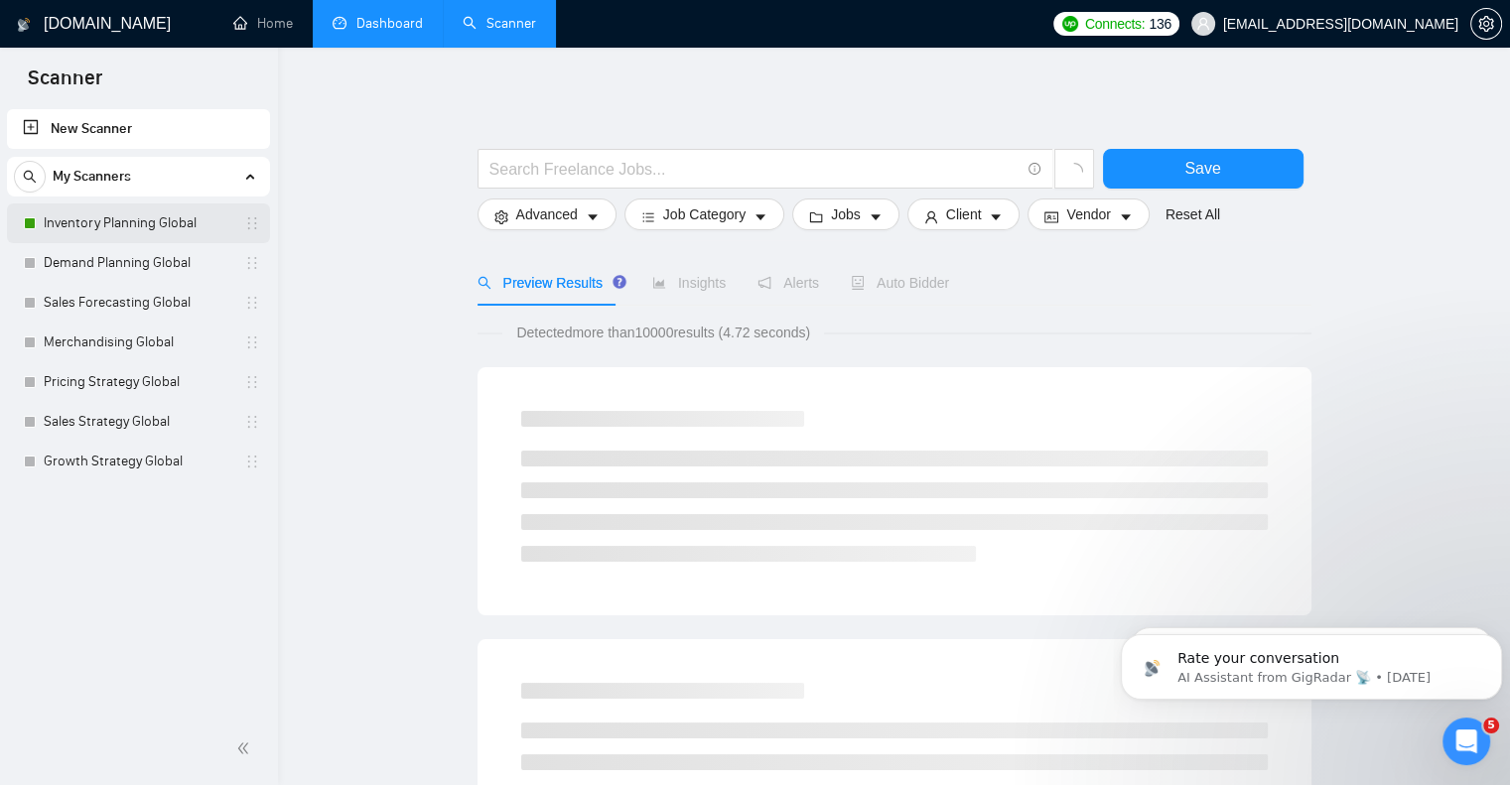
click at [131, 221] on link "Inventory Planning Global" at bounding box center [138, 223] width 189 height 40
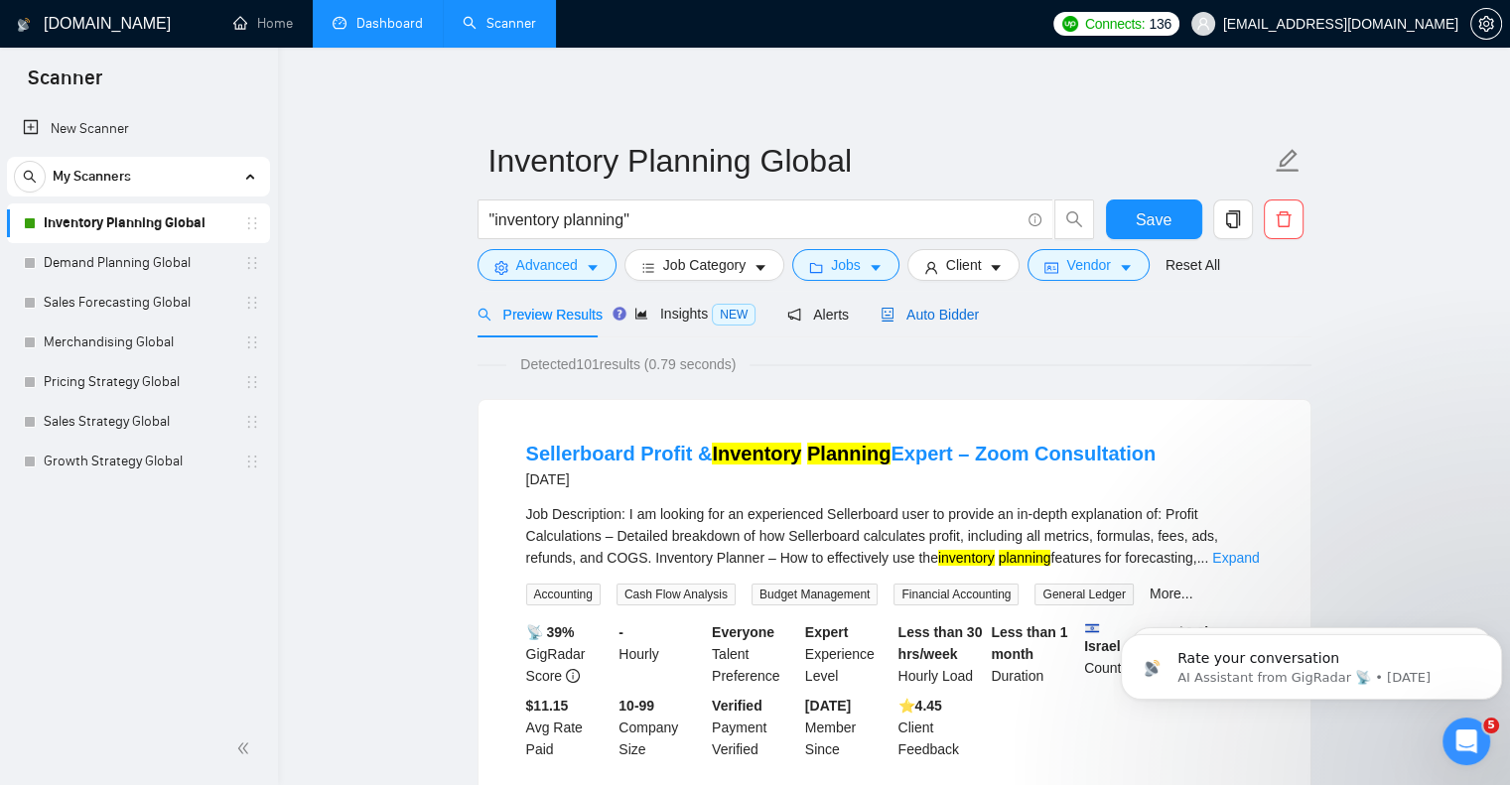
click at [923, 317] on span "Auto Bidder" at bounding box center [929, 315] width 98 height 16
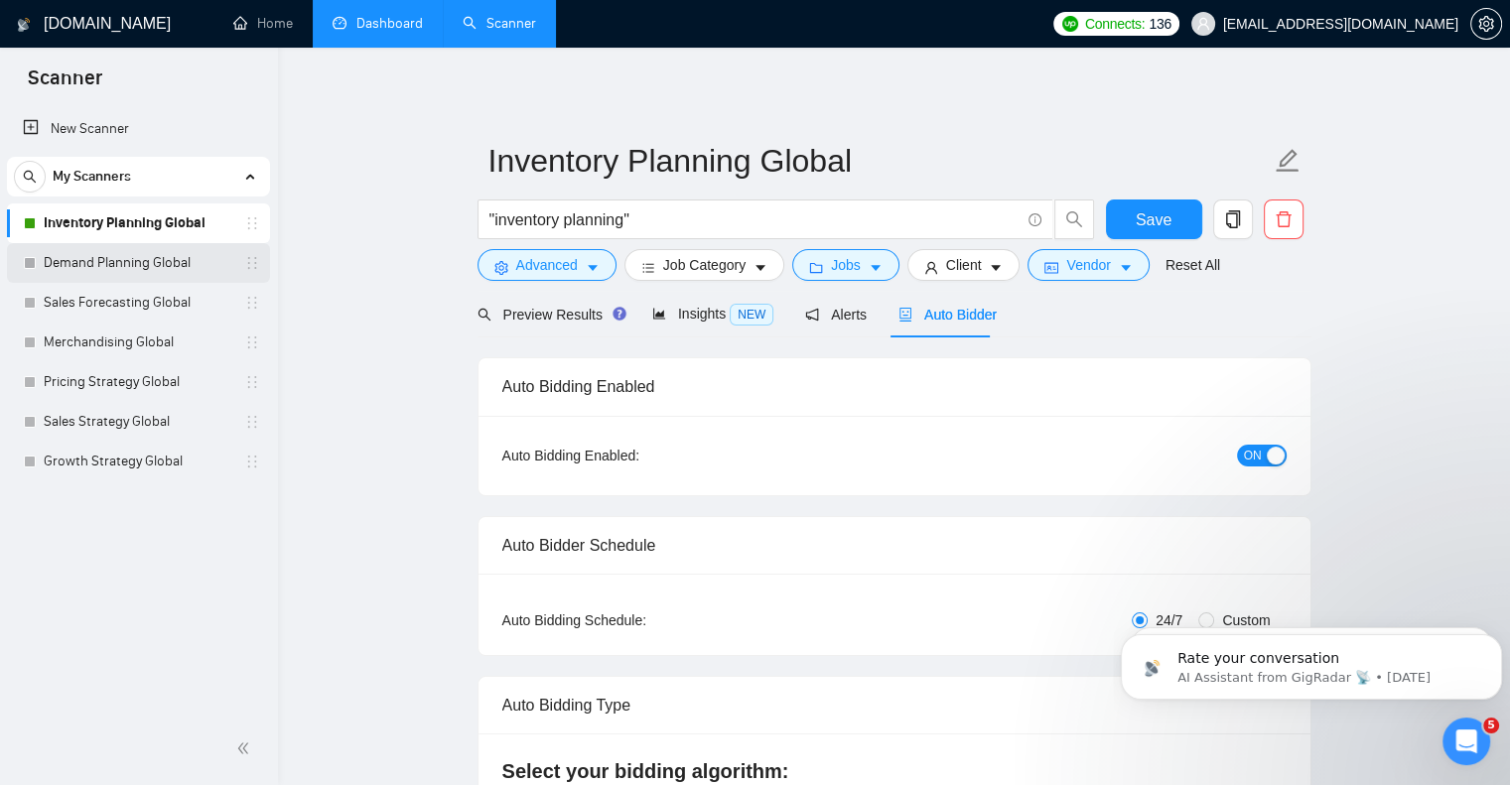
click at [124, 260] on link "Demand Planning Global" at bounding box center [138, 263] width 189 height 40
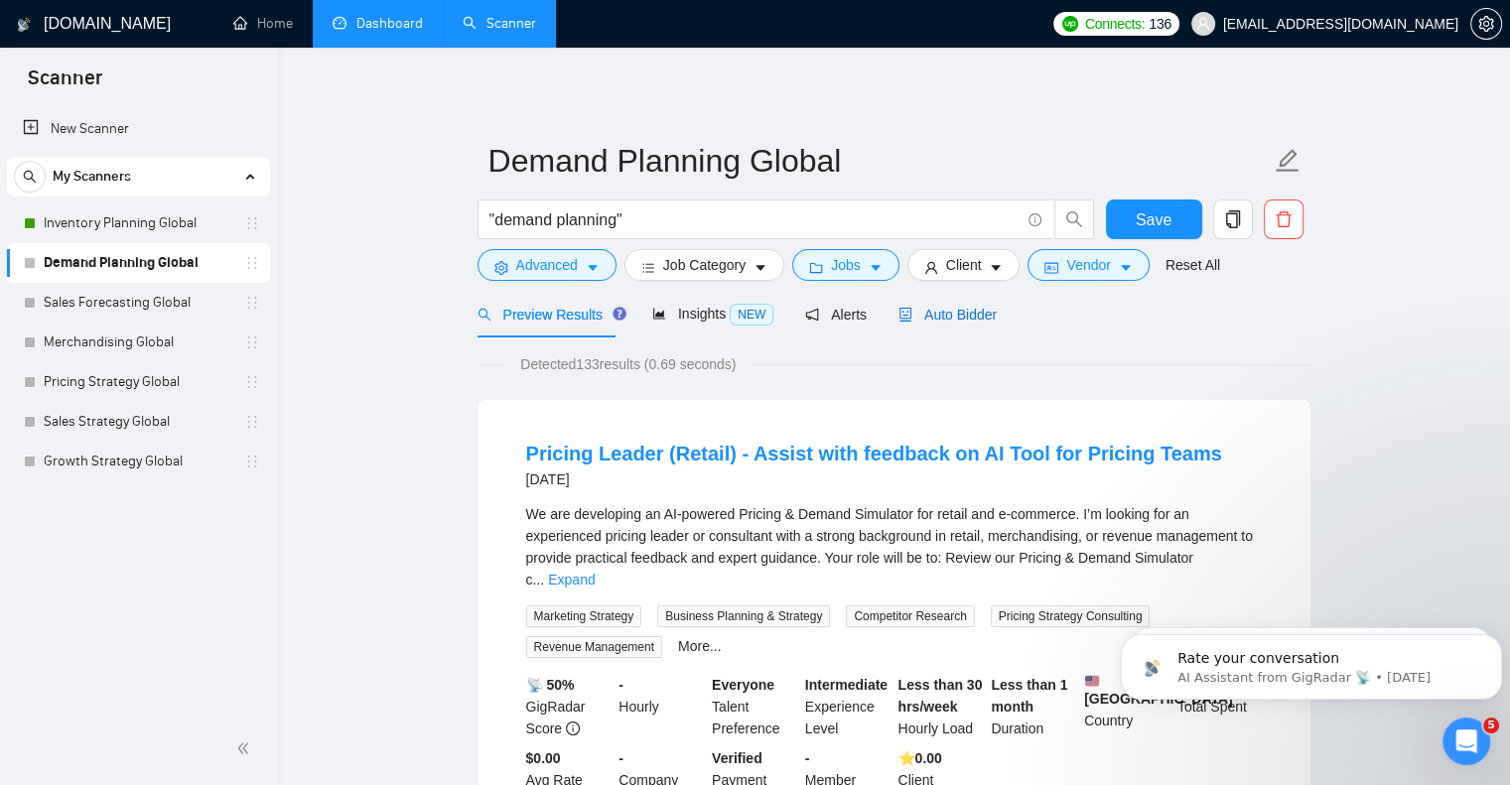
click at [956, 318] on span "Auto Bidder" at bounding box center [947, 315] width 98 height 16
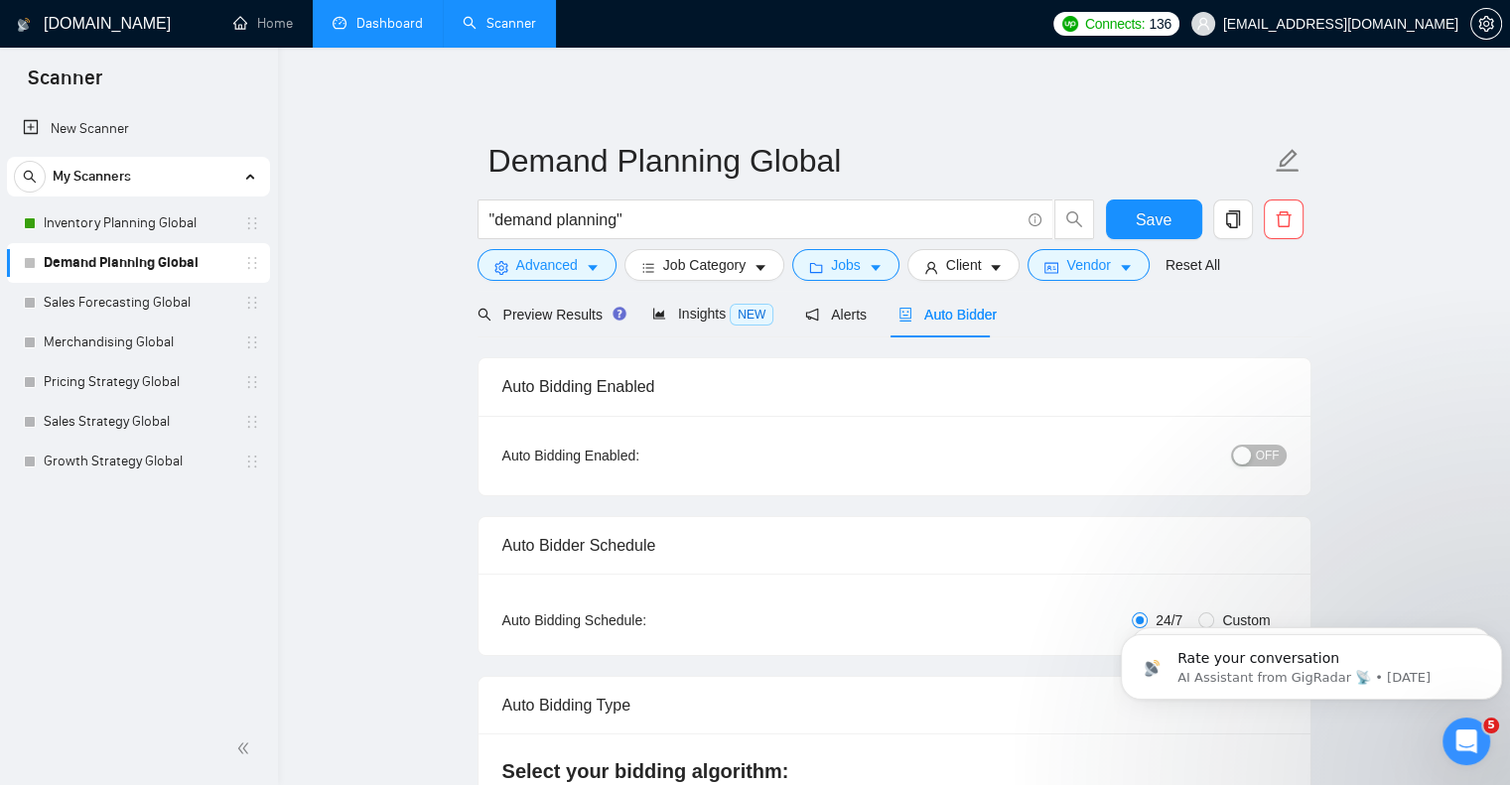
click at [1266, 462] on span "OFF" at bounding box center [1268, 456] width 24 height 22
click at [176, 304] on link "Sales Forecasting Global" at bounding box center [138, 303] width 189 height 40
click at [1136, 218] on span "Save" at bounding box center [1154, 219] width 36 height 25
click at [127, 303] on link "Sales Forecasting Global" at bounding box center [138, 303] width 189 height 40
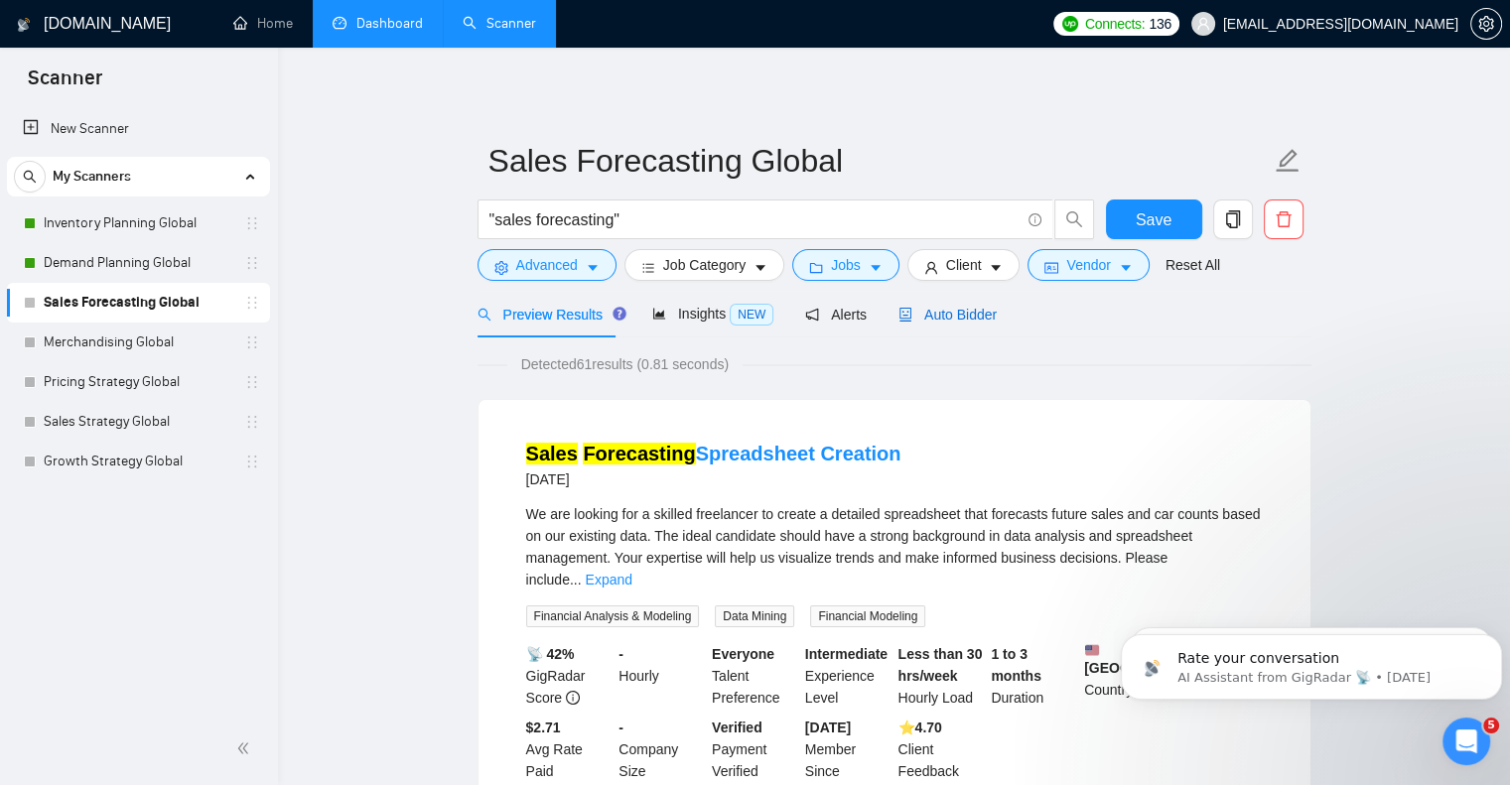
click at [945, 322] on span "Auto Bidder" at bounding box center [947, 315] width 98 height 16
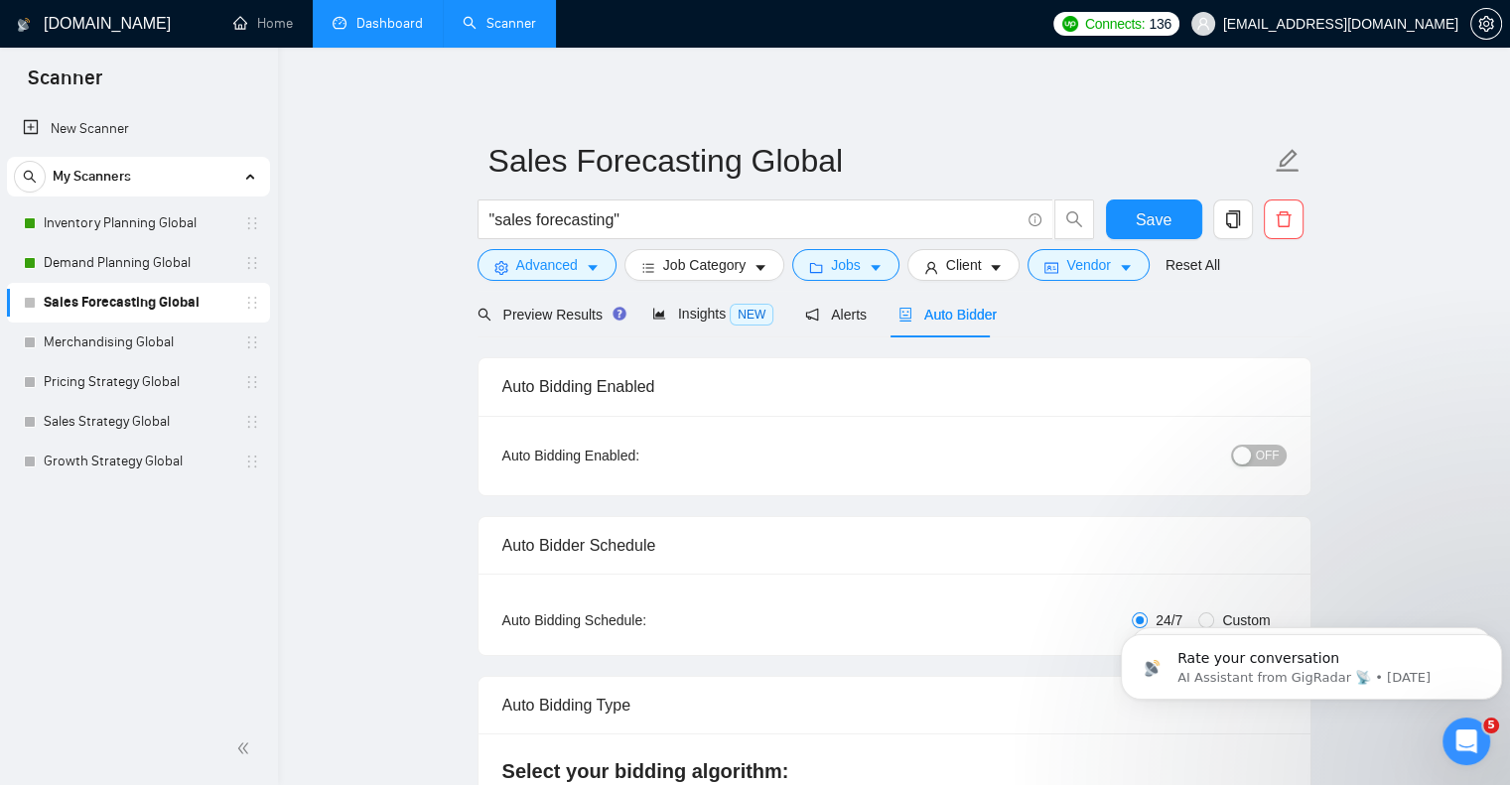
click at [1267, 456] on span "OFF" at bounding box center [1268, 456] width 24 height 22
click at [1158, 215] on span "Save" at bounding box center [1154, 219] width 36 height 25
click at [126, 345] on link "Merchandising Global" at bounding box center [138, 343] width 189 height 40
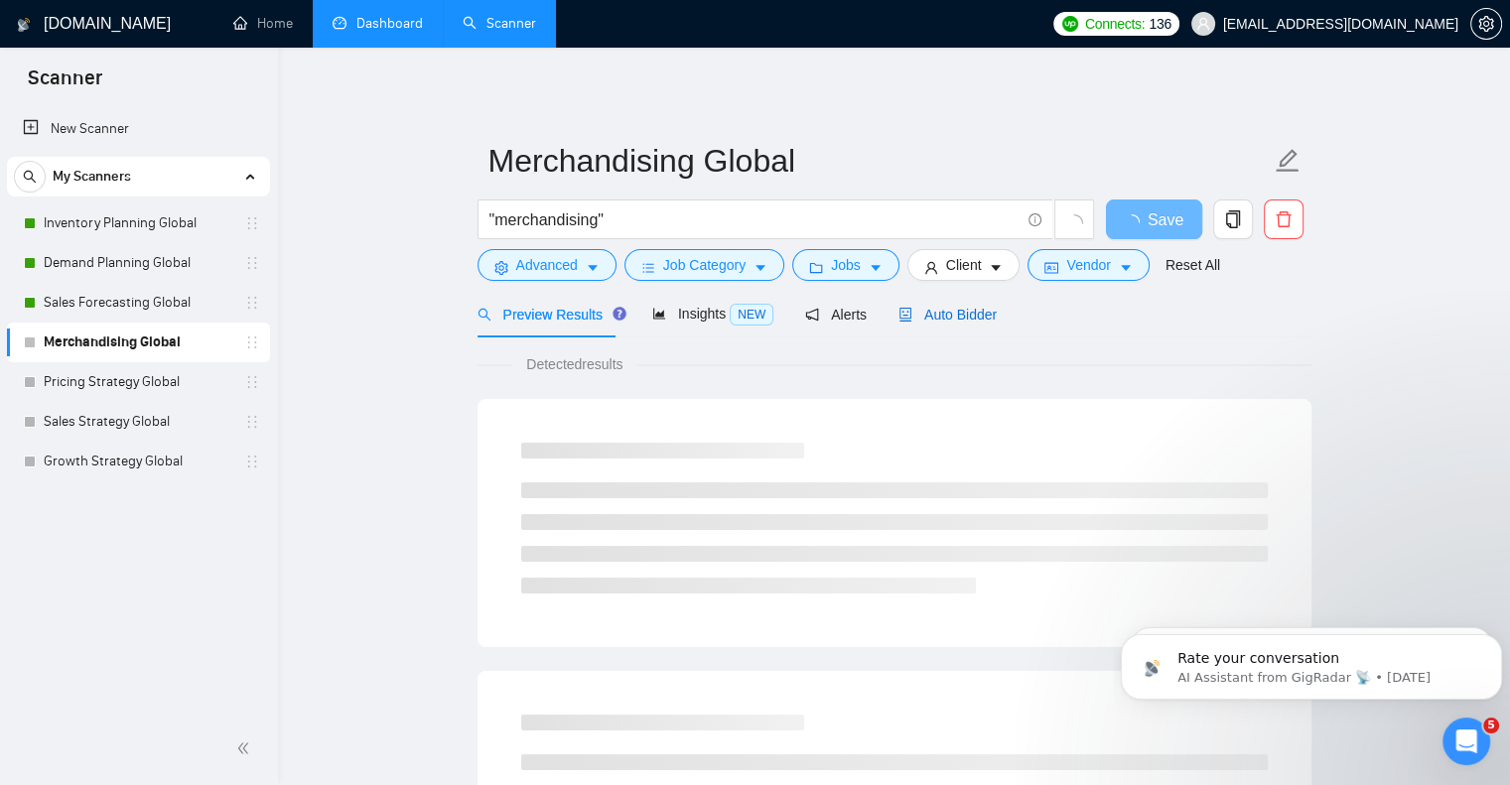
click at [968, 323] on span "Auto Bidder" at bounding box center [947, 315] width 98 height 16
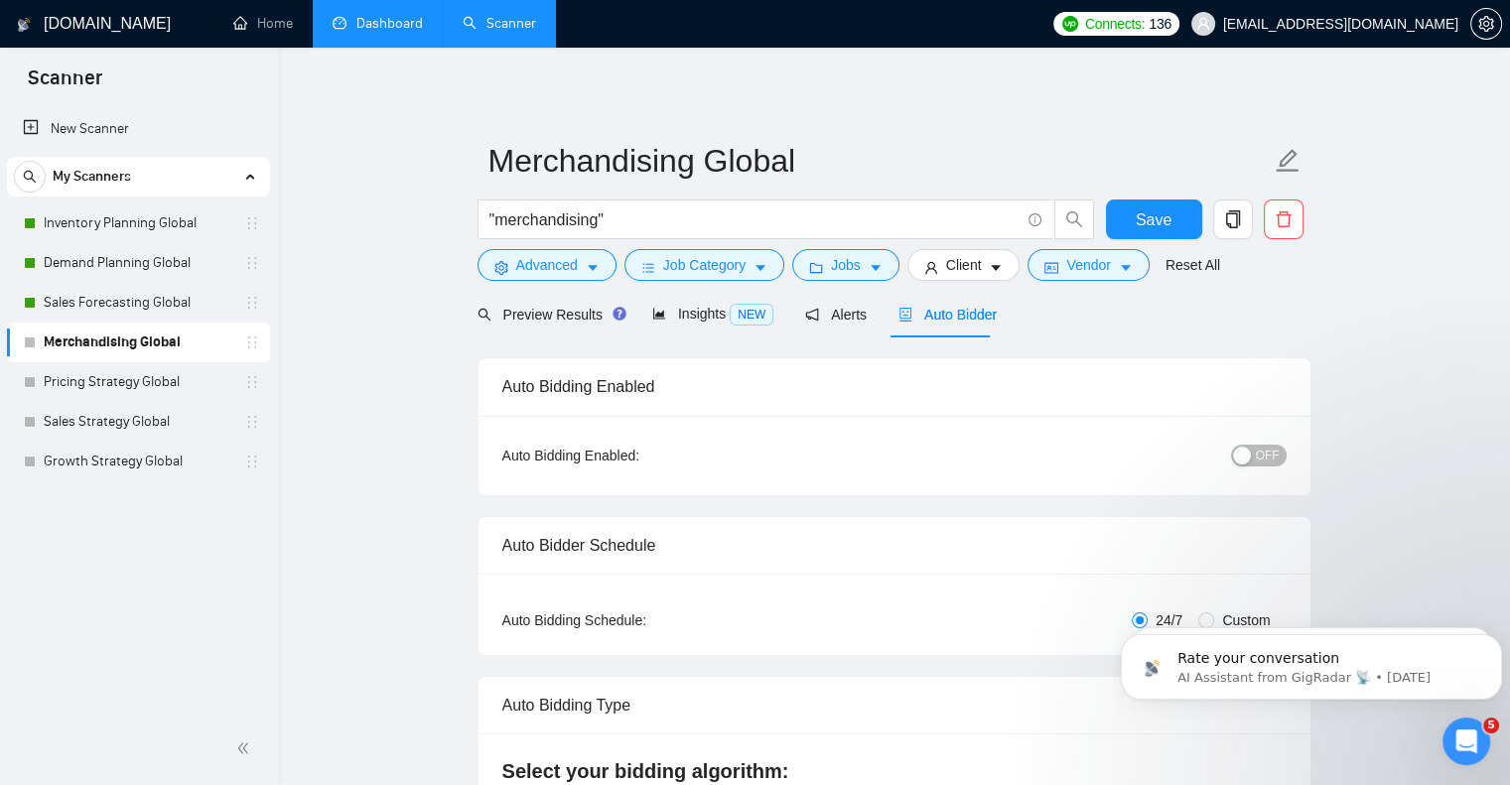
click at [1284, 451] on div "OFF" at bounding box center [1154, 455] width 261 height 23
click at [1267, 456] on span "OFF" at bounding box center [1268, 456] width 24 height 22
click at [1163, 216] on span "Save" at bounding box center [1154, 219] width 36 height 25
click at [125, 384] on link "Pricing Strategy Global" at bounding box center [138, 382] width 189 height 40
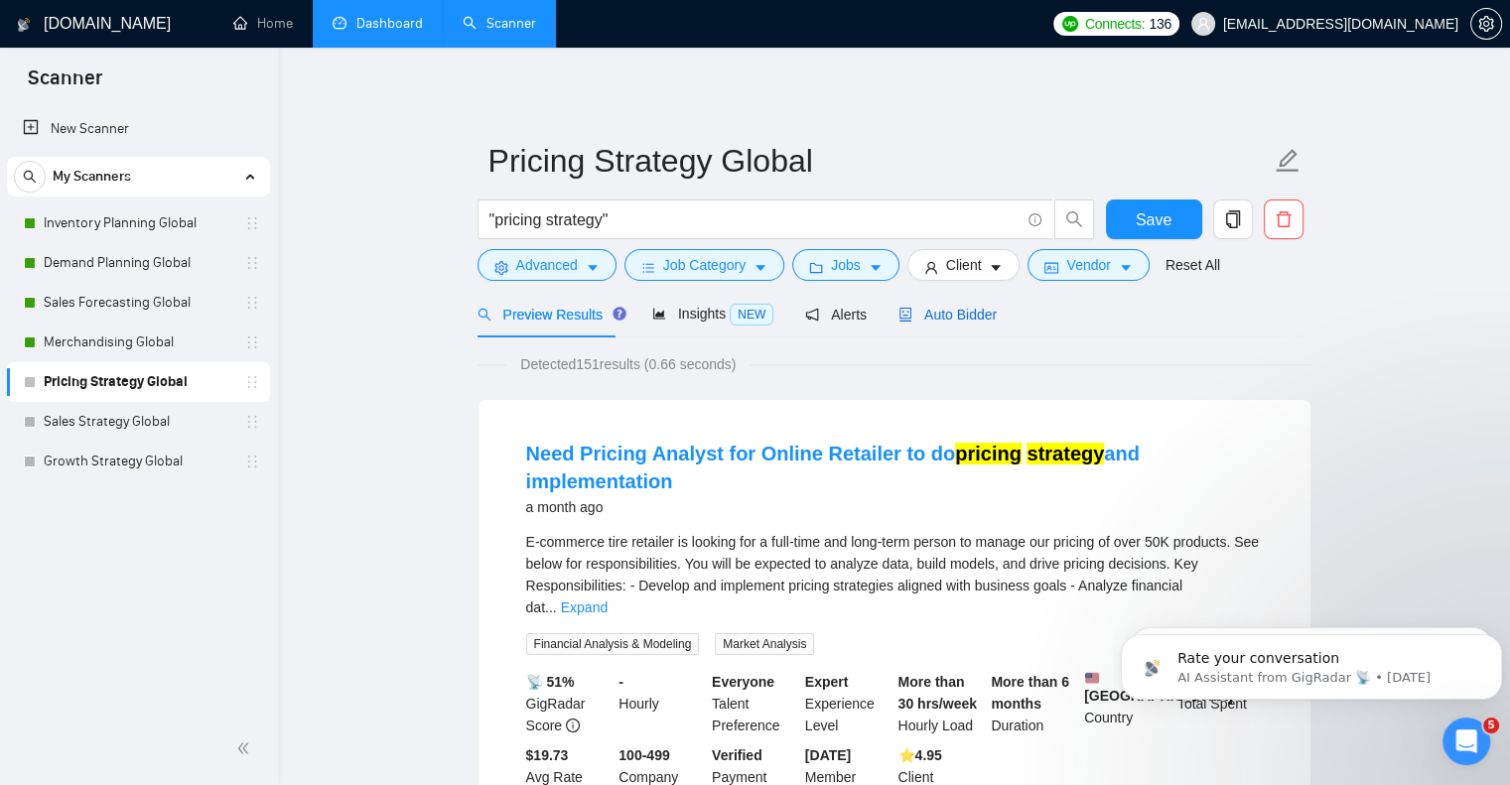
click at [924, 322] on span "Auto Bidder" at bounding box center [947, 315] width 98 height 16
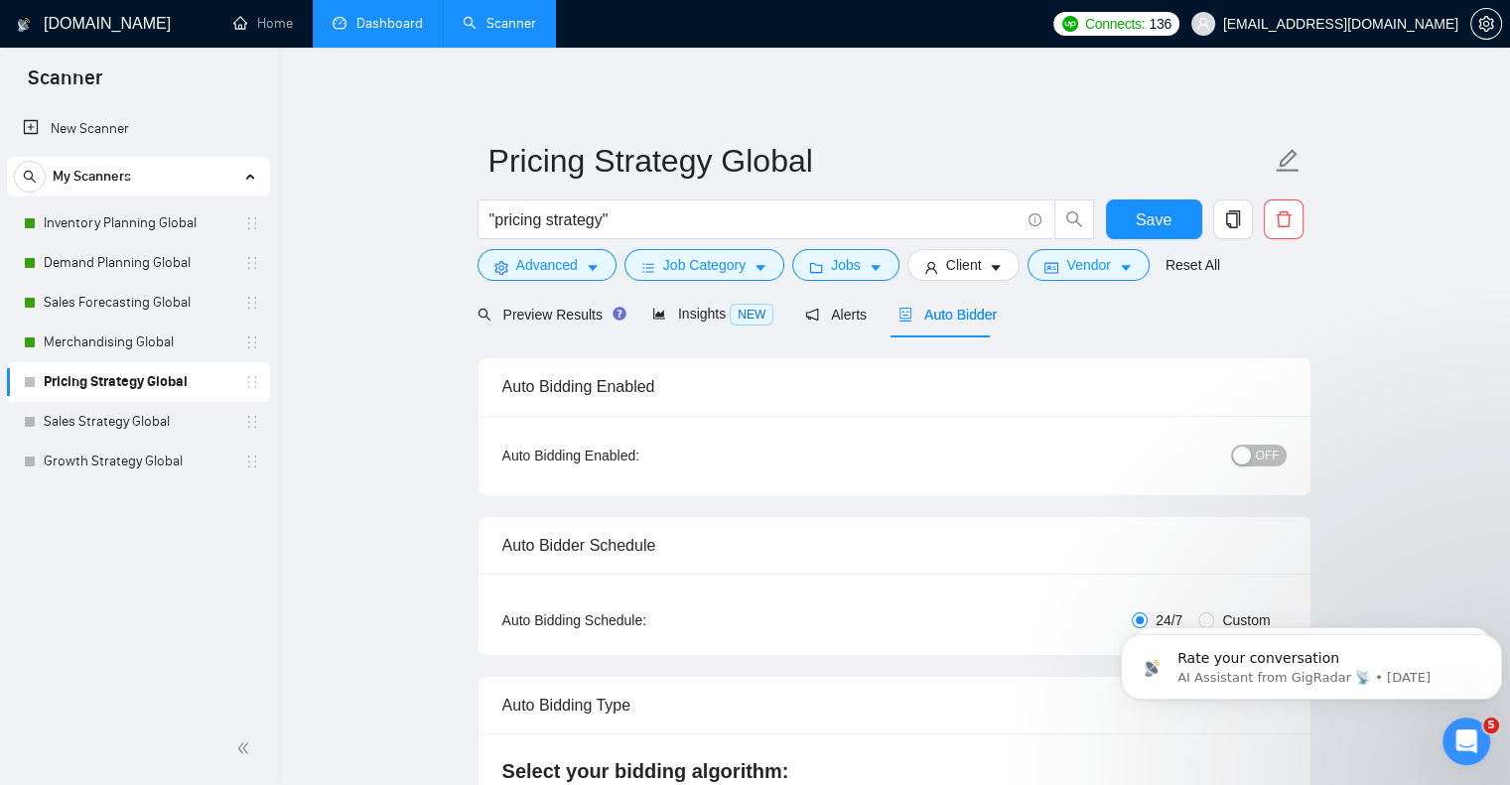
click at [1266, 456] on span "OFF" at bounding box center [1268, 456] width 24 height 22
click at [1151, 216] on span "Save" at bounding box center [1154, 219] width 36 height 25
click at [129, 424] on link "Sales Strategy Global" at bounding box center [138, 422] width 189 height 40
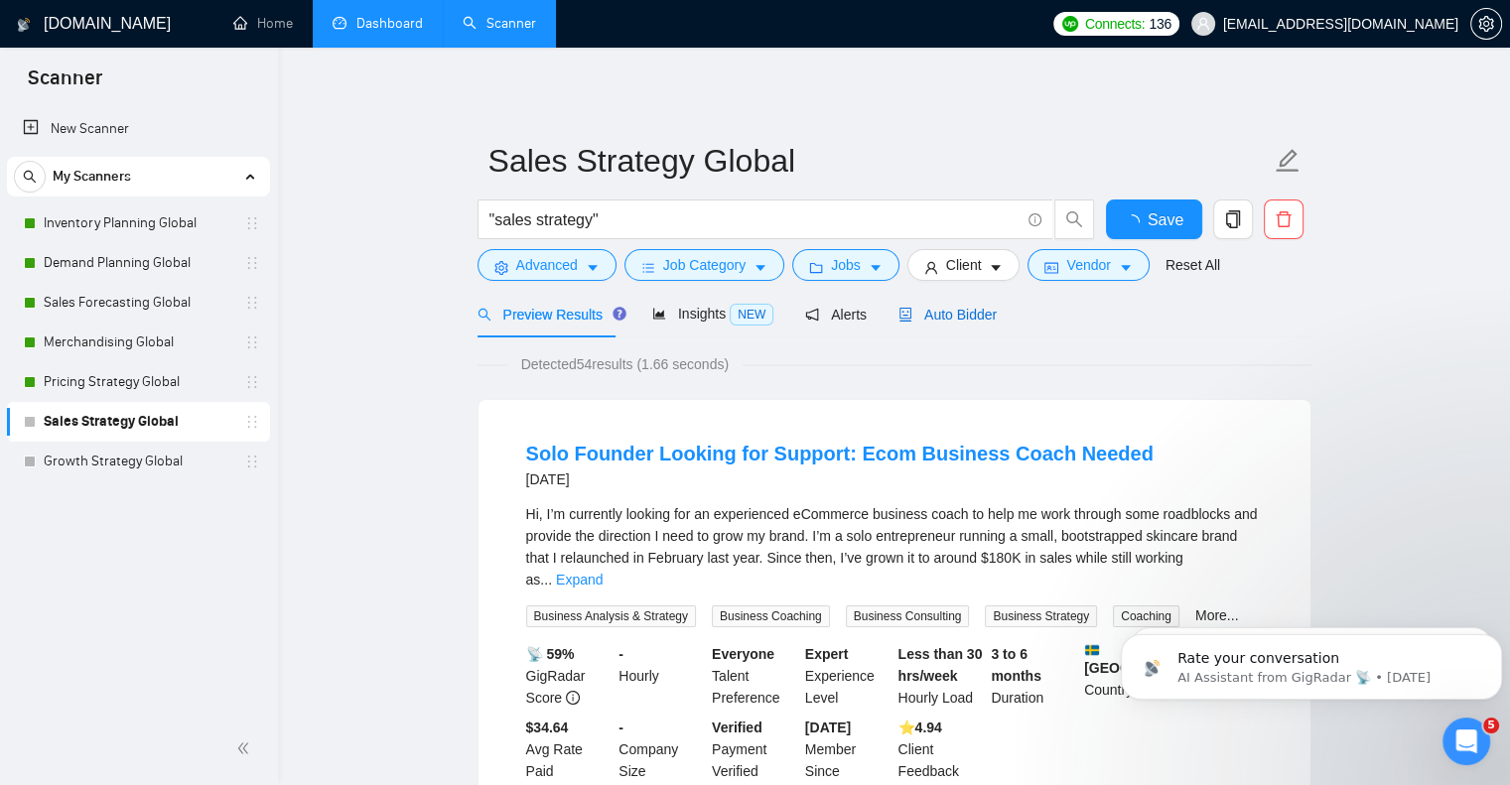
click at [927, 315] on span "Auto Bidder" at bounding box center [947, 315] width 98 height 16
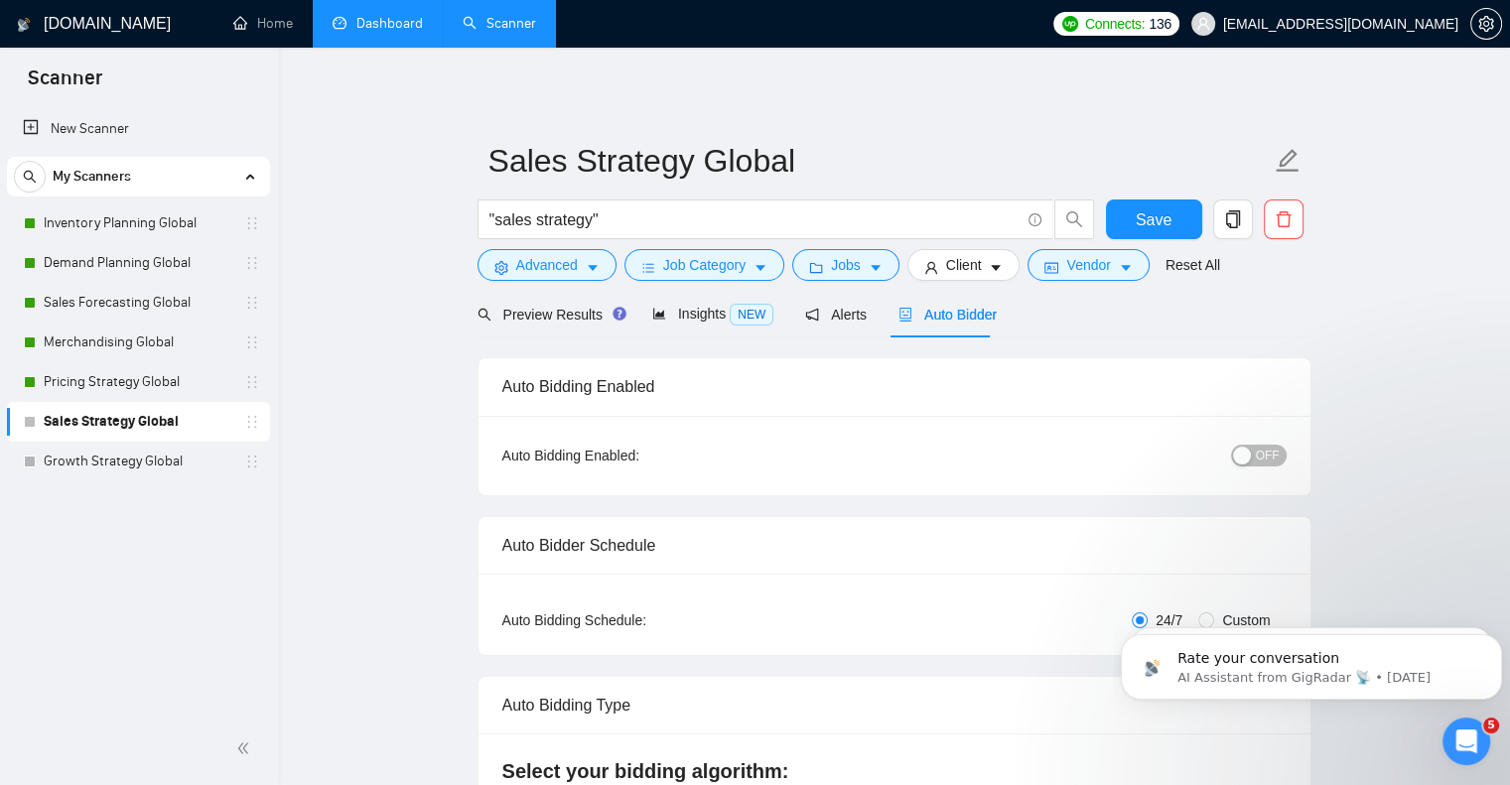
click at [1272, 462] on span "OFF" at bounding box center [1268, 456] width 24 height 22
click at [1151, 216] on span "Save" at bounding box center [1154, 219] width 36 height 25
click at [147, 462] on link "Growth Strategy Global" at bounding box center [138, 462] width 189 height 40
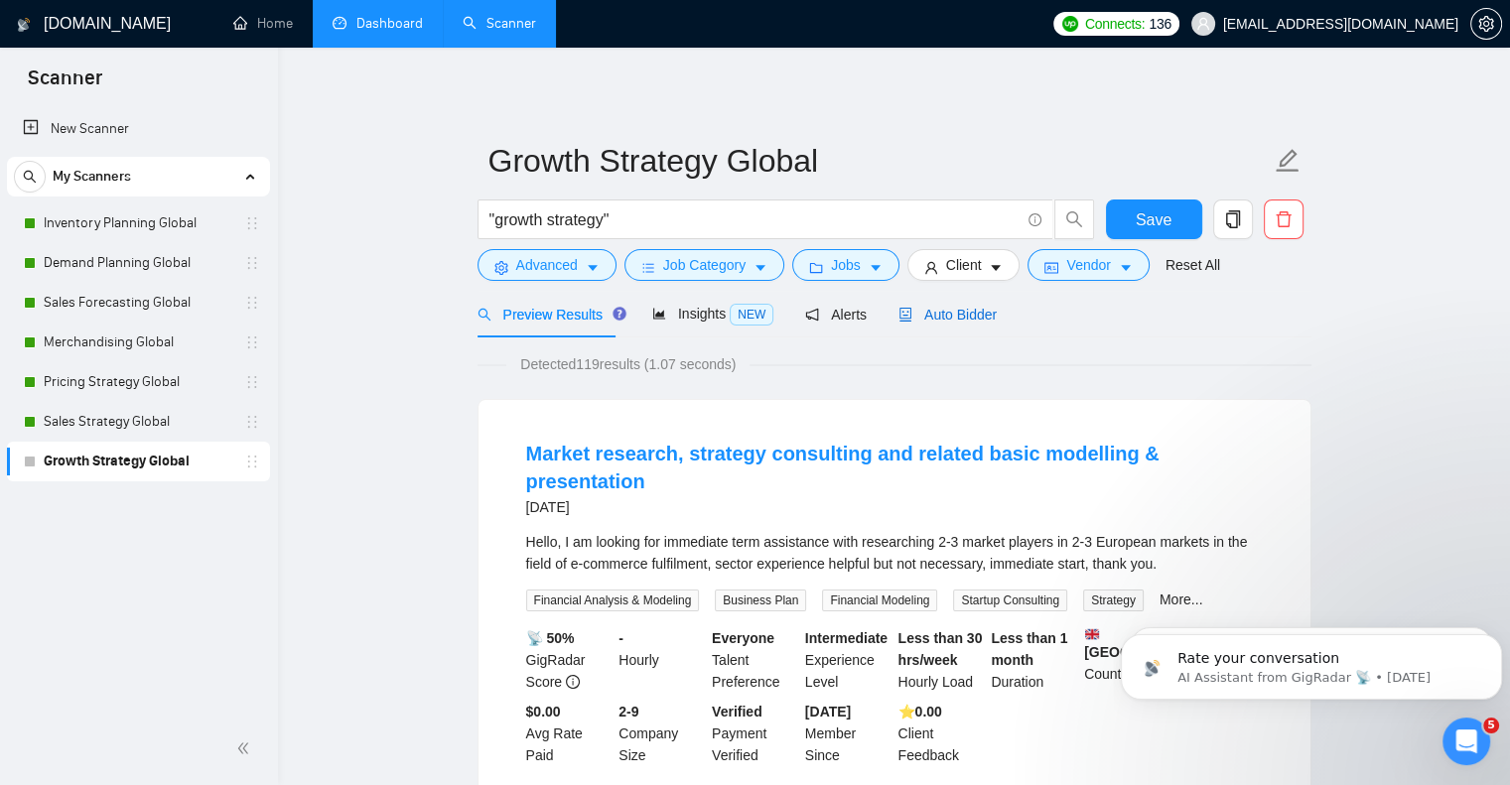
click at [920, 309] on span "Auto Bidder" at bounding box center [947, 315] width 98 height 16
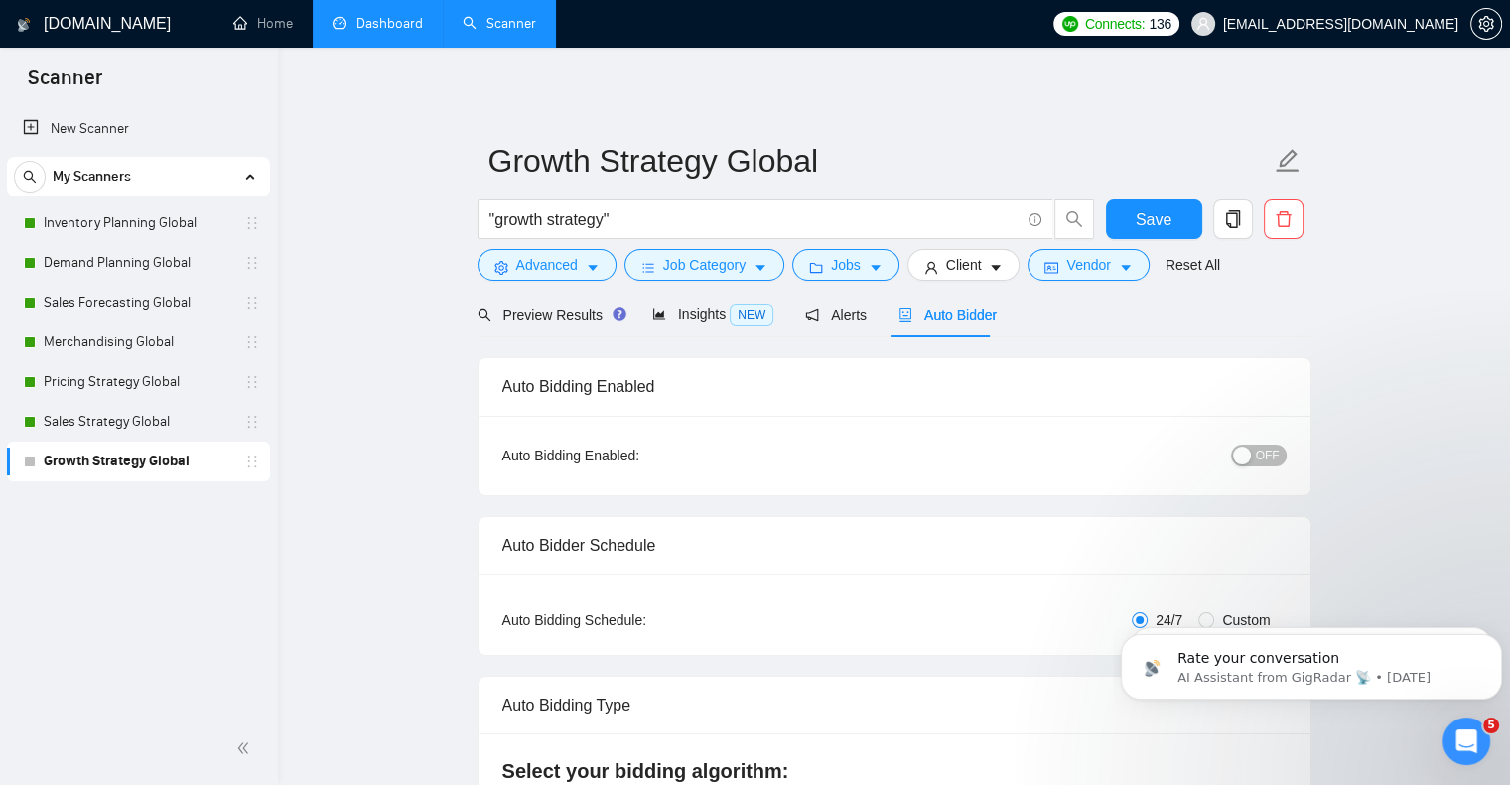
click at [1263, 460] on span "OFF" at bounding box center [1268, 456] width 24 height 22
click at [1163, 218] on span "Save" at bounding box center [1154, 219] width 36 height 25
click at [1496, 636] on icon "Dismiss notification" at bounding box center [1496, 639] width 11 height 11
click at [1496, 636] on icon "Dismiss notification" at bounding box center [1496, 640] width 9 height 9
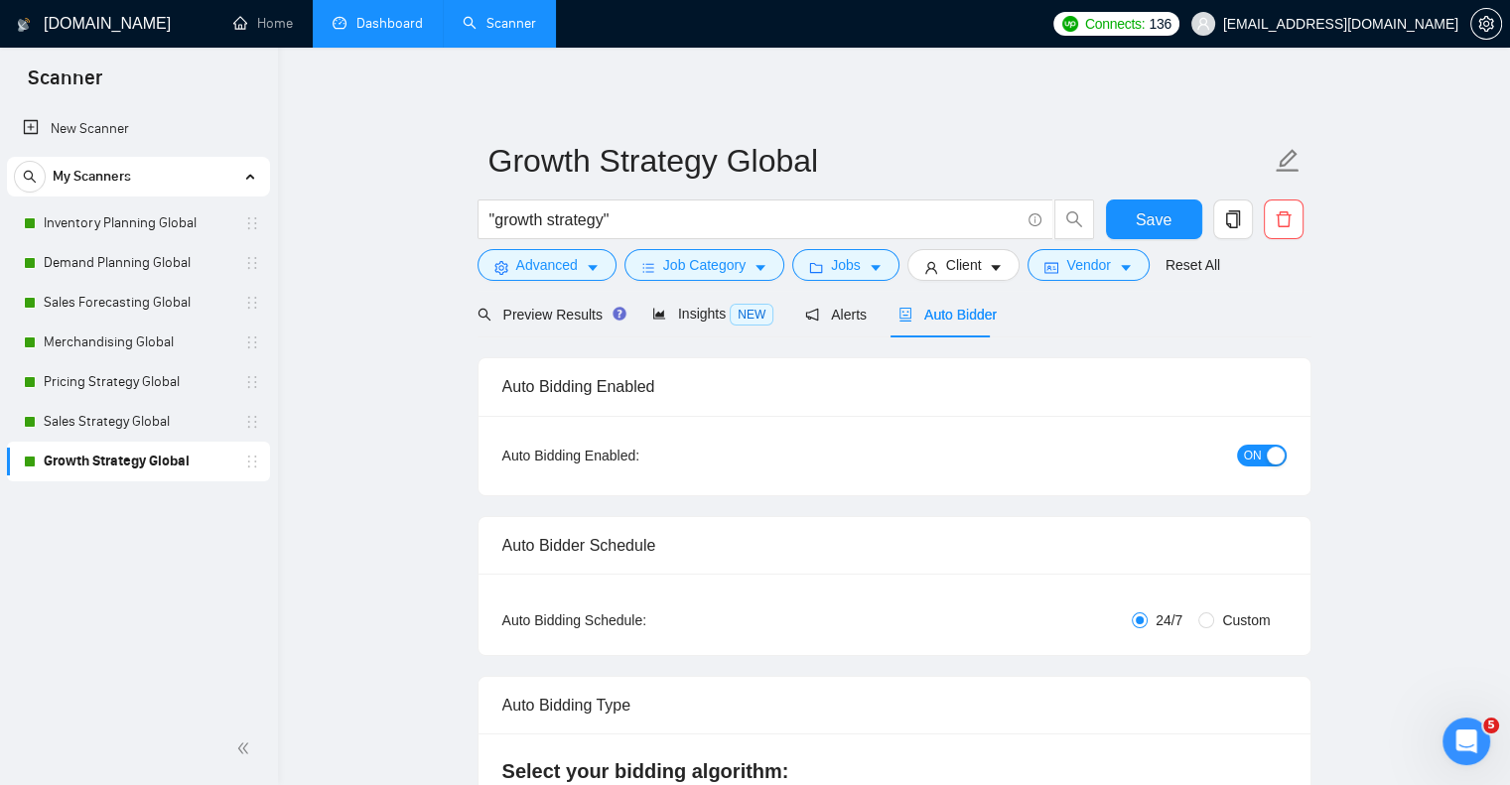
click at [390, 21] on link "Dashboard" at bounding box center [378, 23] width 90 height 17
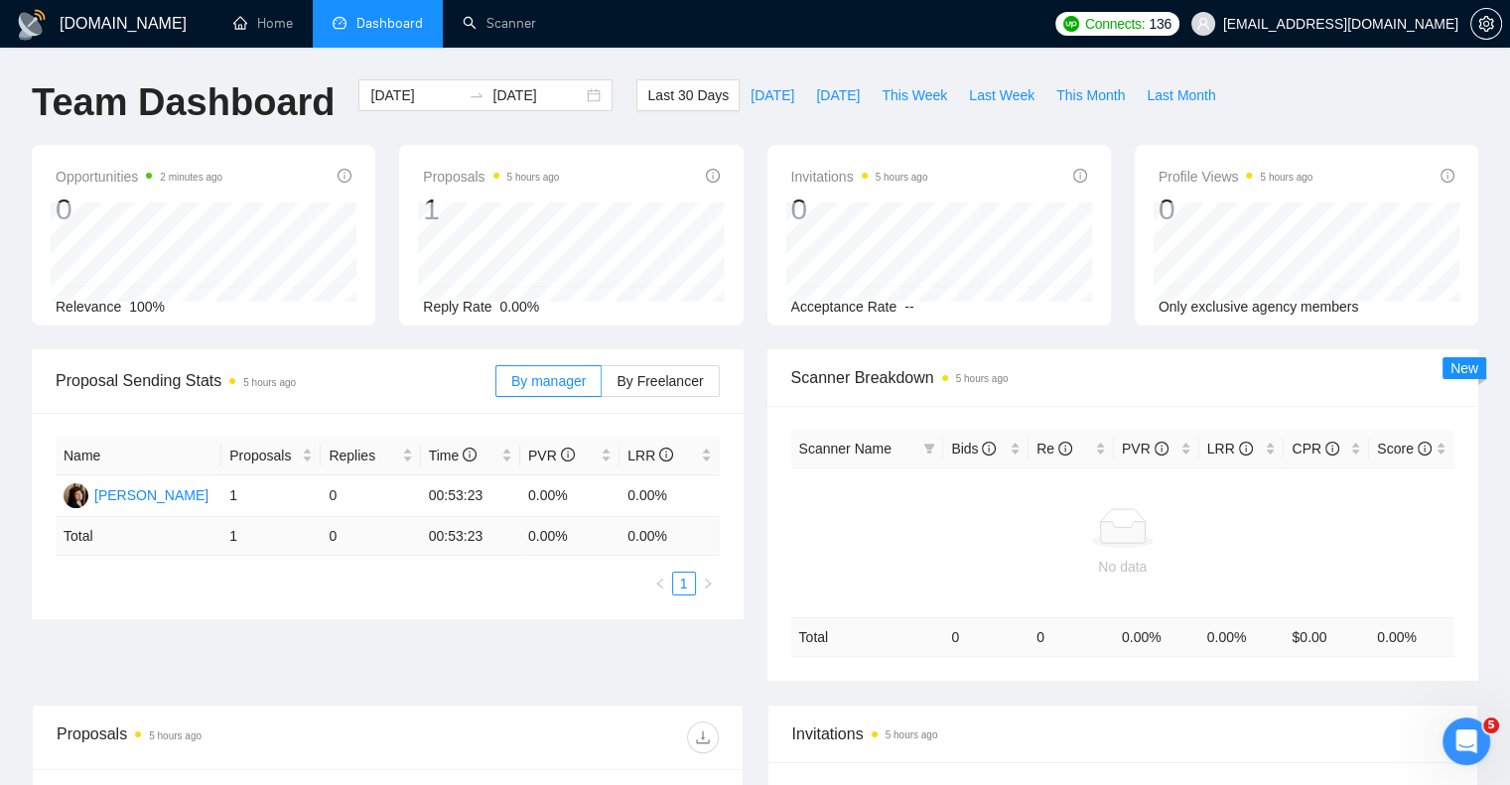
drag, startPoint x: 1224, startPoint y: 39, endPoint x: 1243, endPoint y: 26, distance: 22.9
click at [1224, 39] on span "[EMAIL_ADDRESS][DOMAIN_NAME]" at bounding box center [1324, 24] width 291 height 64
